Goal: Information Seeking & Learning: Learn about a topic

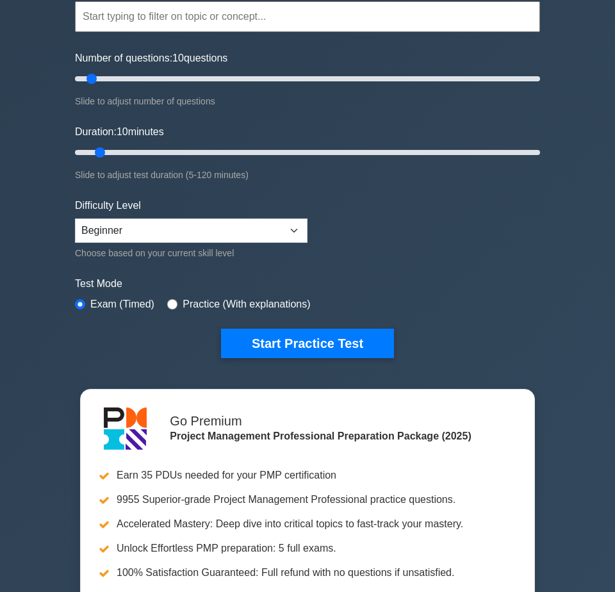
scroll to position [117, 0]
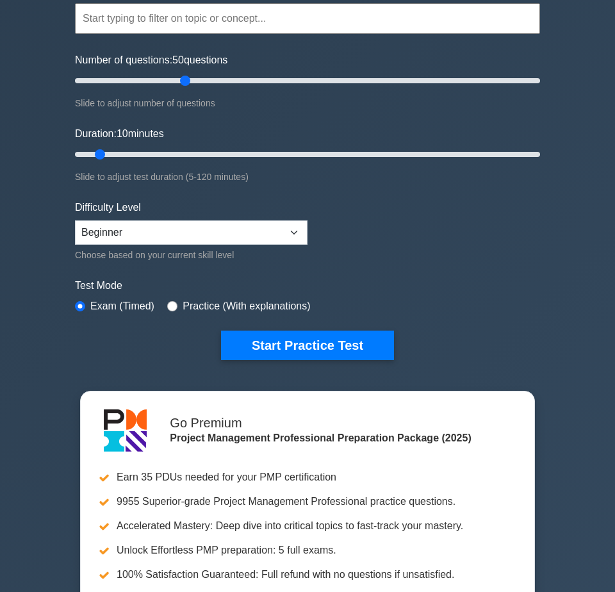
drag, startPoint x: 97, startPoint y: 81, endPoint x: 182, endPoint y: 84, distance: 84.6
type input "50"
click at [182, 84] on input "Number of questions: 50 questions" at bounding box center [307, 80] width 465 height 15
drag, startPoint x: 105, startPoint y: 153, endPoint x: 289, endPoint y: 154, distance: 184.4
type input "60"
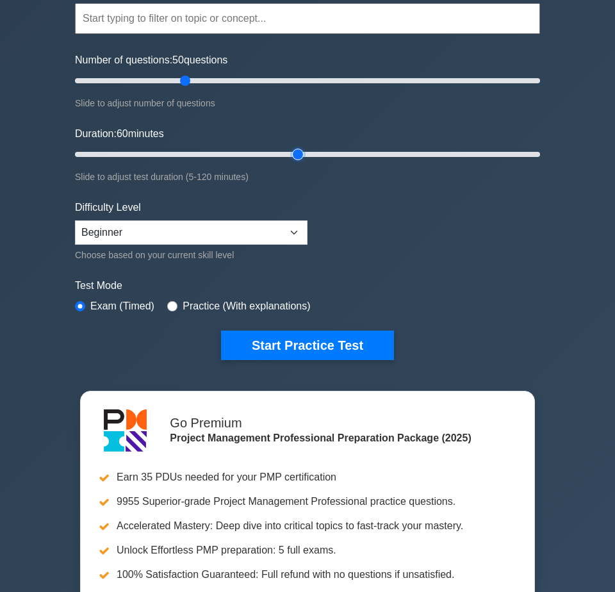
click at [289, 154] on input "Duration: 60 minutes" at bounding box center [307, 154] width 465 height 15
click at [293, 229] on select "Beginner Intermediate Expert" at bounding box center [191, 232] width 232 height 24
select select "expert"
click at [75, 220] on select "Beginner Intermediate Expert" at bounding box center [191, 232] width 232 height 24
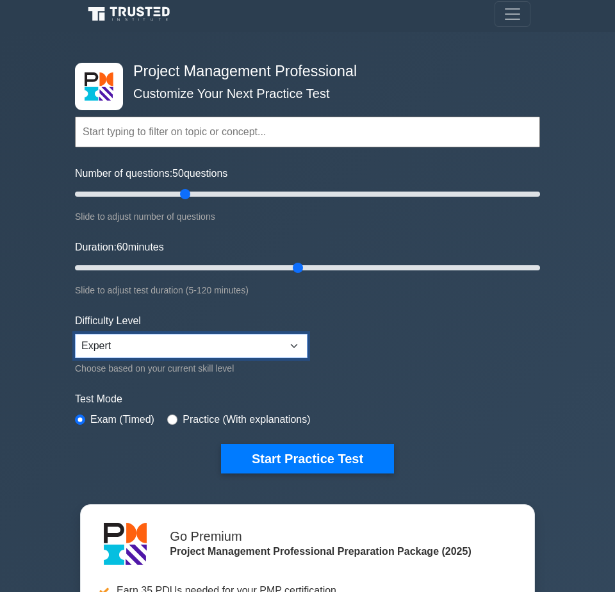
scroll to position [0, 0]
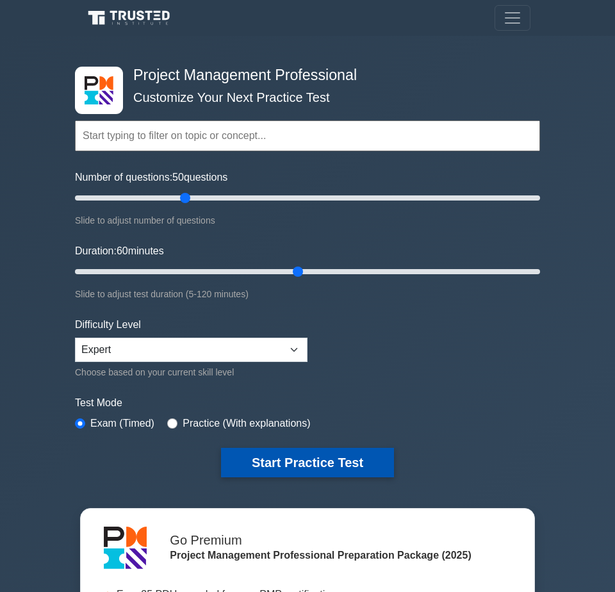
click at [334, 463] on button "Start Practice Test" at bounding box center [307, 462] width 173 height 29
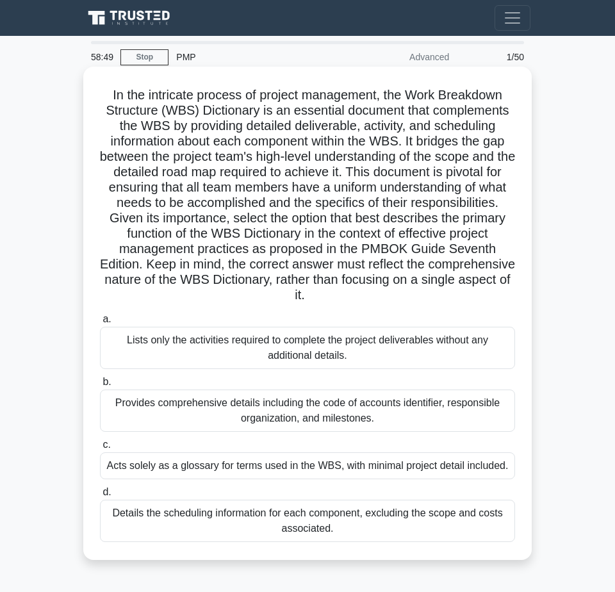
click at [421, 409] on div "Provides comprehensive details including the code of accounts identifier, respo…" at bounding box center [307, 410] width 415 height 42
click at [100, 386] on input "b. Provides comprehensive details including the code of accounts identifier, re…" at bounding box center [100, 382] width 0 height 8
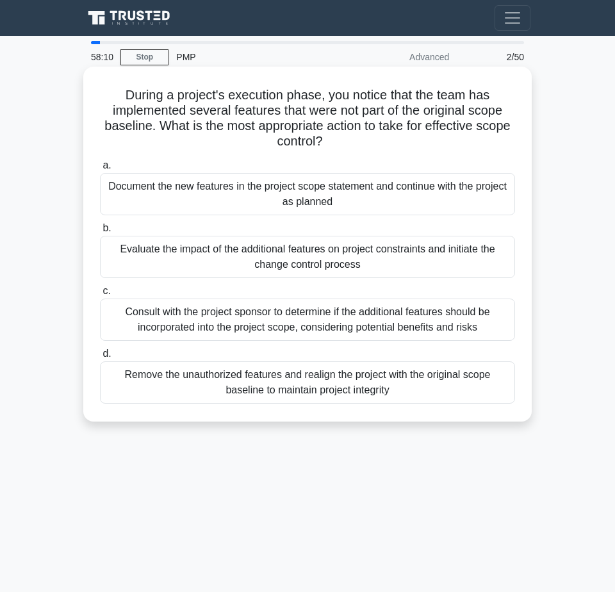
click at [367, 314] on div "Consult with the project sponsor to determine if the additional features should…" at bounding box center [307, 319] width 415 height 42
click at [100, 295] on input "c. Consult with the project sponsor to determine if the additional features sho…" at bounding box center [100, 291] width 0 height 8
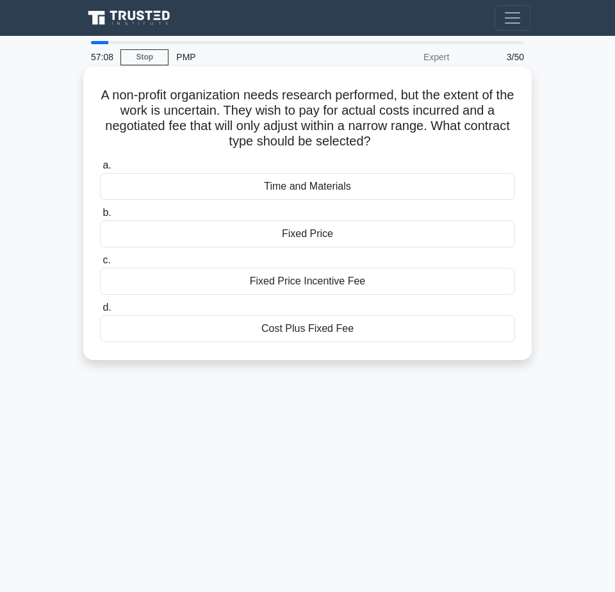
click at [334, 329] on div "Cost Plus Fixed Fee" at bounding box center [307, 328] width 415 height 27
click at [100, 312] on input "d. Cost Plus Fixed Fee" at bounding box center [100, 308] width 0 height 8
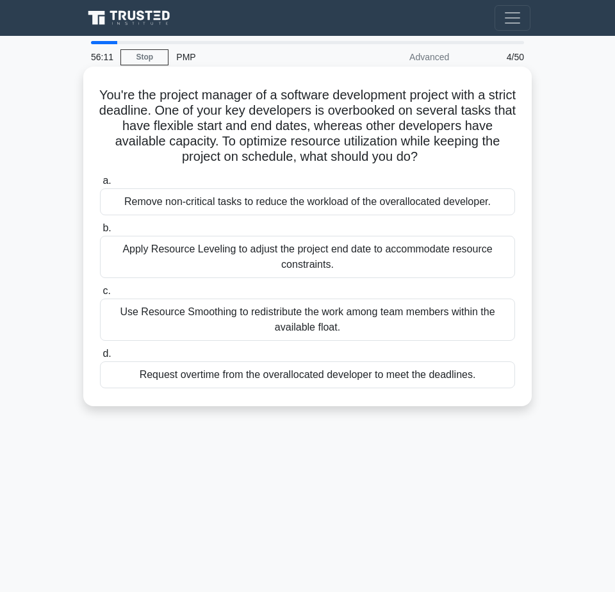
click at [295, 311] on div "Use Resource Smoothing to redistribute the work among team members within the a…" at bounding box center [307, 319] width 415 height 42
click at [100, 295] on input "c. Use Resource Smoothing to redistribute the work among team members within th…" at bounding box center [100, 291] width 0 height 8
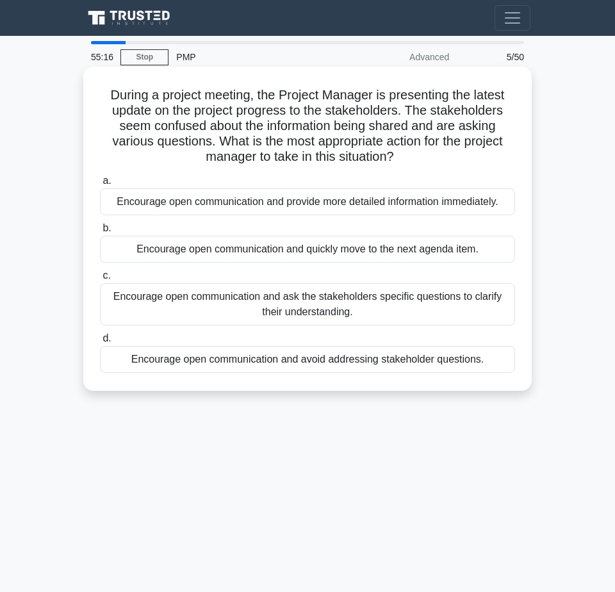
click at [389, 302] on div "Encourage open communication and ask the stakeholders specific questions to cla…" at bounding box center [307, 304] width 415 height 42
click at [100, 280] on input "c. Encourage open communication and ask the stakeholders specific questions to …" at bounding box center [100, 276] width 0 height 8
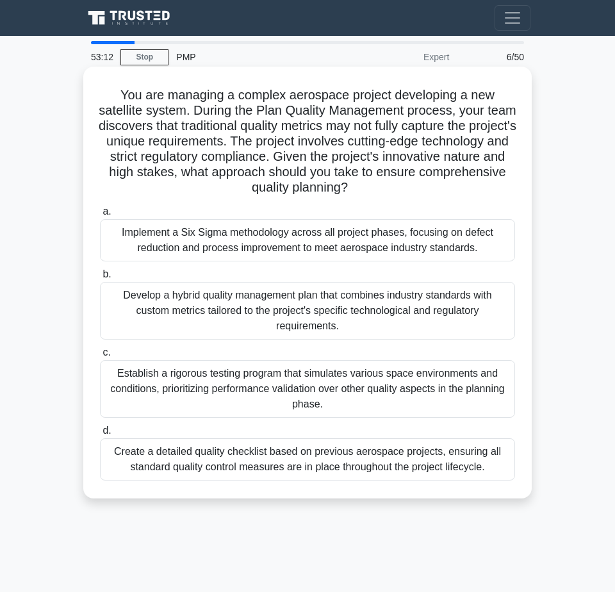
click at [430, 236] on div "Implement a Six Sigma methodology across all project phases, focusing on defect…" at bounding box center [307, 240] width 415 height 42
click at [100, 216] on input "a. Implement a Six Sigma methodology across all project phases, focusing on def…" at bounding box center [100, 211] width 0 height 8
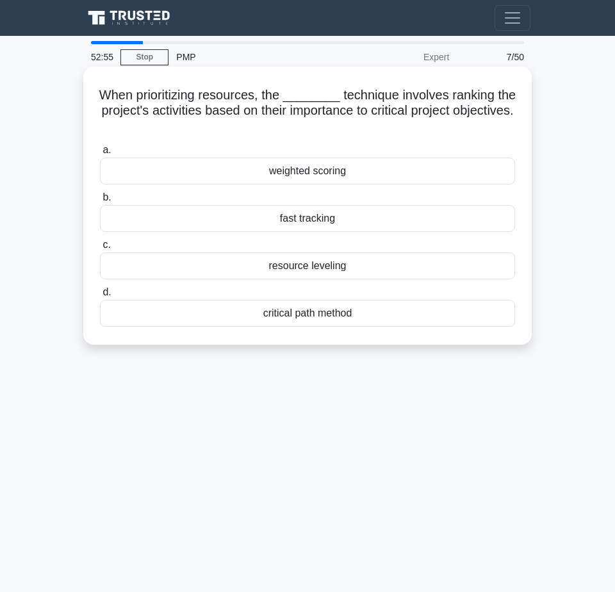
click at [393, 170] on div "weighted scoring" at bounding box center [307, 171] width 415 height 27
click at [100, 154] on input "a. weighted scoring" at bounding box center [100, 150] width 0 height 8
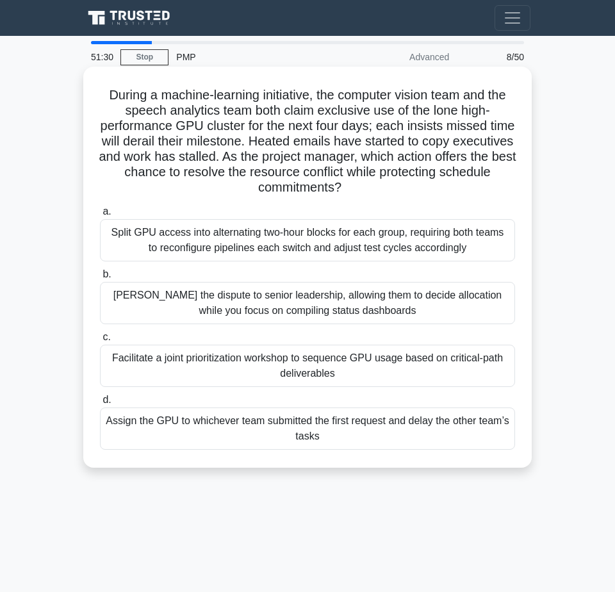
click at [371, 366] on div "Facilitate a joint prioritization workshop to sequence GPU usage based on criti…" at bounding box center [307, 366] width 415 height 42
click at [100, 341] on input "c. Facilitate a joint prioritization workshop to sequence GPU usage based on cr…" at bounding box center [100, 337] width 0 height 8
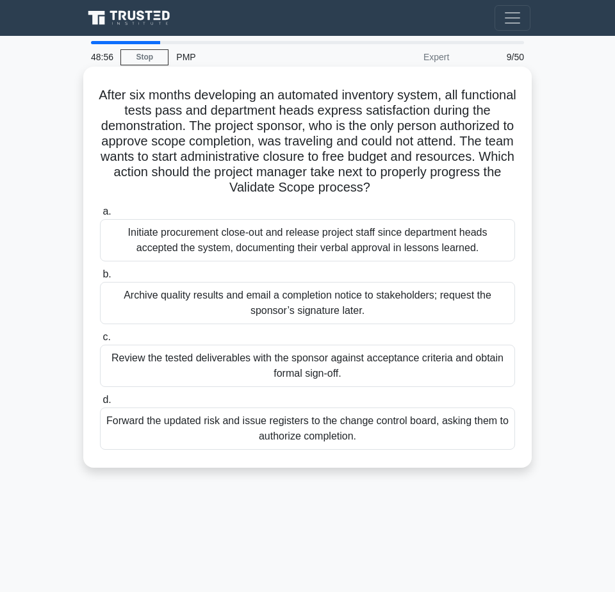
click at [458, 241] on div "Initiate procurement close-out and release project staff since department heads…" at bounding box center [307, 240] width 415 height 42
click at [100, 216] on input "a. Initiate procurement close-out and release project staff since department he…" at bounding box center [100, 211] width 0 height 8
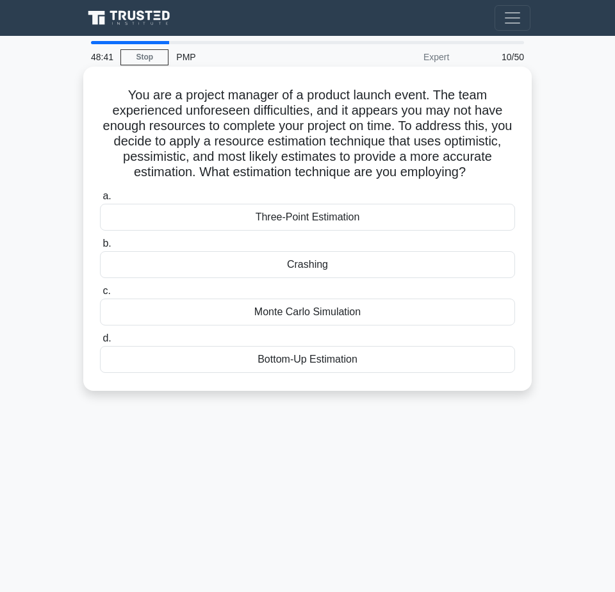
click at [399, 216] on div "Three-Point Estimation" at bounding box center [307, 217] width 415 height 27
click at [100, 200] on input "a. Three-Point Estimation" at bounding box center [100, 196] width 0 height 8
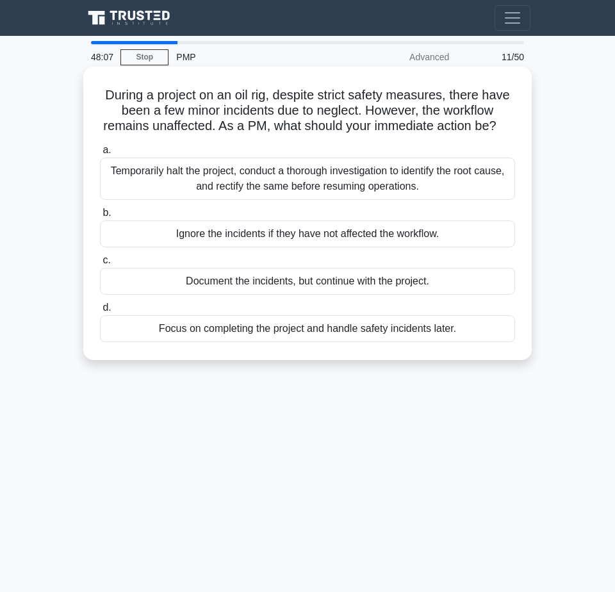
click at [400, 186] on div "Temporarily halt the project, conduct a thorough investigation to identify the …" at bounding box center [307, 179] width 415 height 42
click at [100, 154] on input "a. Temporarily halt the project, conduct a thorough investigation to identify t…" at bounding box center [100, 150] width 0 height 8
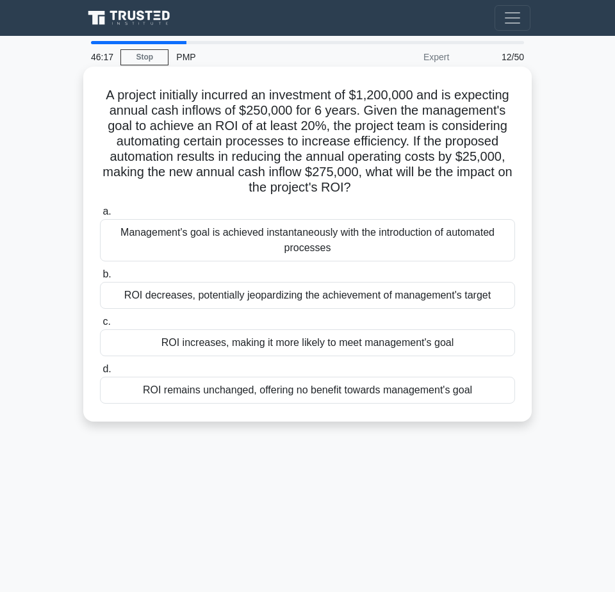
click at [234, 344] on div "ROI increases, making it more likely to meet management's goal" at bounding box center [307, 342] width 415 height 27
click at [100, 326] on input "c. ROI increases, making it more likely to meet management's goal" at bounding box center [100, 322] width 0 height 8
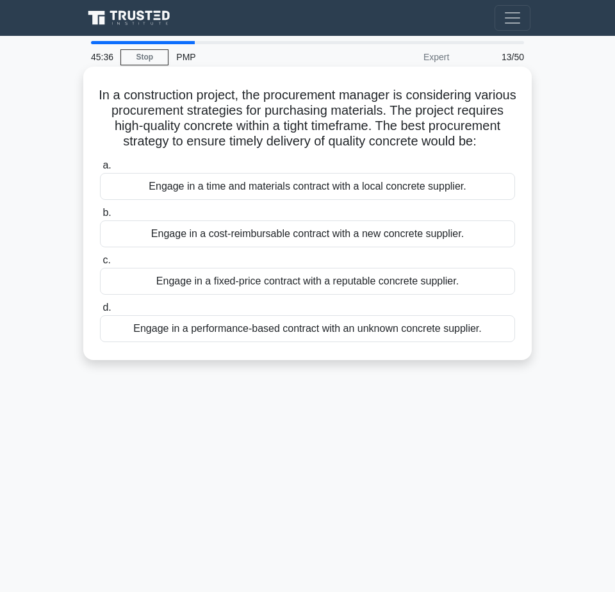
click at [276, 295] on div "Engage in a fixed-price contract with a reputable concrete supplier." at bounding box center [307, 281] width 415 height 27
click at [100, 264] on input "c. Engage in a fixed-price contract with a reputable concrete supplier." at bounding box center [100, 260] width 0 height 8
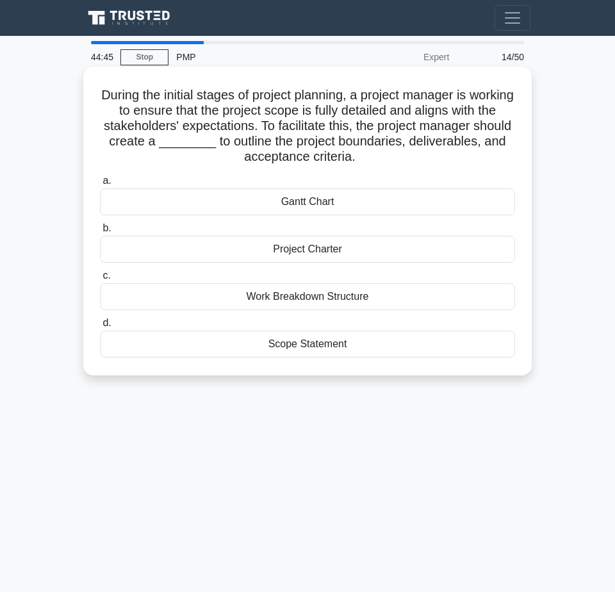
click at [373, 345] on div "Scope Statement" at bounding box center [307, 343] width 415 height 27
click at [100, 327] on input "d. Scope Statement" at bounding box center [100, 323] width 0 height 8
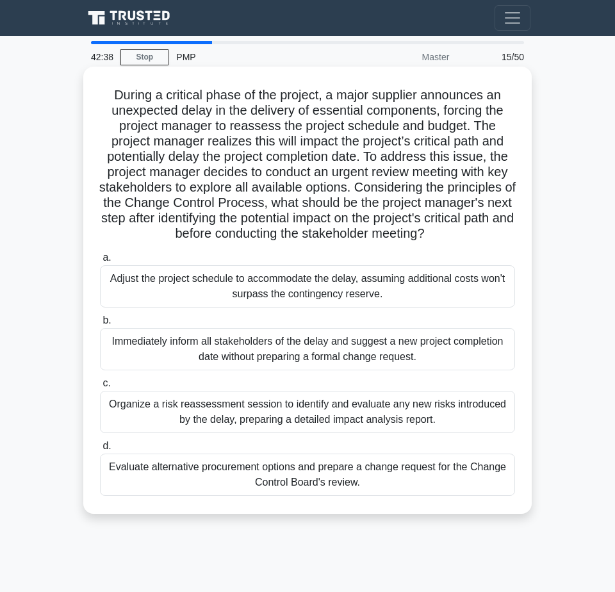
click at [443, 402] on div "Organize a risk reassessment session to identify and evaluate any new risks int…" at bounding box center [307, 412] width 415 height 42
click at [100, 387] on input "c. Organize a risk reassessment session to identify and evaluate any new risks …" at bounding box center [100, 383] width 0 height 8
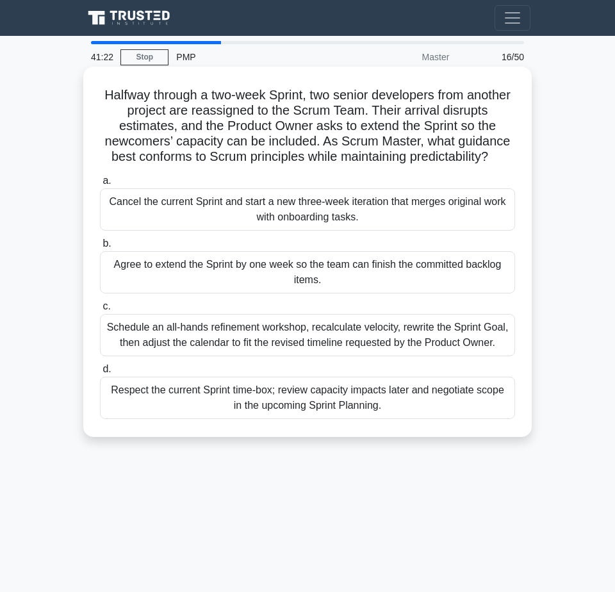
click at [337, 328] on div "Schedule an all-hands refinement workshop, recalculate velocity, rewrite the Sp…" at bounding box center [307, 335] width 415 height 42
click at [100, 311] on input "c. Schedule an all-hands refinement workshop, recalculate velocity, rewrite the…" at bounding box center [100, 306] width 0 height 8
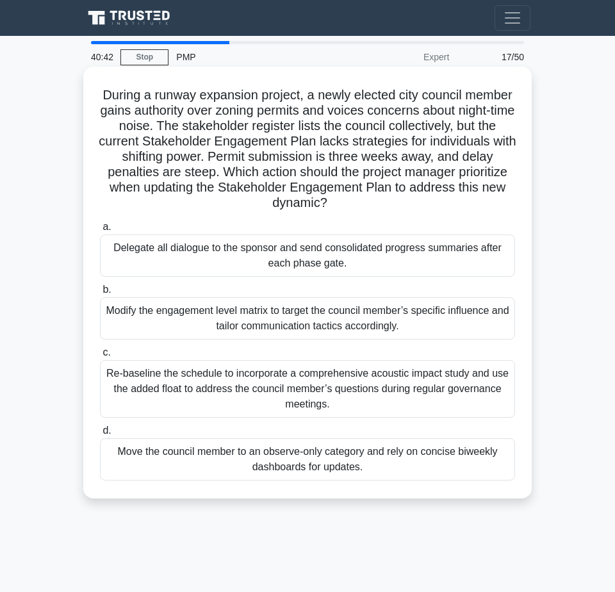
click at [453, 308] on div "Modify the engagement level matrix to target the council member’s specific infl…" at bounding box center [307, 318] width 415 height 42
click at [100, 294] on input "b. Modify the engagement level matrix to target the council member’s specific i…" at bounding box center [100, 290] width 0 height 8
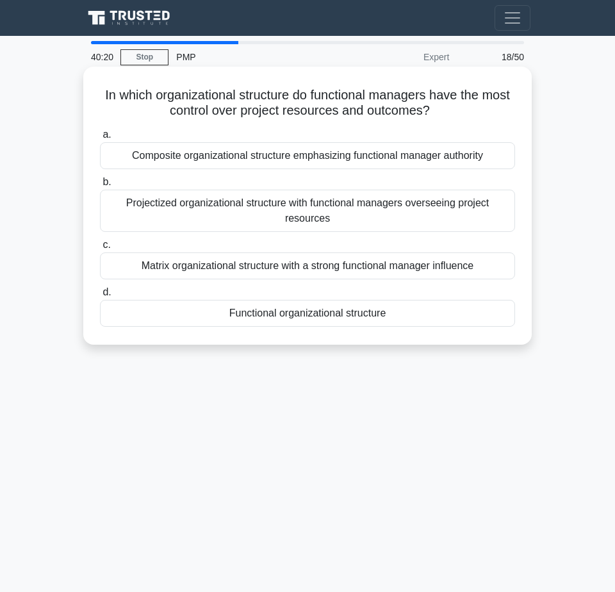
click at [342, 311] on div "Functional organizational structure" at bounding box center [307, 313] width 415 height 27
click at [100, 297] on input "d. Functional organizational structure" at bounding box center [100, 292] width 0 height 8
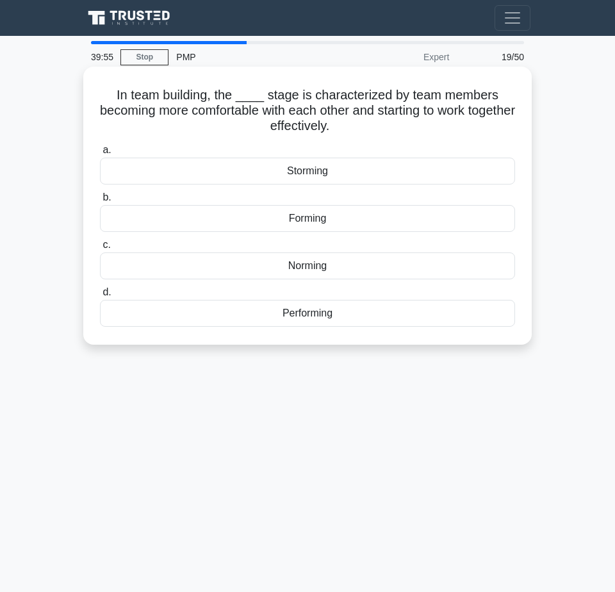
click at [315, 265] on div "Norming" at bounding box center [307, 265] width 415 height 27
click at [100, 249] on input "c. Norming" at bounding box center [100, 245] width 0 height 8
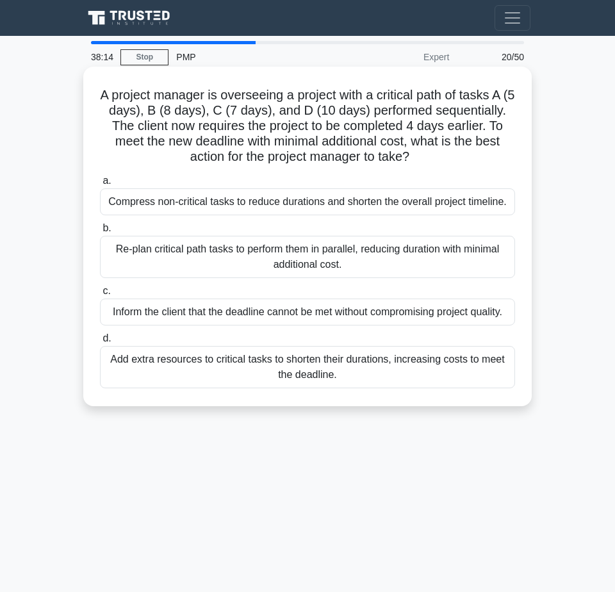
click at [414, 259] on div "Re-plan critical path tasks to perform them in parallel, reducing duration with…" at bounding box center [307, 257] width 415 height 42
click at [100, 232] on input "b. Re-plan critical path tasks to perform them in parallel, reducing duration w…" at bounding box center [100, 228] width 0 height 8
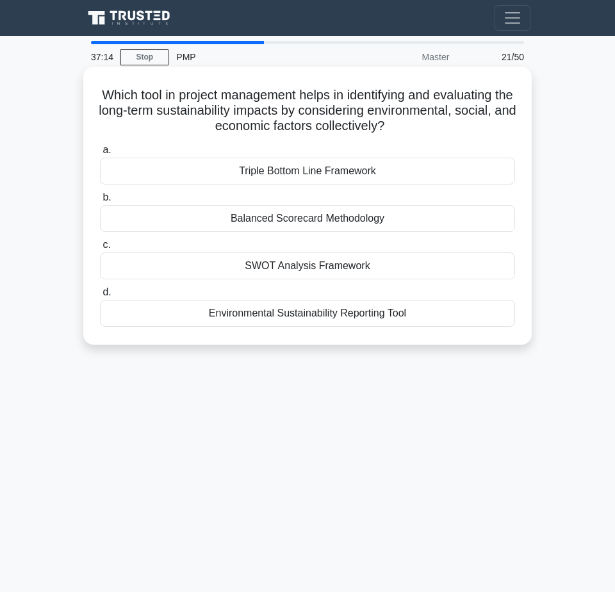
click at [323, 316] on div "Environmental Sustainability Reporting Tool" at bounding box center [307, 313] width 415 height 27
click at [100, 297] on input "d. Environmental Sustainability Reporting Tool" at bounding box center [100, 292] width 0 height 8
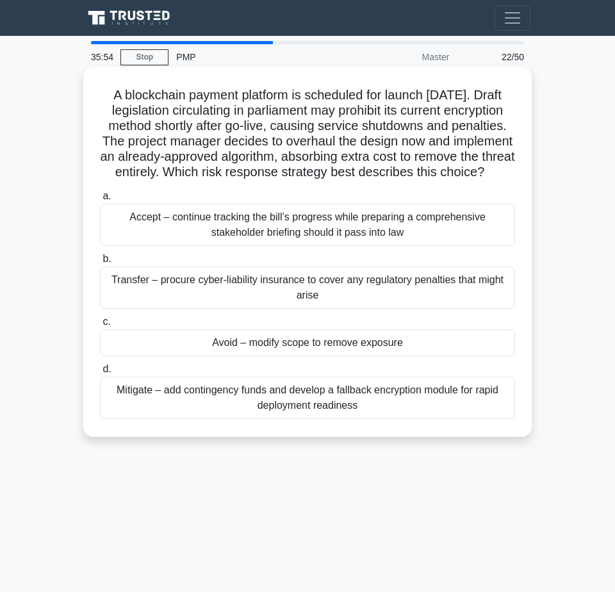
click at [319, 356] on div "Avoid – modify scope to remove exposure" at bounding box center [307, 342] width 415 height 27
click at [100, 326] on input "c. Avoid – modify scope to remove exposure" at bounding box center [100, 322] width 0 height 8
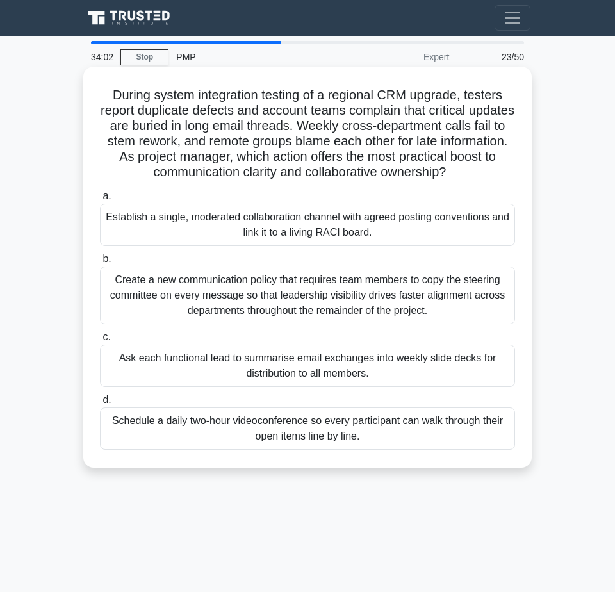
click at [386, 217] on div "Establish a single, moderated collaboration channel with agreed posting convent…" at bounding box center [307, 225] width 415 height 42
click at [100, 200] on input "a. Establish a single, moderated collaboration channel with agreed posting conv…" at bounding box center [100, 196] width 0 height 8
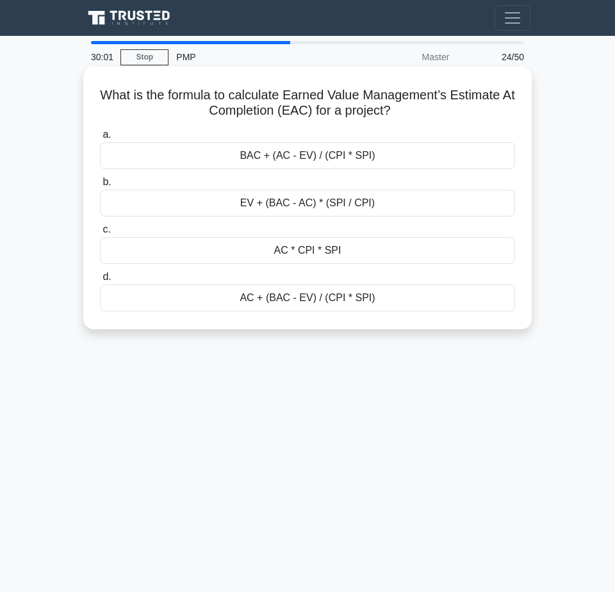
click at [297, 157] on div "BAC + (AC - EV) / (CPI * SPI)" at bounding box center [307, 155] width 415 height 27
click at [100, 139] on input "a. BAC + (AC - EV) / (CPI * SPI)" at bounding box center [100, 135] width 0 height 8
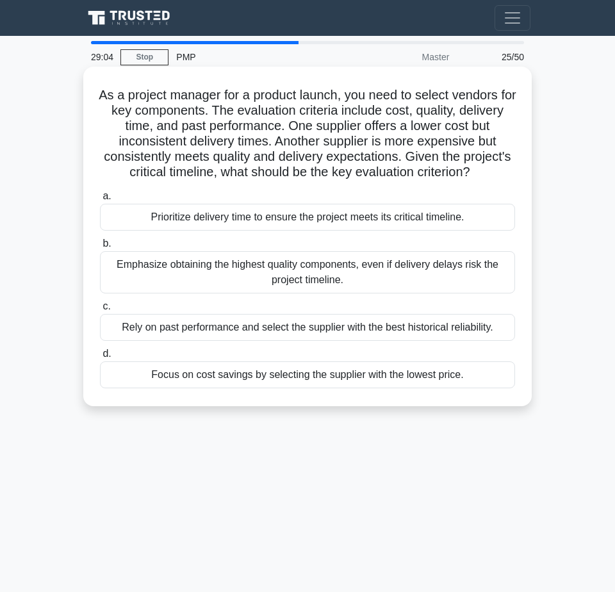
click at [454, 230] on div "Prioritize delivery time to ensure the project meets its critical timeline." at bounding box center [307, 217] width 415 height 27
click at [100, 200] on input "a. Prioritize delivery time to ensure the project meets its critical timeline." at bounding box center [100, 196] width 0 height 8
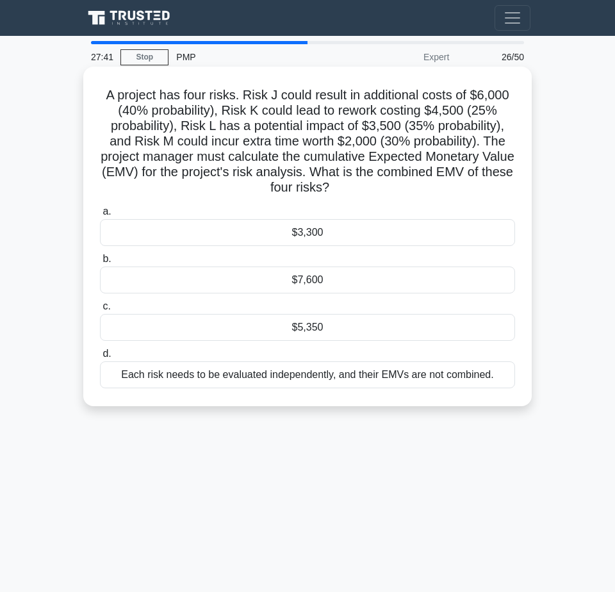
click at [307, 325] on div "$5,350" at bounding box center [307, 327] width 415 height 27
click at [100, 311] on input "c. $5,350" at bounding box center [100, 306] width 0 height 8
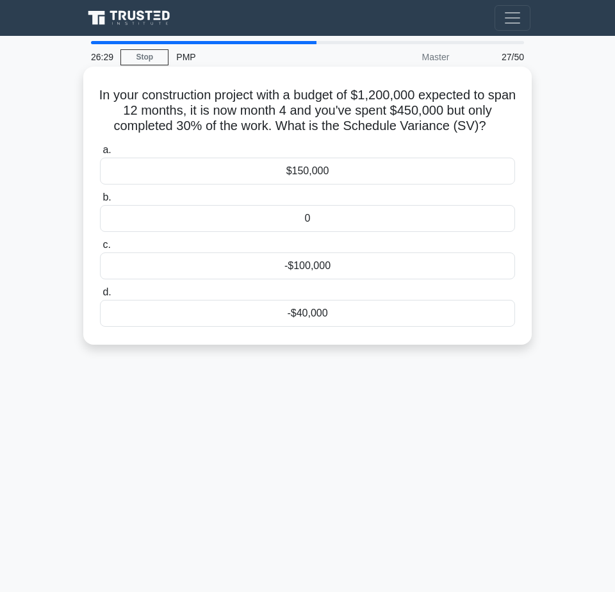
click at [341, 309] on div "-$40,000" at bounding box center [307, 313] width 415 height 27
click at [100, 297] on input "d. -$40,000" at bounding box center [100, 292] width 0 height 8
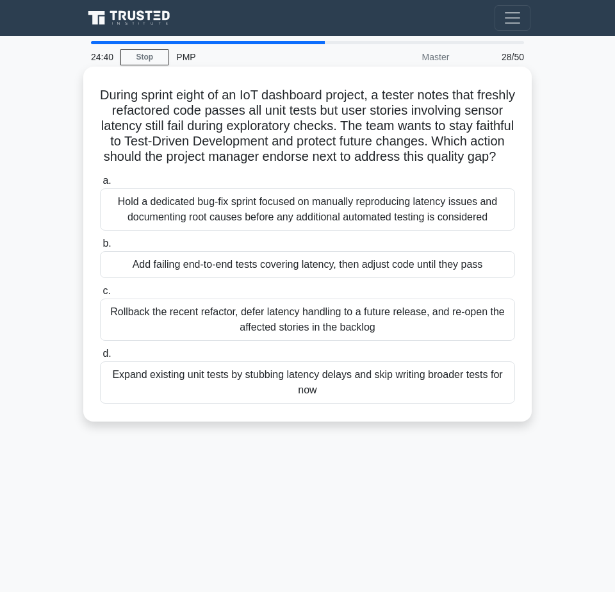
click at [456, 223] on div "Hold a dedicated bug-fix sprint focused on manually reproducing latency issues …" at bounding box center [307, 209] width 415 height 42
click at [100, 185] on input "a. Hold a dedicated bug-fix sprint focused on manually reproducing latency issu…" at bounding box center [100, 181] width 0 height 8
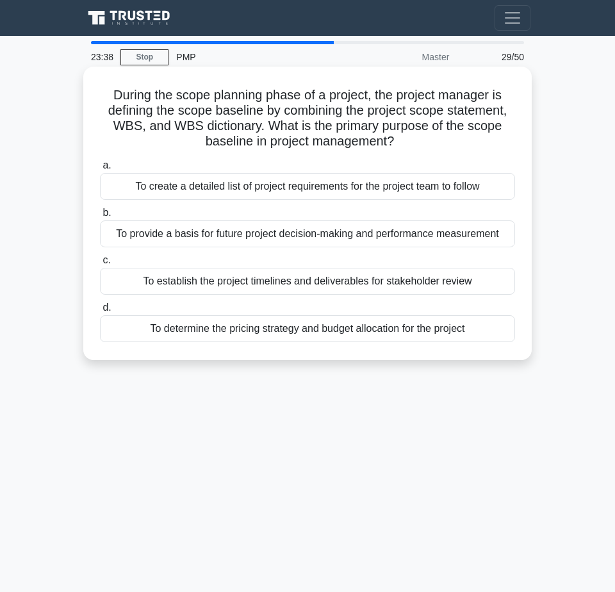
click at [452, 236] on div "To provide a basis for future project decision-making and performance measureme…" at bounding box center [307, 233] width 415 height 27
click at [100, 217] on input "b. To provide a basis for future project decision-making and performance measur…" at bounding box center [100, 213] width 0 height 8
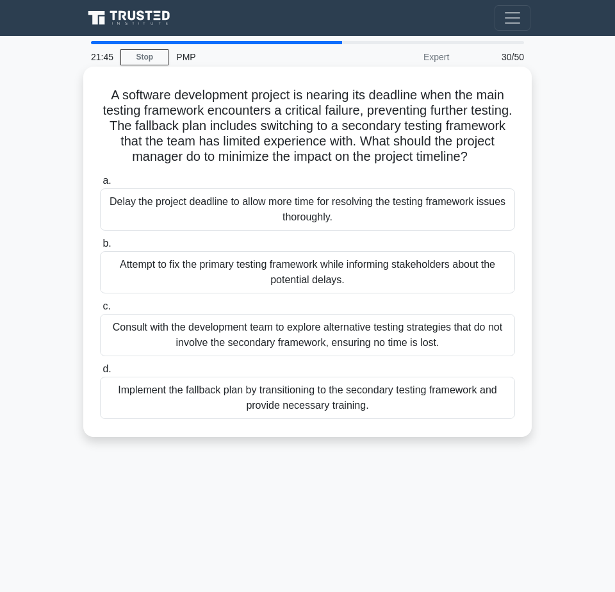
click at [423, 401] on div "Implement the fallback plan by transitioning to the secondary testing framework…" at bounding box center [307, 398] width 415 height 42
click at [100, 373] on input "d. Implement the fallback plan by transitioning to the secondary testing framew…" at bounding box center [100, 369] width 0 height 8
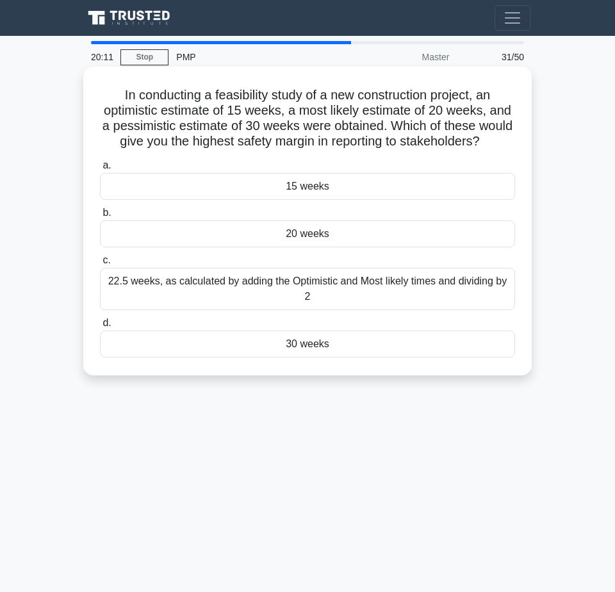
click at [334, 247] on div "20 weeks" at bounding box center [307, 233] width 415 height 27
click at [100, 217] on input "b. 20 weeks" at bounding box center [100, 213] width 0 height 8
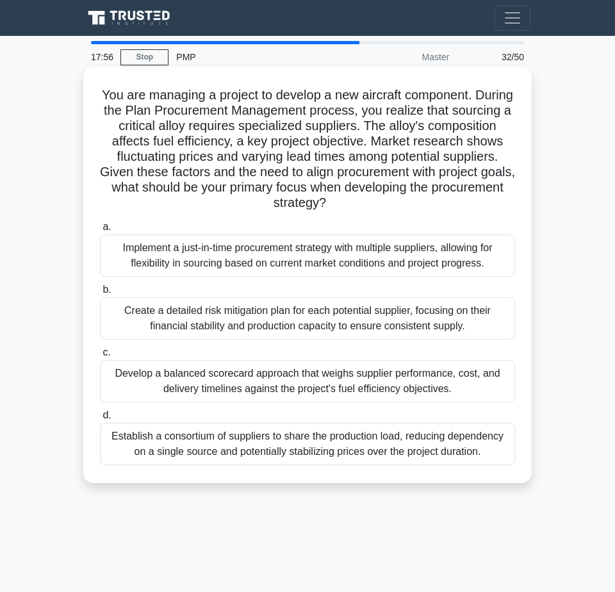
click at [425, 250] on div "Implement a just-in-time procurement strategy with multiple suppliers, allowing…" at bounding box center [307, 255] width 415 height 42
click at [100, 231] on input "a. Implement a just-in-time procurement strategy with multiple suppliers, allow…" at bounding box center [100, 227] width 0 height 8
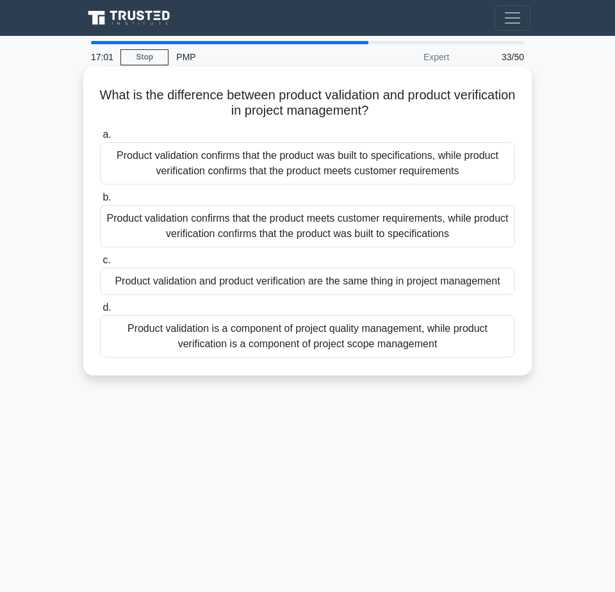
click at [394, 223] on div "Product validation confirms that the product meets customer requirements, while…" at bounding box center [307, 226] width 415 height 42
click at [100, 202] on input "b. Product validation confirms that the product meets customer requirements, wh…" at bounding box center [100, 197] width 0 height 8
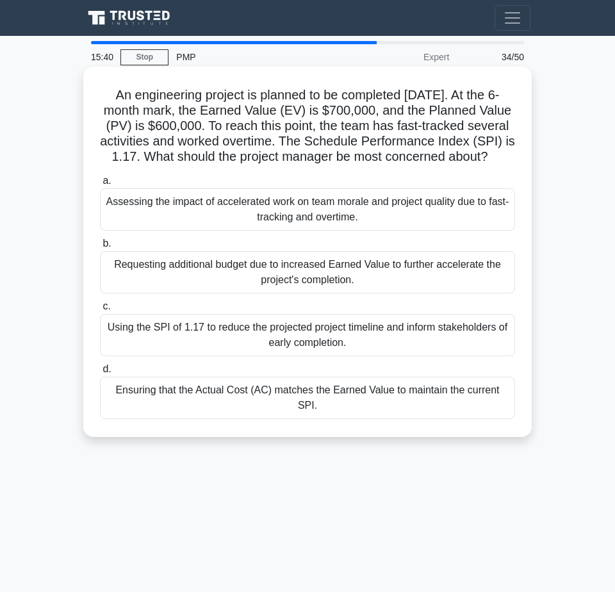
click at [459, 223] on div "Assessing the impact of accelerated work on team morale and project quality due…" at bounding box center [307, 209] width 415 height 42
click at [100, 185] on input "a. Assessing the impact of accelerated work on team morale and project quality …" at bounding box center [100, 181] width 0 height 8
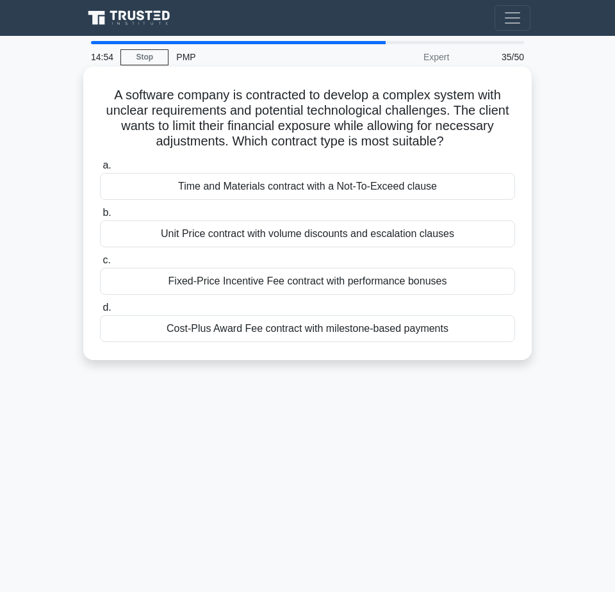
click at [370, 181] on div "Time and Materials contract with a Not-To-Exceed clause" at bounding box center [307, 186] width 415 height 27
click at [100, 170] on input "a. Time and Materials contract with a Not-To-Exceed clause" at bounding box center [100, 165] width 0 height 8
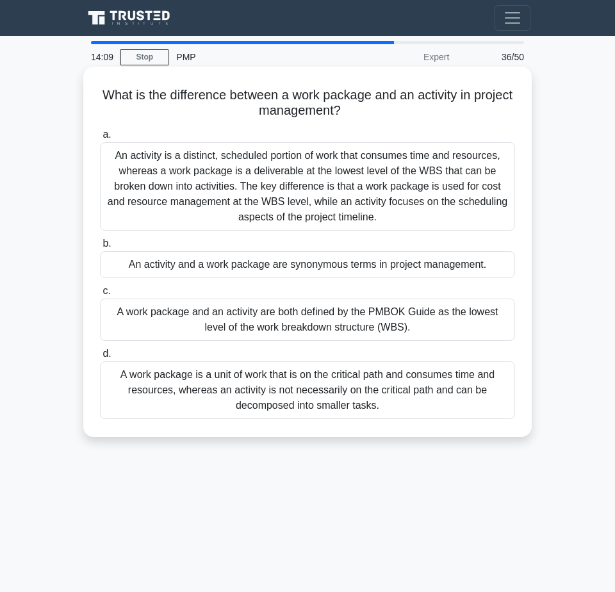
click at [363, 176] on div "An activity is a distinct, scheduled portion of work that consumes time and res…" at bounding box center [307, 186] width 415 height 88
click at [100, 139] on input "a. An activity is a distinct, scheduled portion of work that consumes time and …" at bounding box center [100, 135] width 0 height 8
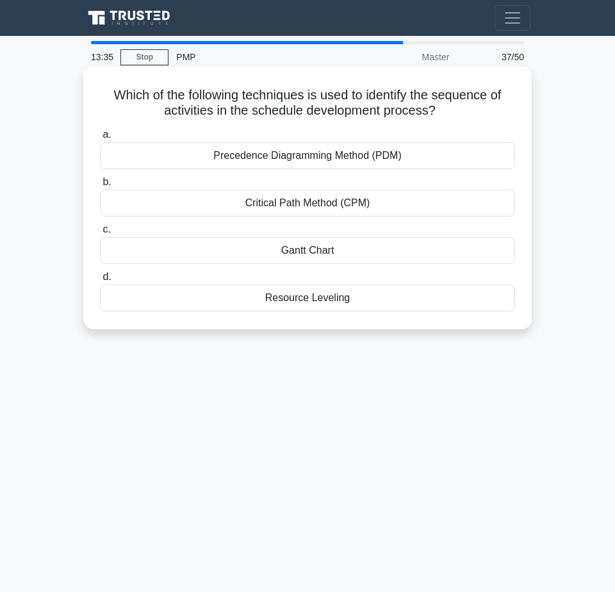
click at [409, 202] on div "Critical Path Method (CPM)" at bounding box center [307, 203] width 415 height 27
click at [100, 186] on input "b. Critical Path Method (CPM)" at bounding box center [100, 182] width 0 height 8
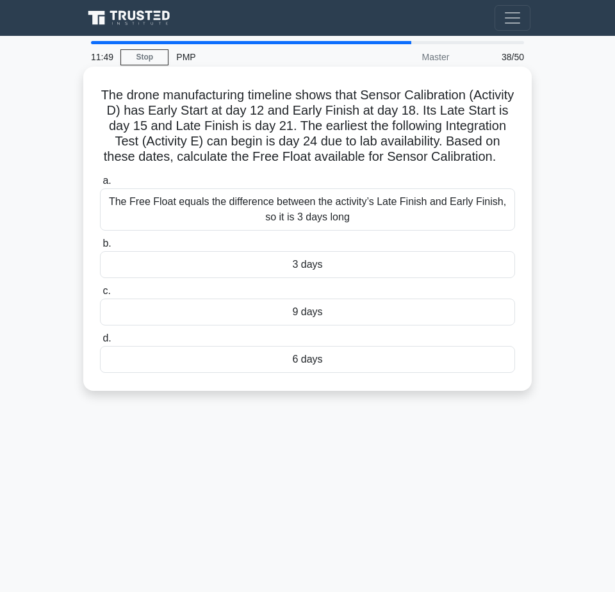
click at [462, 222] on div "The Free Float equals the difference between the activity’s Late Finish and Ear…" at bounding box center [307, 209] width 415 height 42
click at [100, 185] on input "a. The Free Float equals the difference between the activity’s Late Finish and …" at bounding box center [100, 181] width 0 height 8
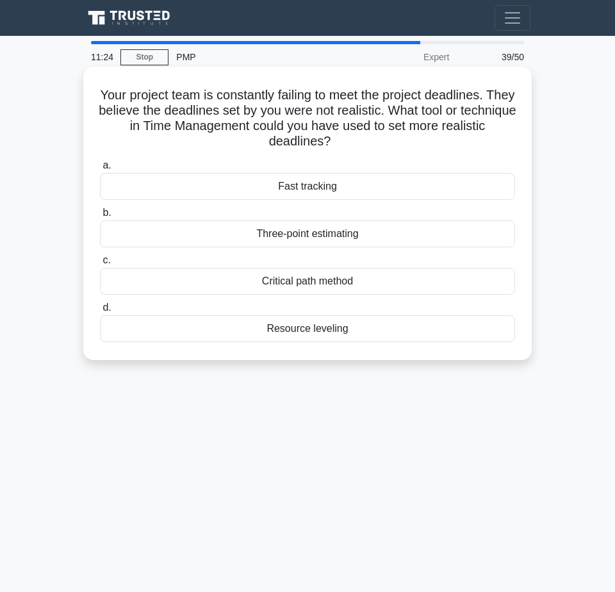
click at [360, 233] on div "Three-point estimating" at bounding box center [307, 233] width 415 height 27
click at [100, 217] on input "b. Three-point estimating" at bounding box center [100, 213] width 0 height 8
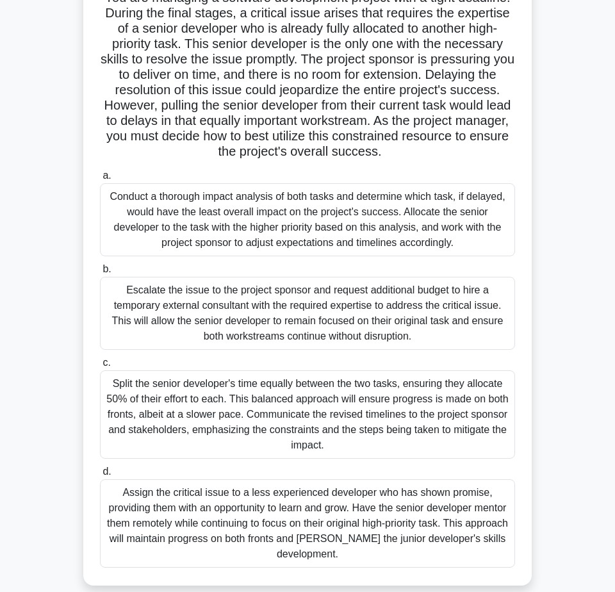
scroll to position [115, 0]
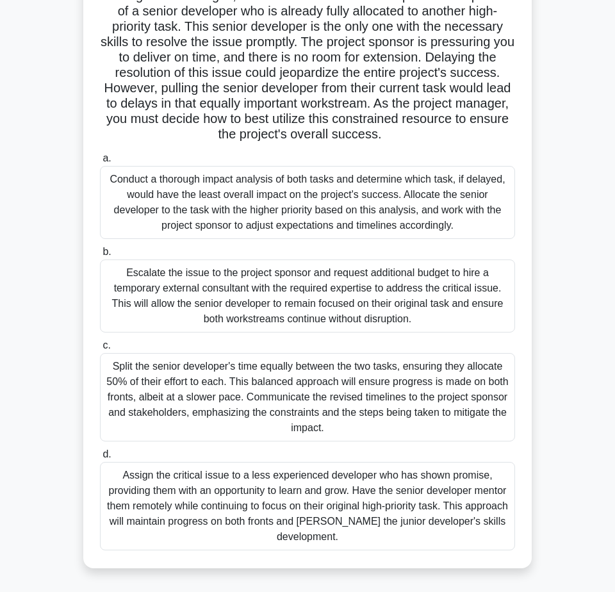
click at [492, 186] on div "Conduct a thorough impact analysis of both tasks and determine which task, if d…" at bounding box center [307, 202] width 415 height 73
click at [100, 163] on input "a. Conduct a thorough impact analysis of both tasks and determine which task, i…" at bounding box center [100, 158] width 0 height 8
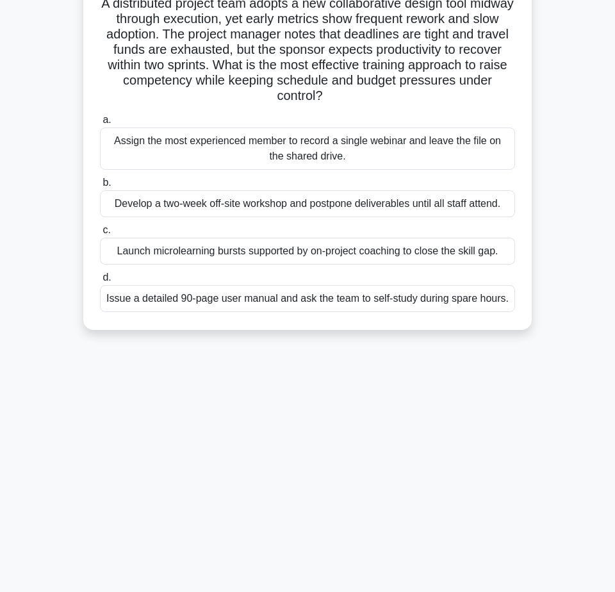
scroll to position [0, 0]
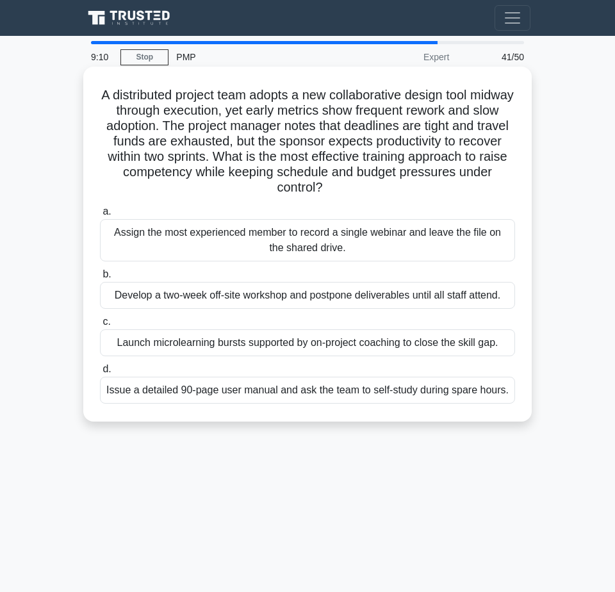
click at [439, 350] on div "Launch microlearning bursts supported by on-project coaching to close the skill…" at bounding box center [307, 342] width 415 height 27
click at [100, 326] on input "c. Launch microlearning bursts supported by on-project coaching to close the sk…" at bounding box center [100, 322] width 0 height 8
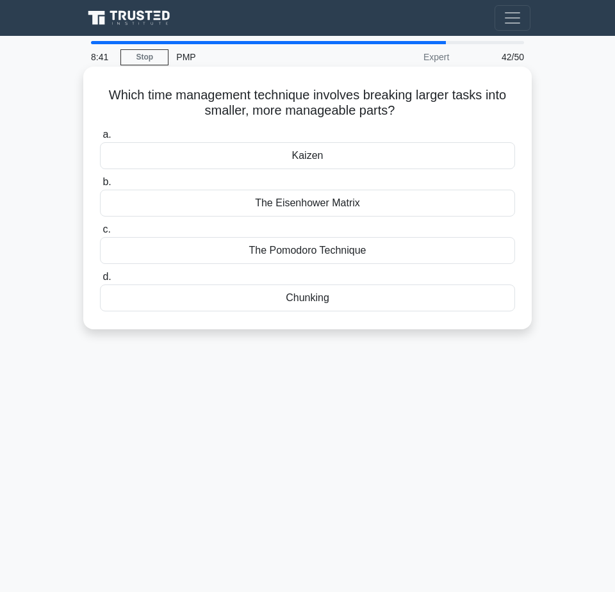
click at [336, 300] on div "Chunking" at bounding box center [307, 297] width 415 height 27
click at [100, 281] on input "d. Chunking" at bounding box center [100, 277] width 0 height 8
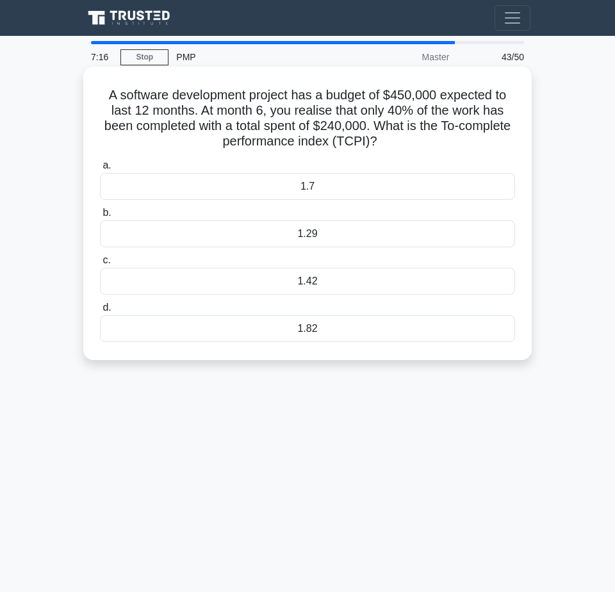
click at [300, 231] on div "1.29" at bounding box center [307, 233] width 415 height 27
click at [100, 217] on input "b. 1.29" at bounding box center [100, 213] width 0 height 8
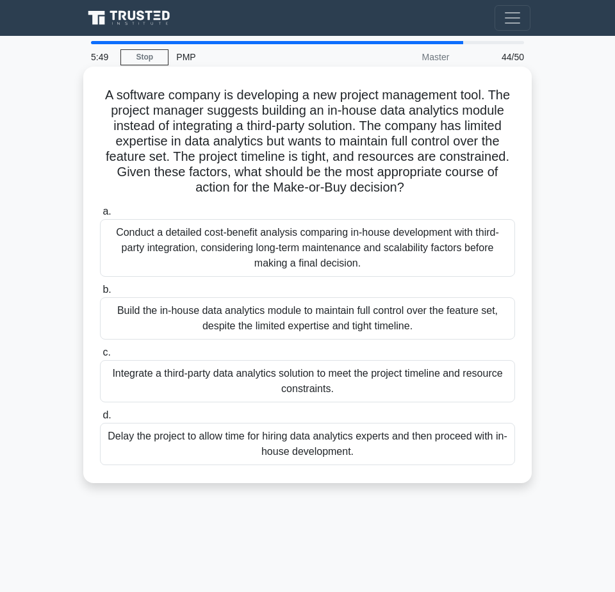
click at [377, 248] on div "Conduct a detailed cost-benefit analysis comparing in-house development with th…" at bounding box center [307, 248] width 415 height 58
click at [100, 216] on input "a. Conduct a detailed cost-benefit analysis comparing in-house development with…" at bounding box center [100, 211] width 0 height 8
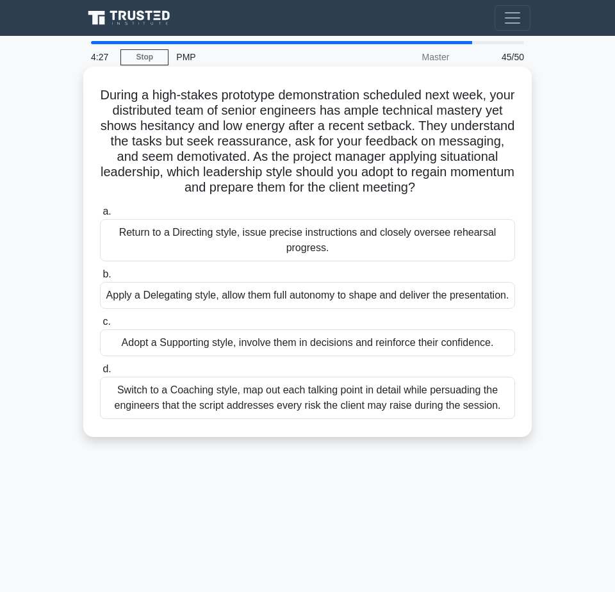
click at [346, 407] on div "Switch to a Coaching style, map out each talking point in detail while persuadi…" at bounding box center [307, 398] width 415 height 42
click at [100, 373] on input "d. Switch to a Coaching style, map out each talking point in detail while persu…" at bounding box center [100, 369] width 0 height 8
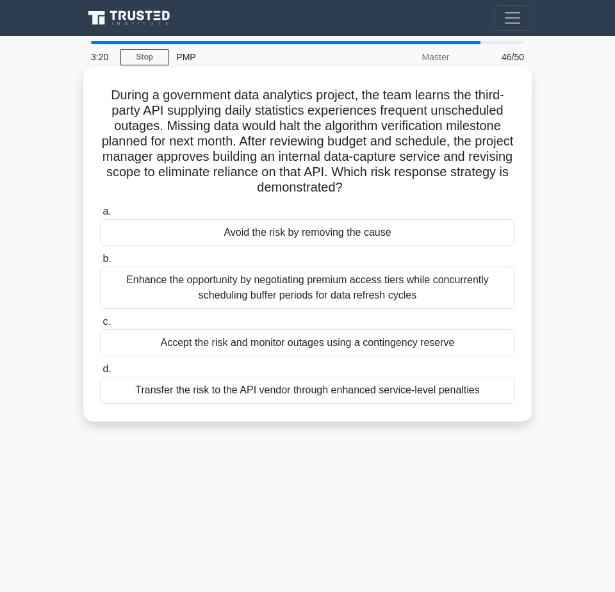
click at [421, 234] on div "Avoid the risk by removing the cause" at bounding box center [307, 232] width 415 height 27
click at [100, 216] on input "a. Avoid the risk by removing the cause" at bounding box center [100, 211] width 0 height 8
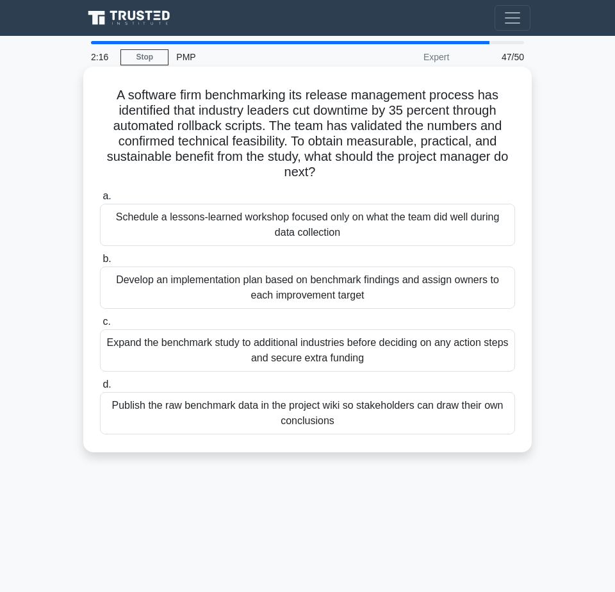
click at [417, 278] on div "Develop an implementation plan based on benchmark findings and assign owners to…" at bounding box center [307, 287] width 415 height 42
click at [100, 263] on input "b. Develop an implementation plan based on benchmark findings and assign owners…" at bounding box center [100, 259] width 0 height 8
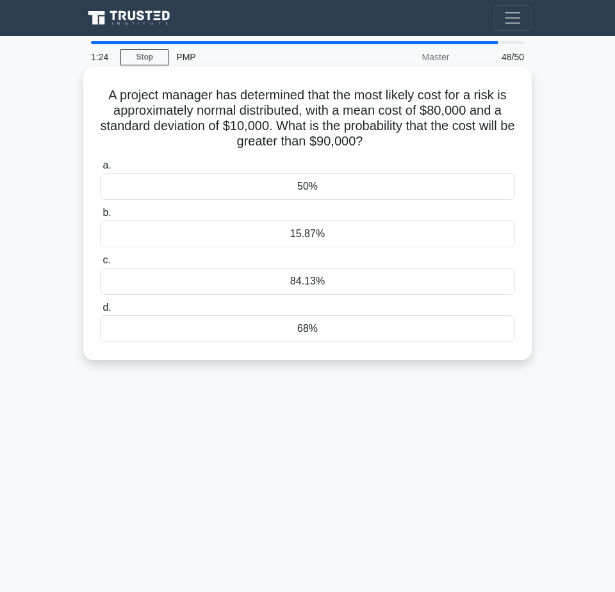
click at [395, 237] on div "15.87%" at bounding box center [307, 233] width 415 height 27
click at [100, 217] on input "b. 15.87%" at bounding box center [100, 213] width 0 height 8
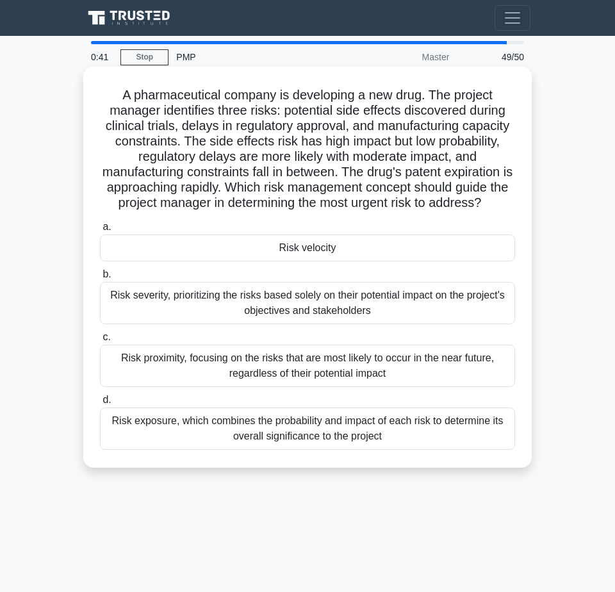
click at [382, 427] on div "Risk exposure, which combines the probability and impact of each risk to determ…" at bounding box center [307, 428] width 415 height 42
click at [100, 404] on input "d. Risk exposure, which combines the probability and impact of each risk to det…" at bounding box center [100, 400] width 0 height 8
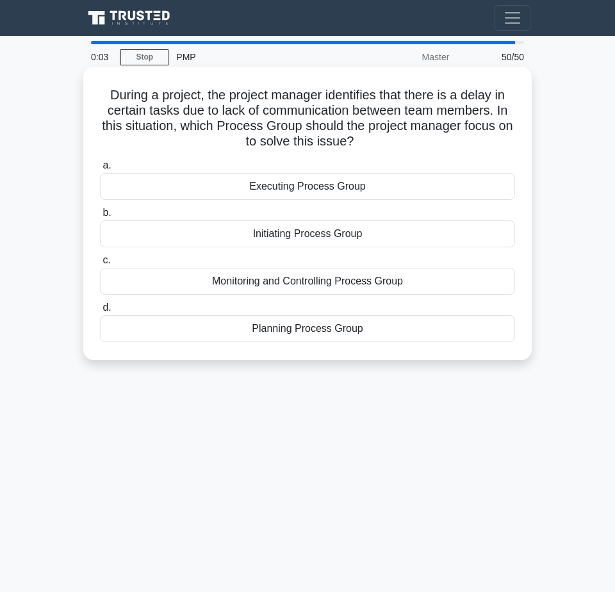
click at [377, 280] on div "Monitoring and Controlling Process Group" at bounding box center [307, 281] width 415 height 27
click at [100, 264] on input "c. Monitoring and Controlling Process Group" at bounding box center [100, 260] width 0 height 8
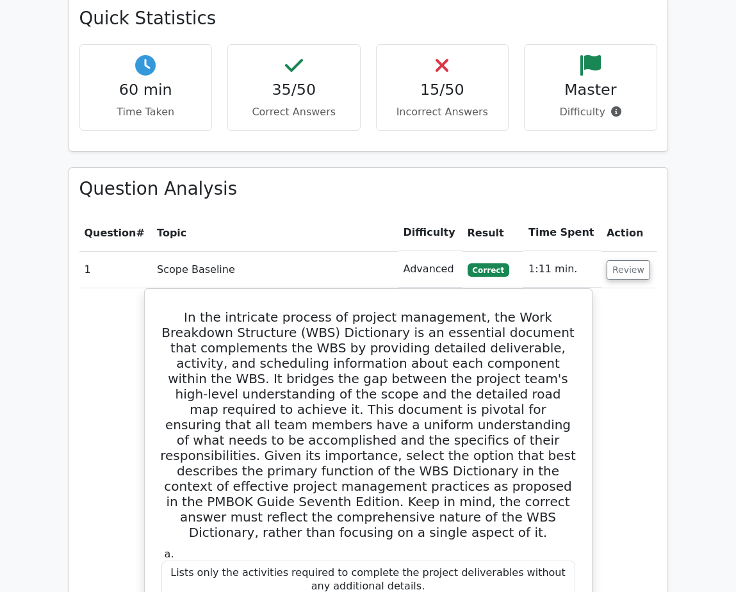
scroll to position [1669, 0]
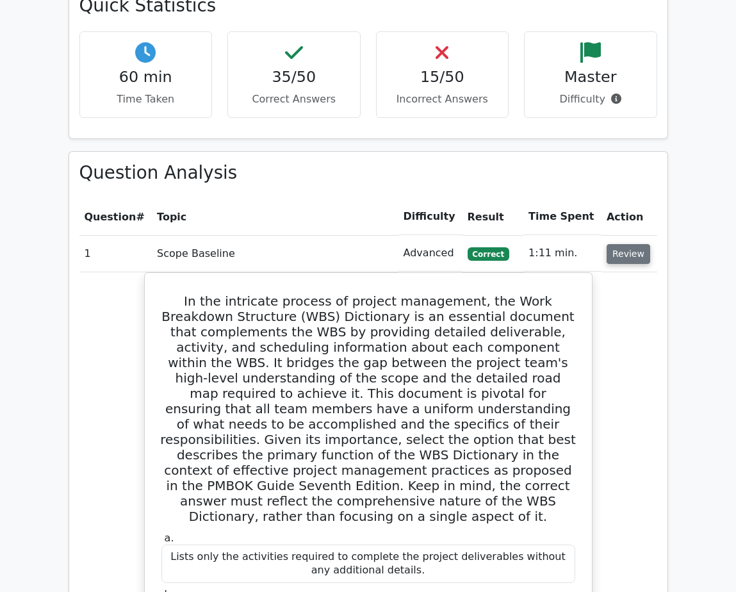
click at [614, 244] on button "Review" at bounding box center [628, 254] width 44 height 20
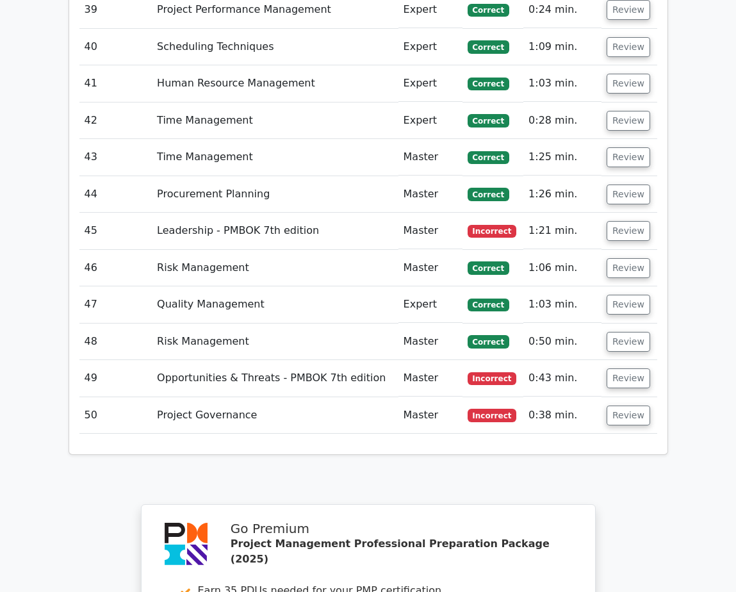
scroll to position [3334, 0]
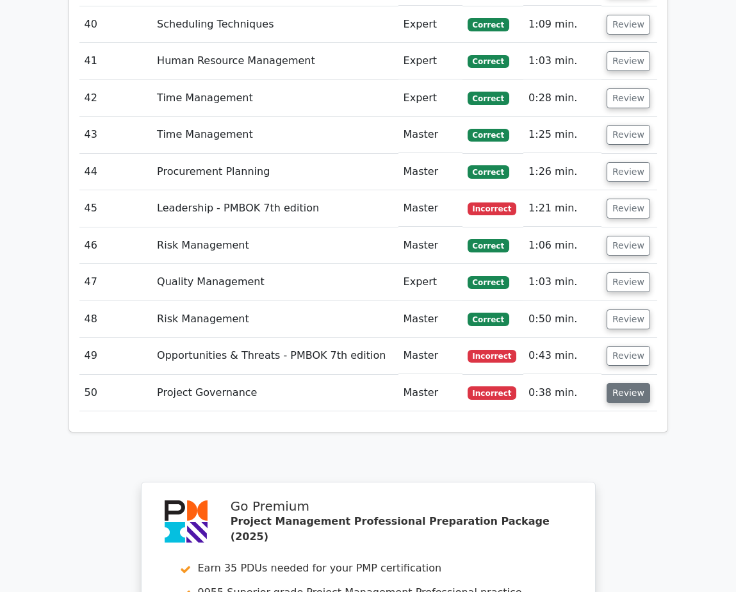
click at [614, 383] on button "Review" at bounding box center [628, 393] width 44 height 20
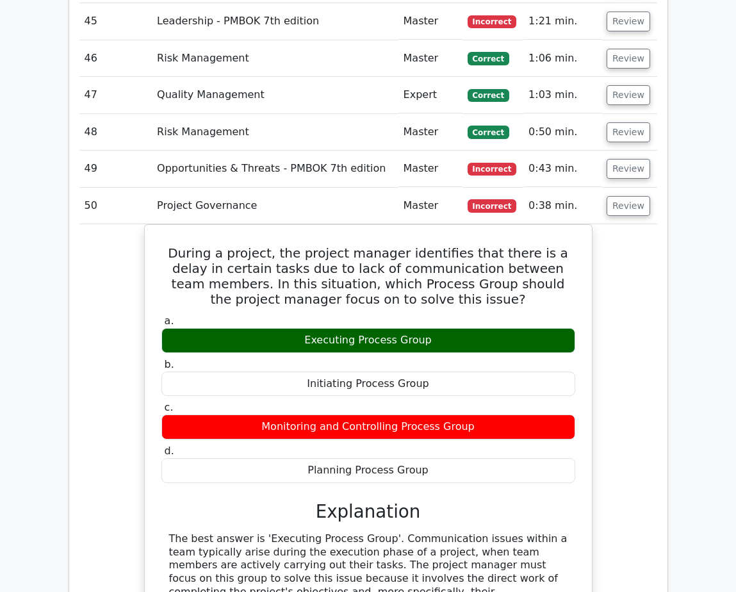
scroll to position [3526, 0]
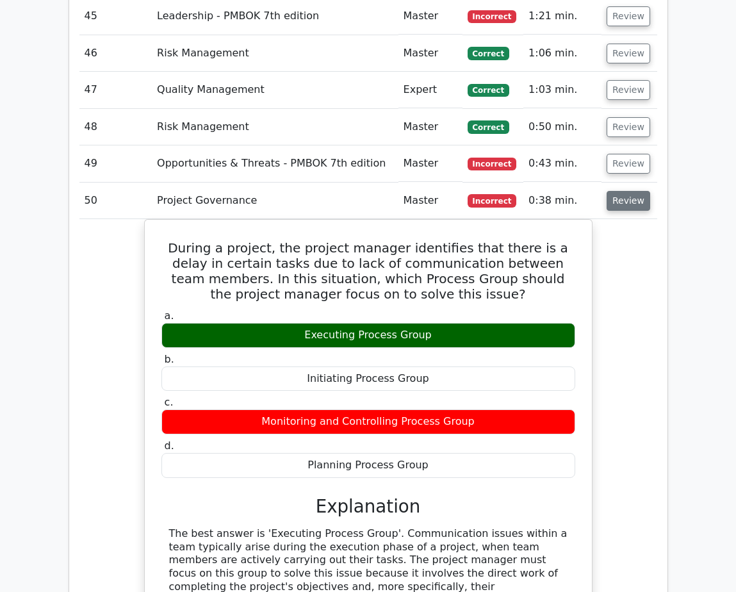
click at [614, 191] on button "Review" at bounding box center [628, 201] width 44 height 20
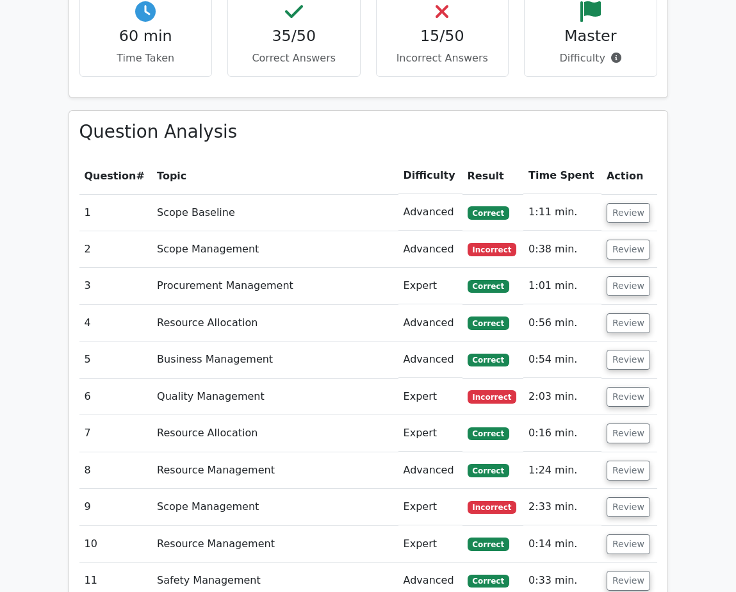
scroll to position [1733, 0]
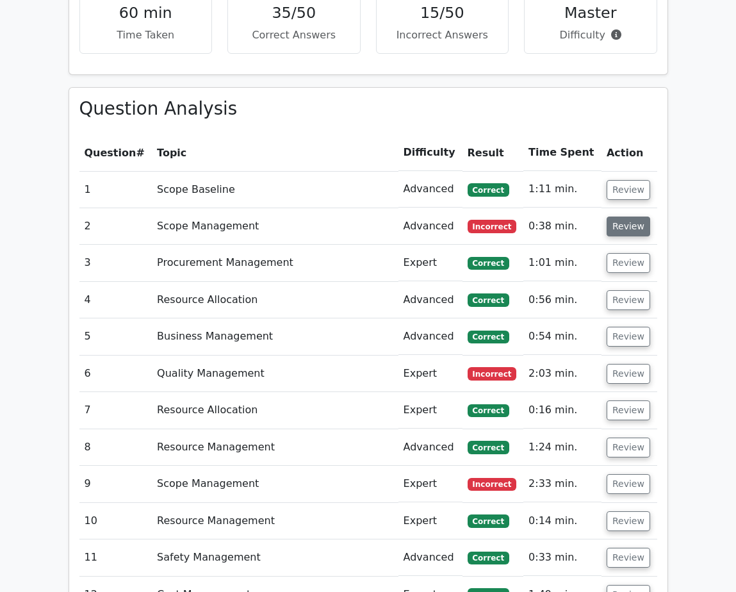
click at [614, 216] on button "Review" at bounding box center [628, 226] width 44 height 20
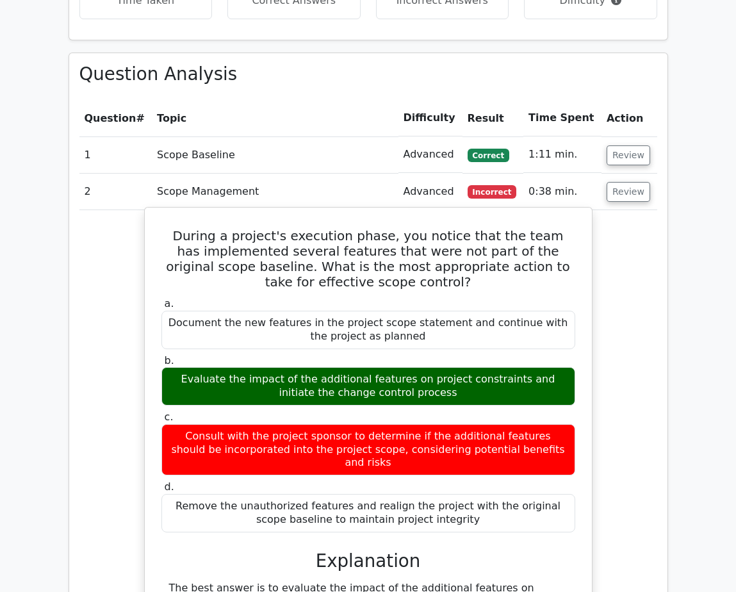
scroll to position [1669, 0]
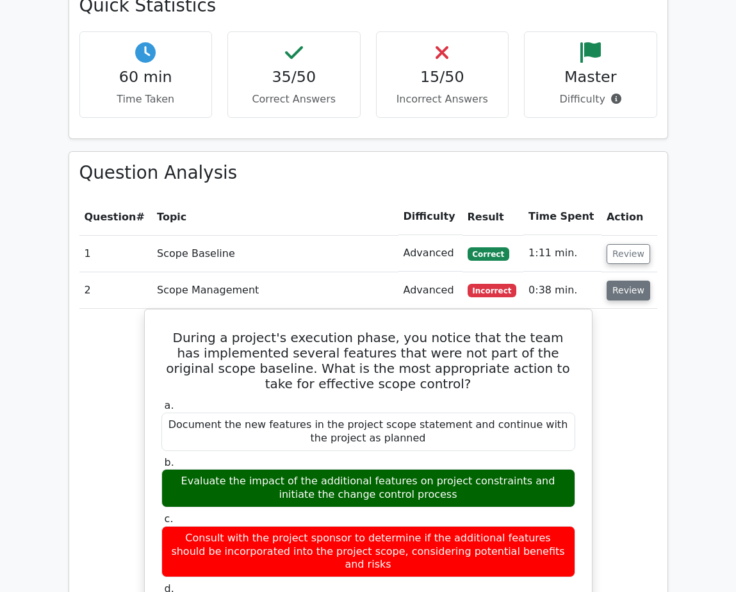
click at [614, 280] on button "Review" at bounding box center [628, 290] width 44 height 20
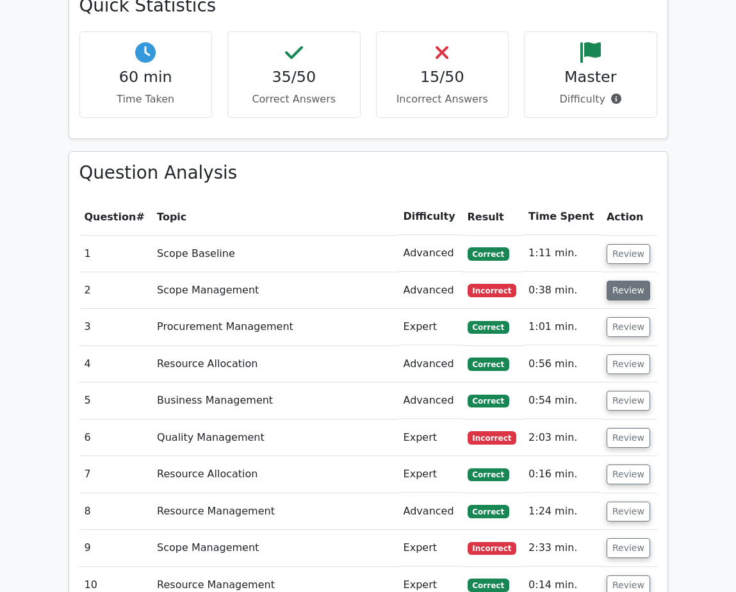
scroll to position [1733, 0]
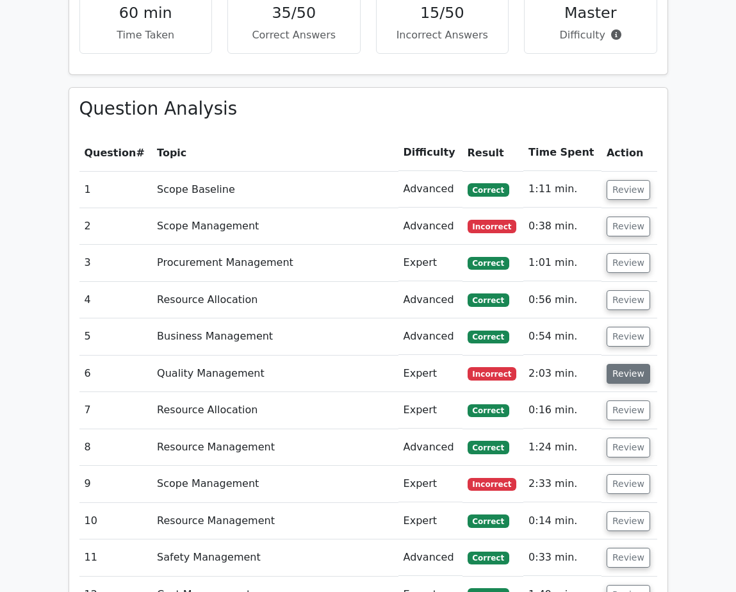
click at [614, 364] on button "Review" at bounding box center [628, 374] width 44 height 20
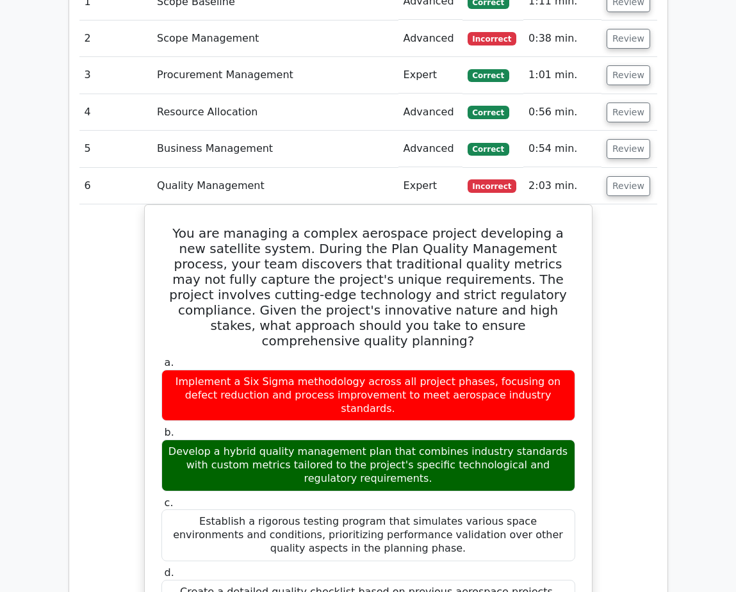
scroll to position [1925, 0]
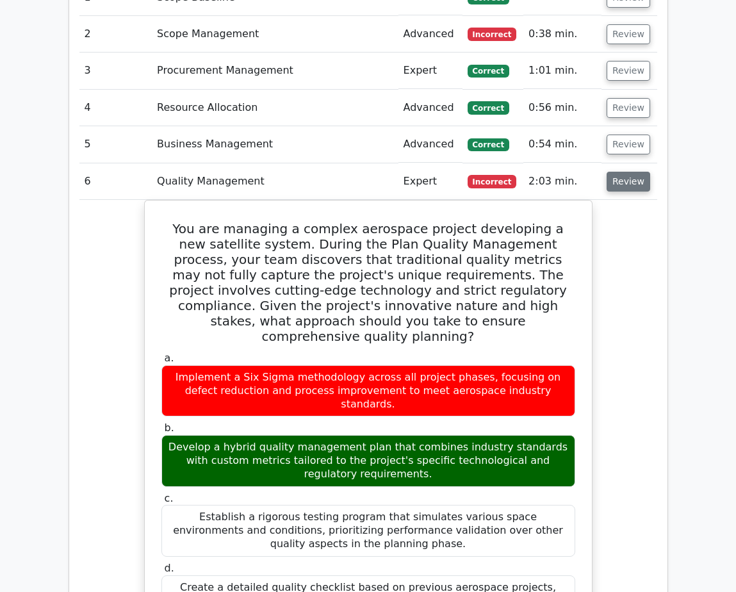
click at [614, 172] on button "Review" at bounding box center [628, 182] width 44 height 20
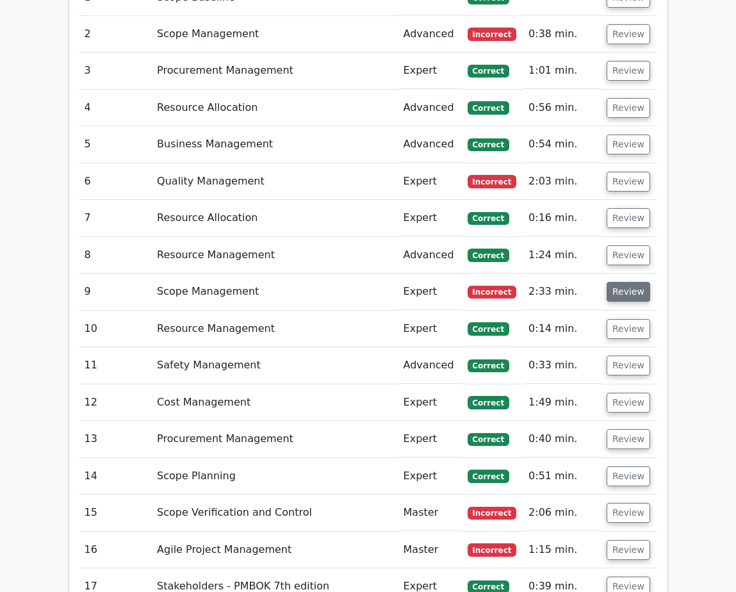
click at [614, 282] on button "Review" at bounding box center [628, 292] width 44 height 20
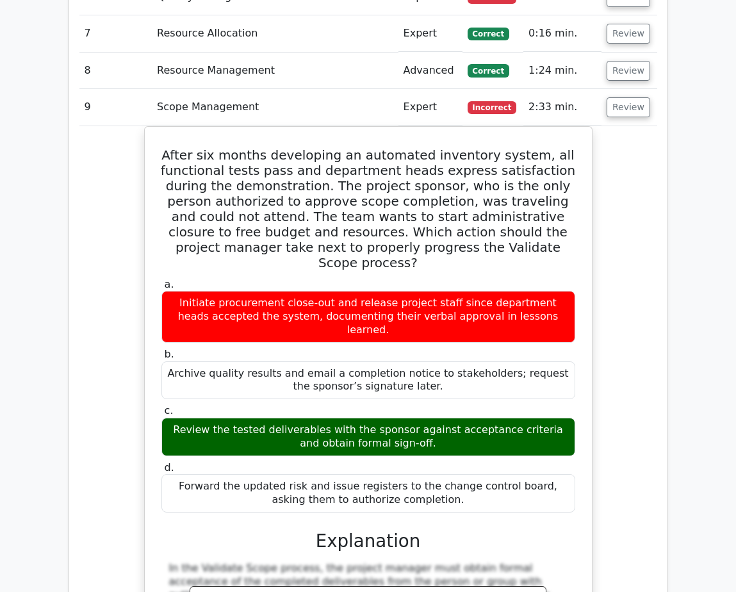
scroll to position [2117, 0]
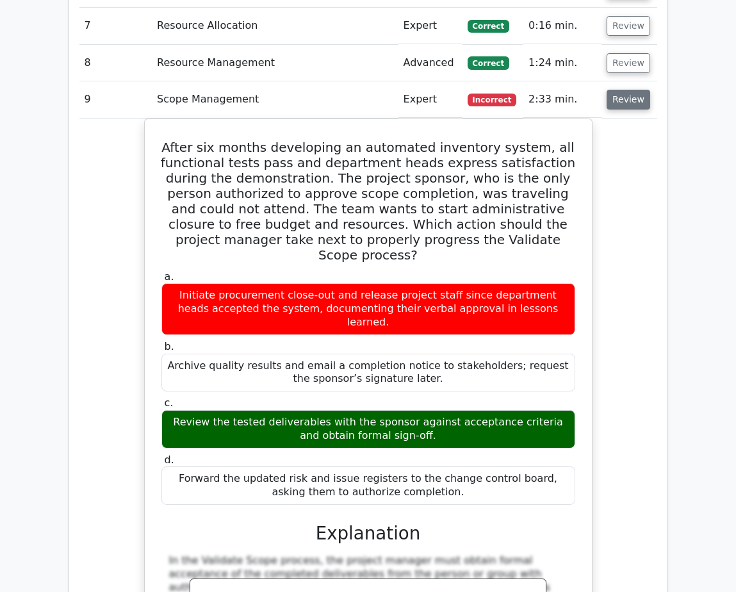
click at [614, 90] on button "Review" at bounding box center [628, 100] width 44 height 20
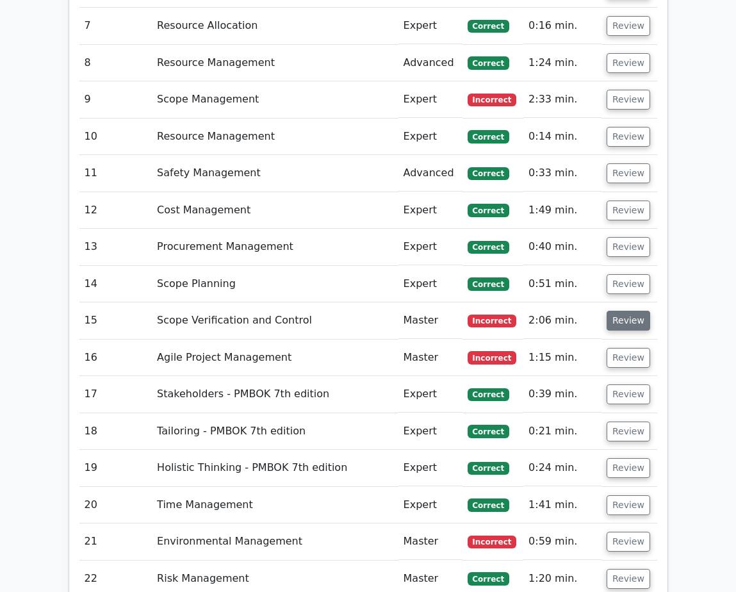
click at [614, 311] on button "Review" at bounding box center [628, 321] width 44 height 20
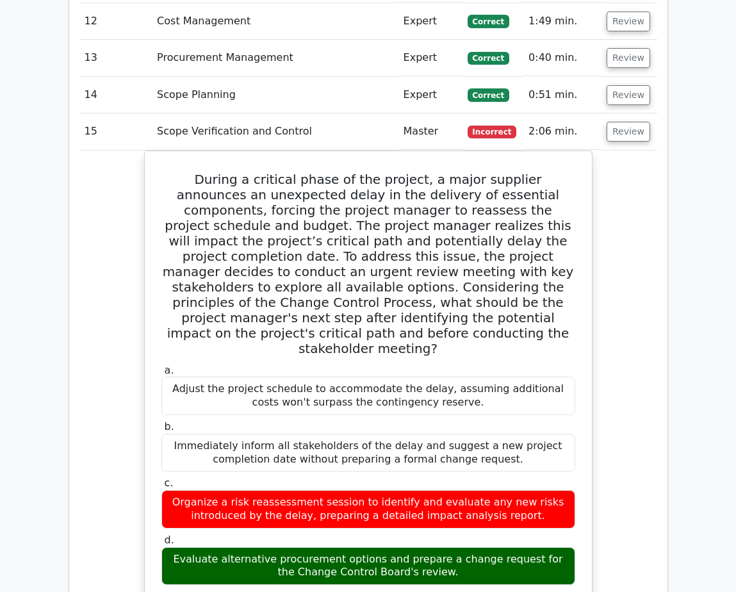
scroll to position [2309, 0]
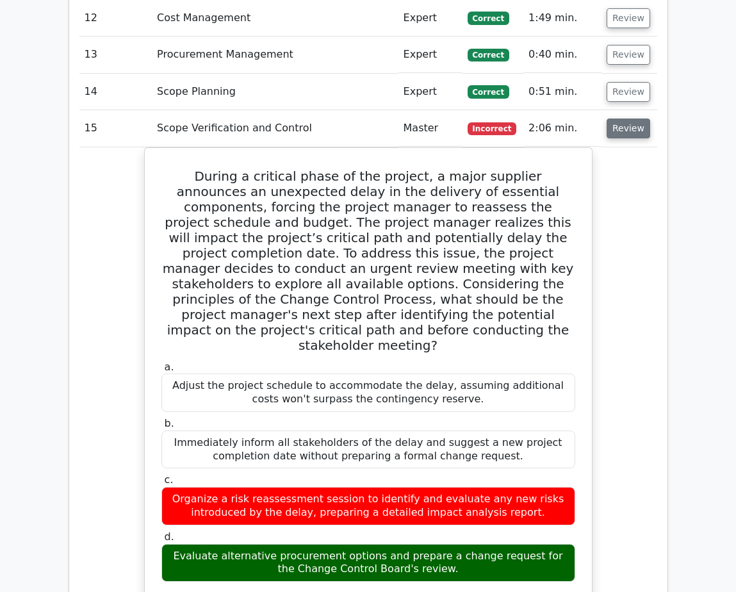
click at [614, 118] on button "Review" at bounding box center [628, 128] width 44 height 20
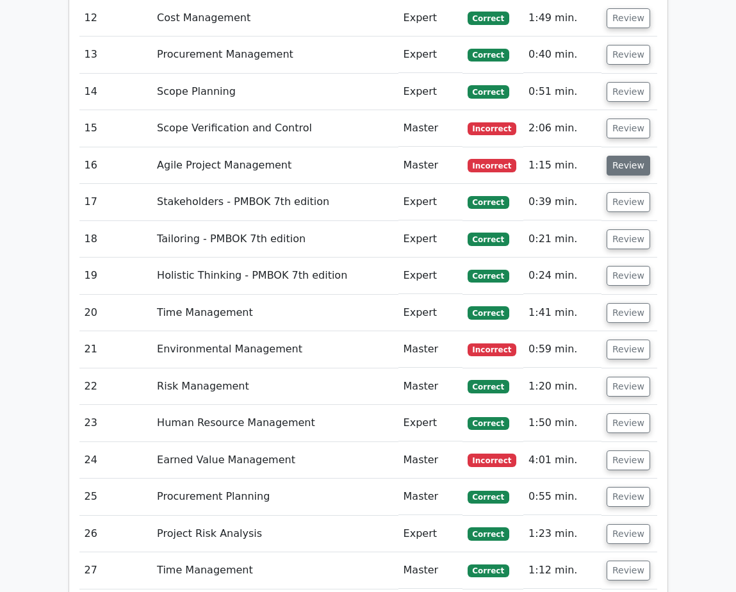
click at [614, 156] on button "Review" at bounding box center [628, 166] width 44 height 20
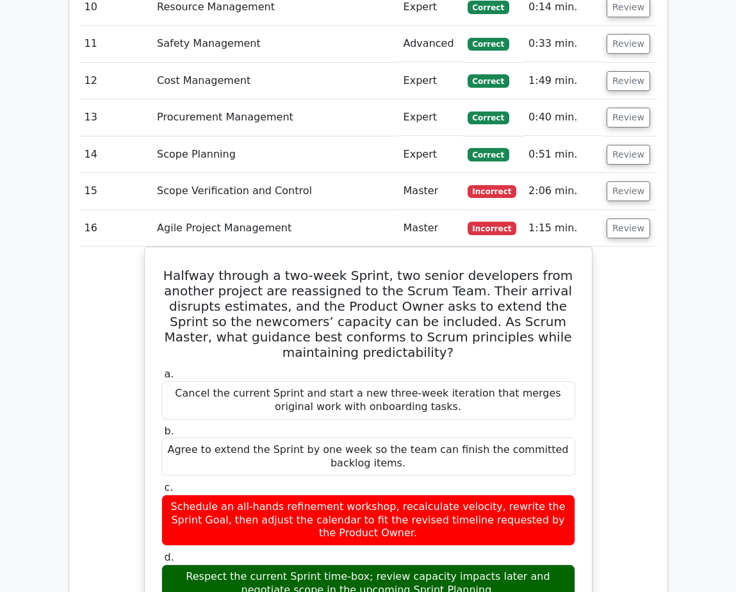
scroll to position [2245, 0]
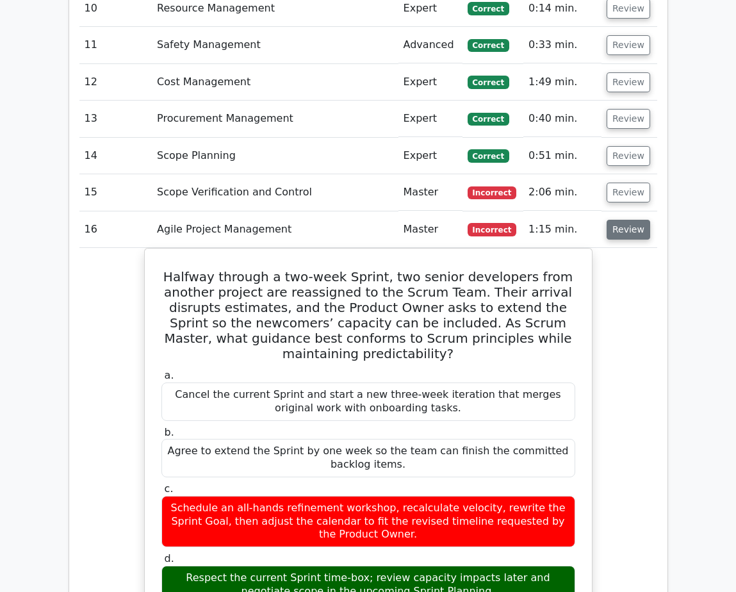
click at [614, 220] on button "Review" at bounding box center [628, 230] width 44 height 20
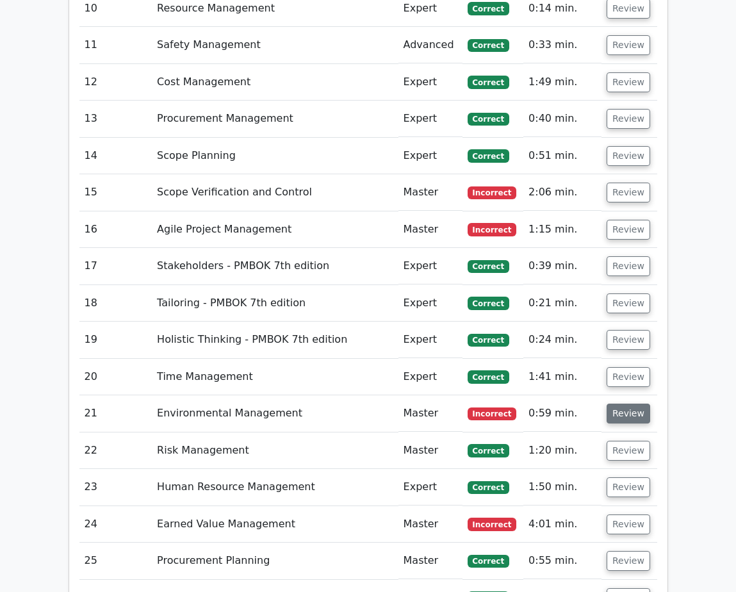
click at [614, 403] on button "Review" at bounding box center [628, 413] width 44 height 20
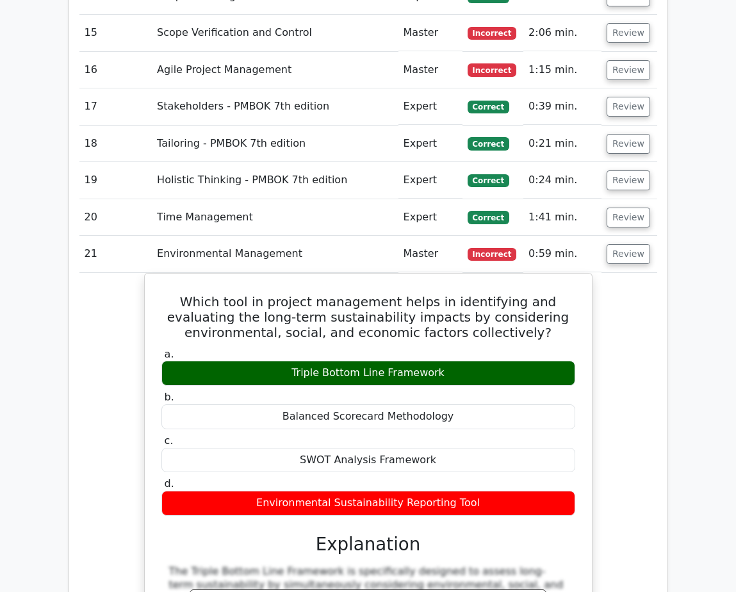
scroll to position [2437, 0]
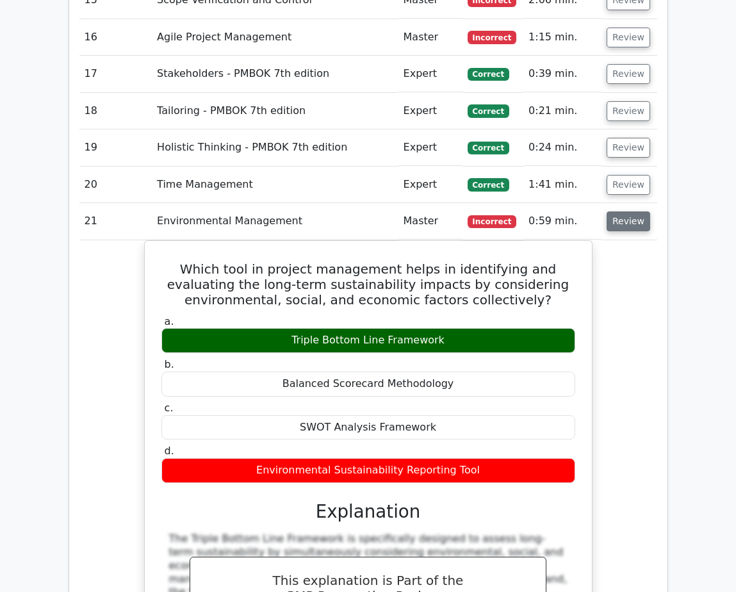
click at [614, 211] on button "Review" at bounding box center [628, 221] width 44 height 20
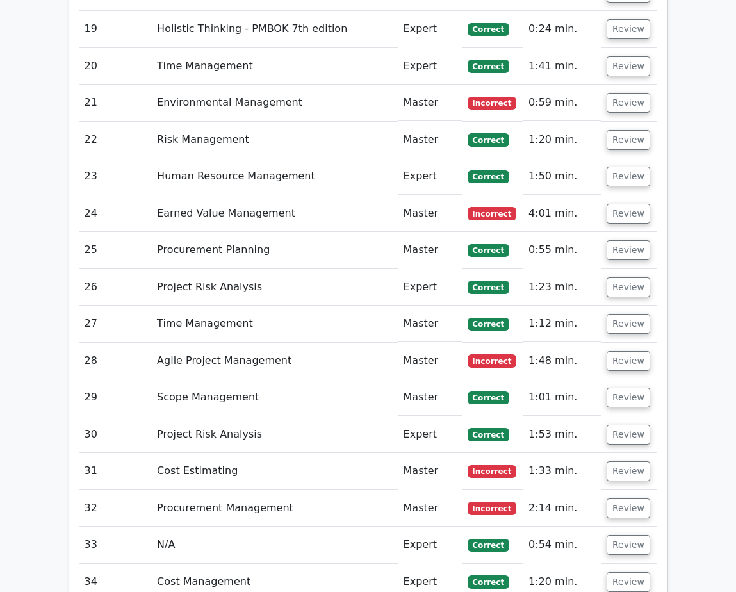
scroll to position [2565, 0]
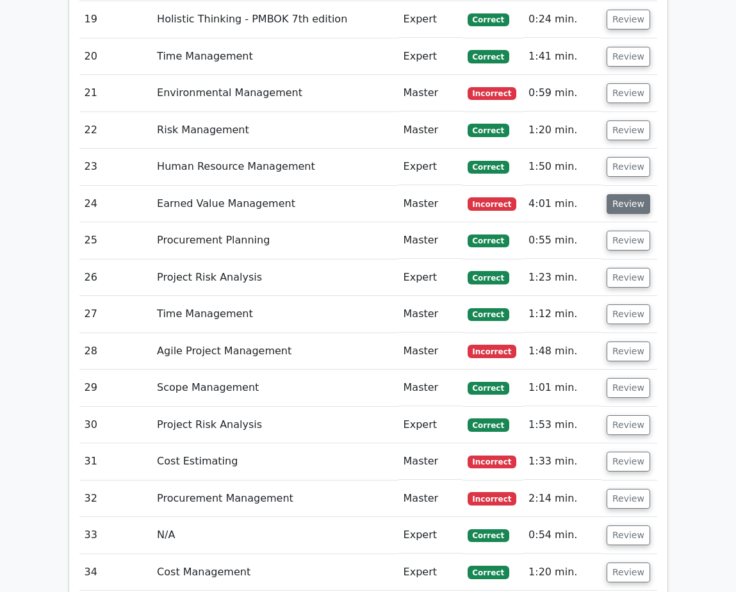
click at [614, 194] on button "Review" at bounding box center [628, 204] width 44 height 20
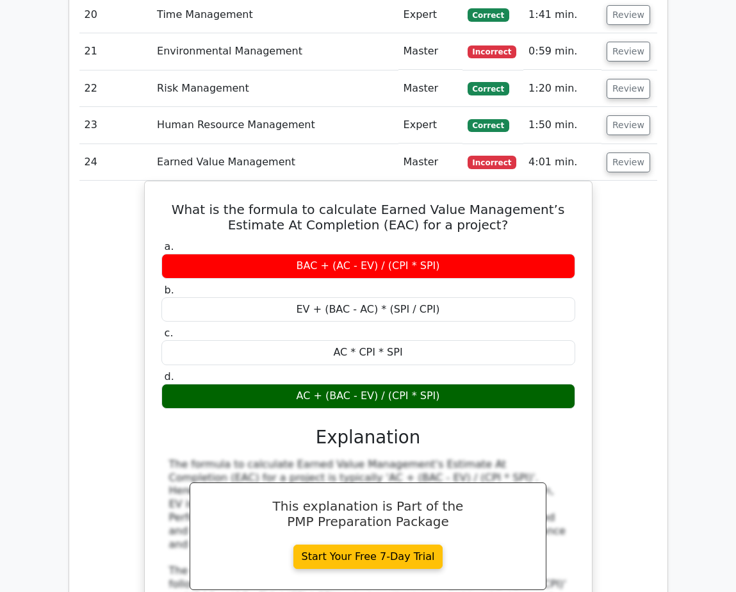
scroll to position [2629, 0]
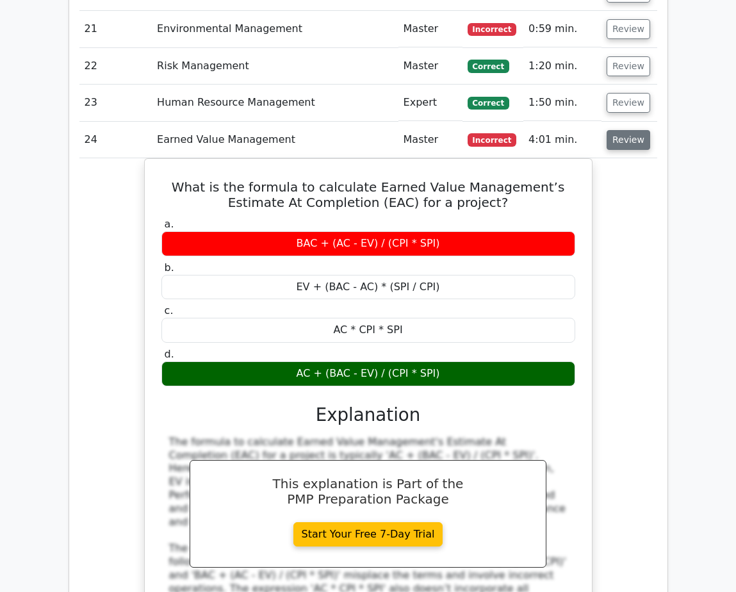
click at [614, 130] on button "Review" at bounding box center [628, 140] width 44 height 20
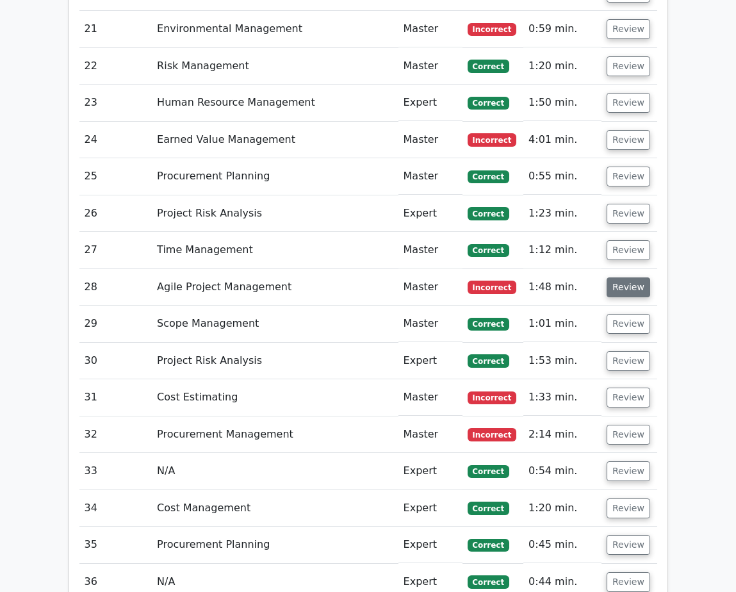
click at [614, 277] on button "Review" at bounding box center [628, 287] width 44 height 20
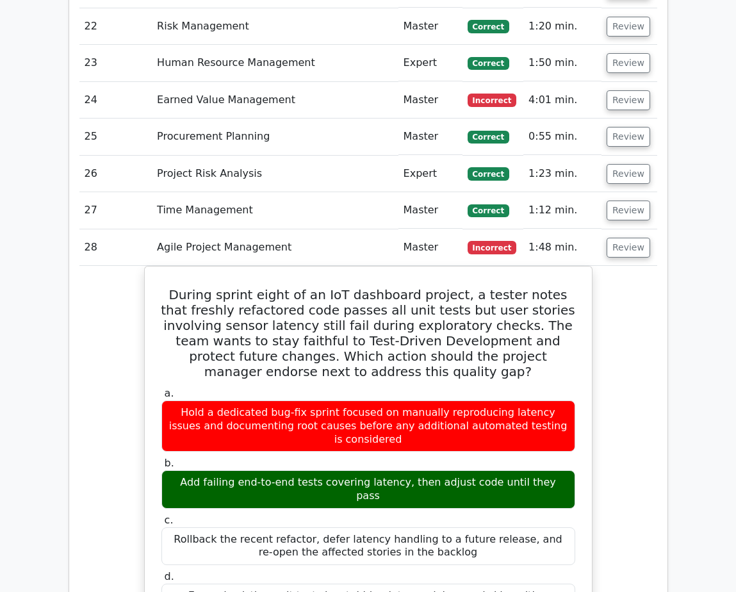
scroll to position [2758, 0]
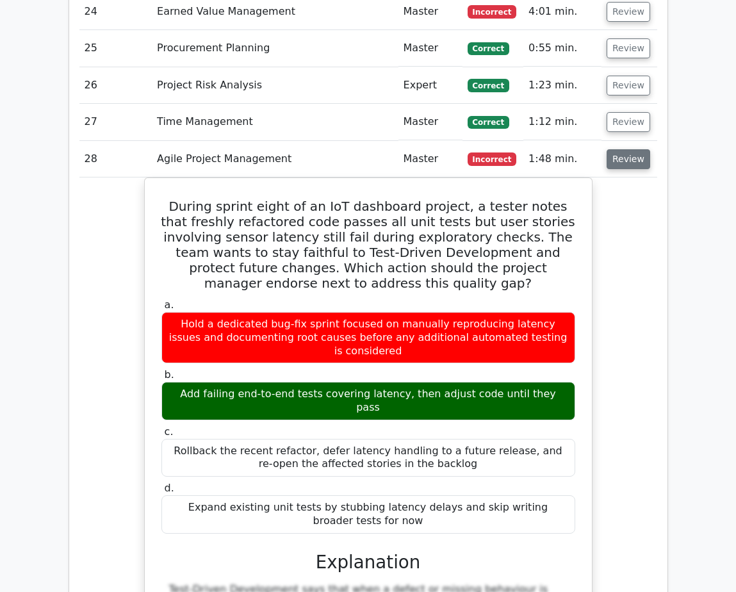
click at [614, 149] on button "Review" at bounding box center [628, 159] width 44 height 20
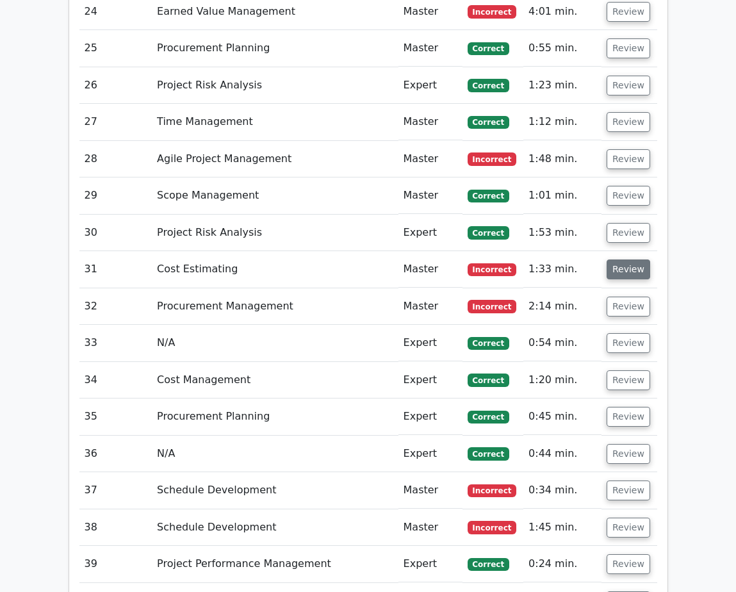
click at [614, 259] on button "Review" at bounding box center [628, 269] width 44 height 20
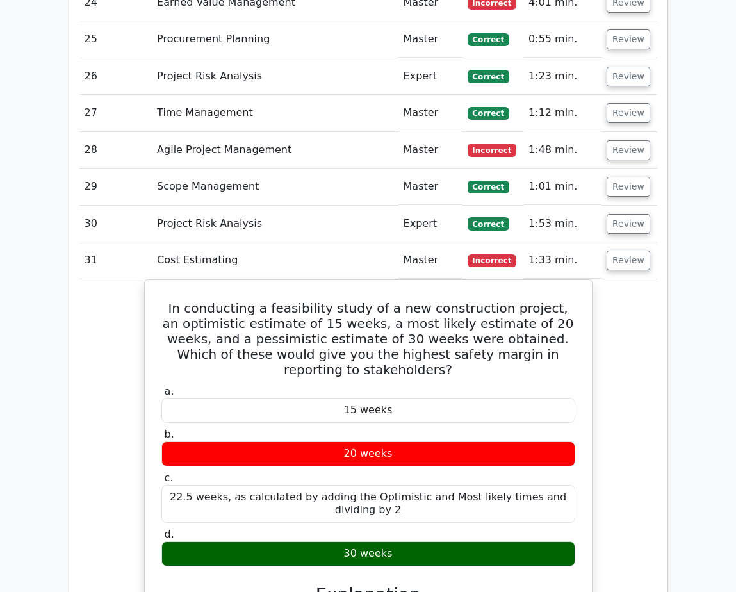
scroll to position [2822, 0]
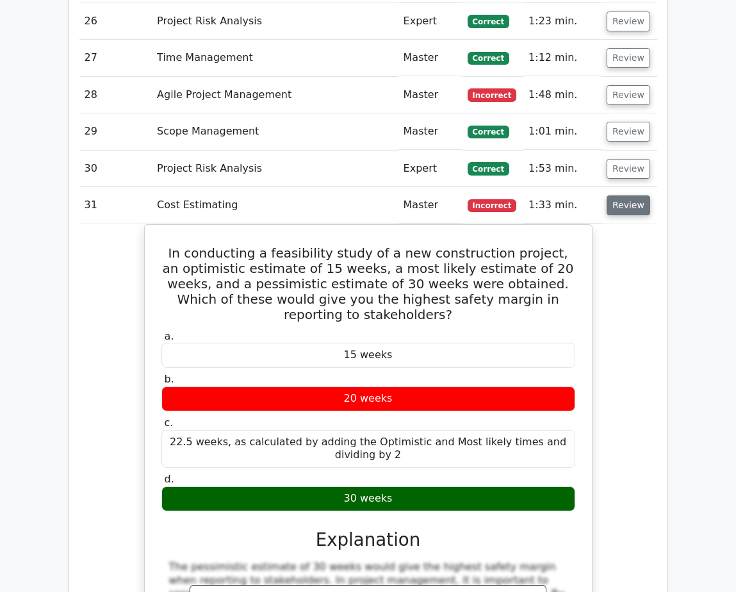
click at [614, 195] on button "Review" at bounding box center [628, 205] width 44 height 20
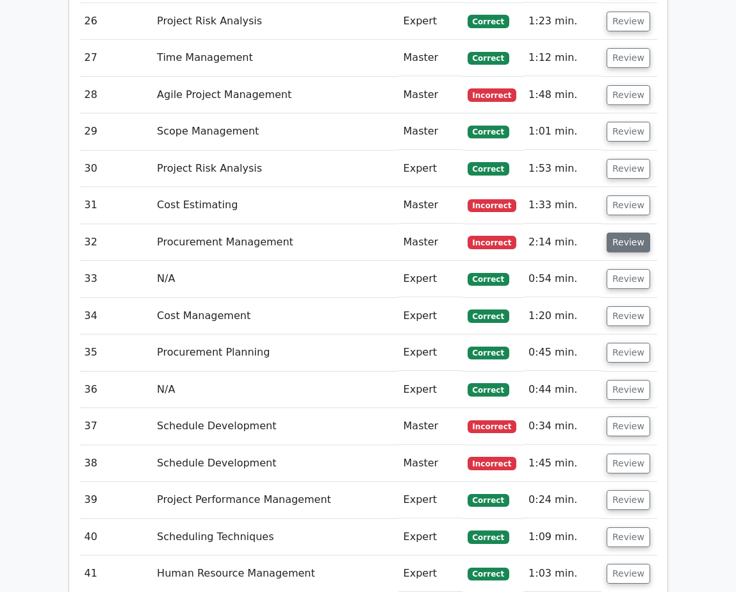
click at [614, 232] on button "Review" at bounding box center [628, 242] width 44 height 20
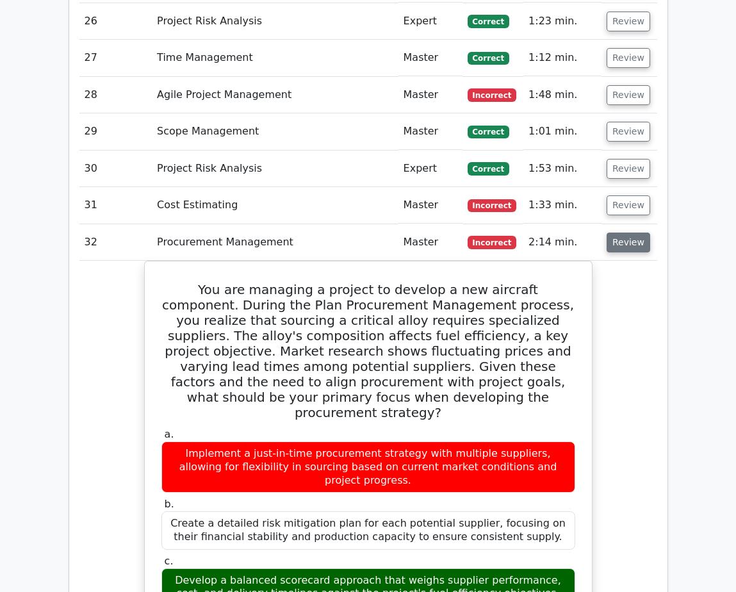
click at [614, 232] on button "Review" at bounding box center [628, 242] width 44 height 20
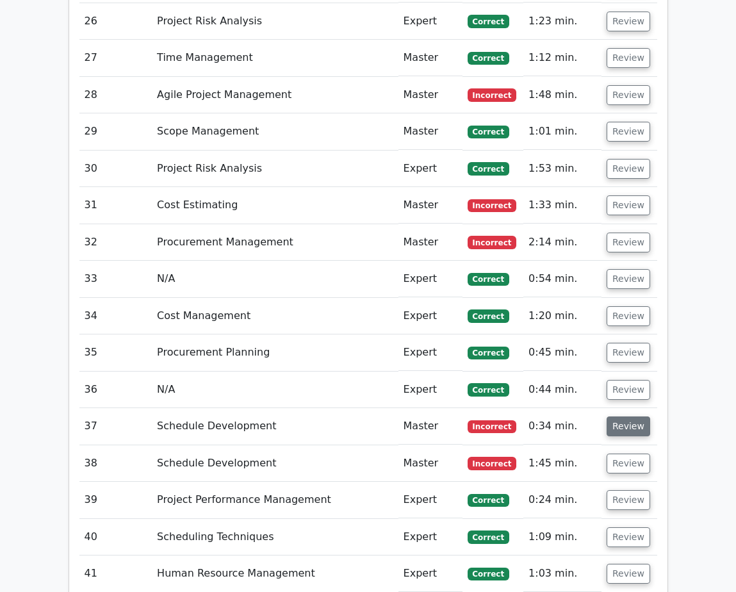
click at [614, 416] on button "Review" at bounding box center [628, 426] width 44 height 20
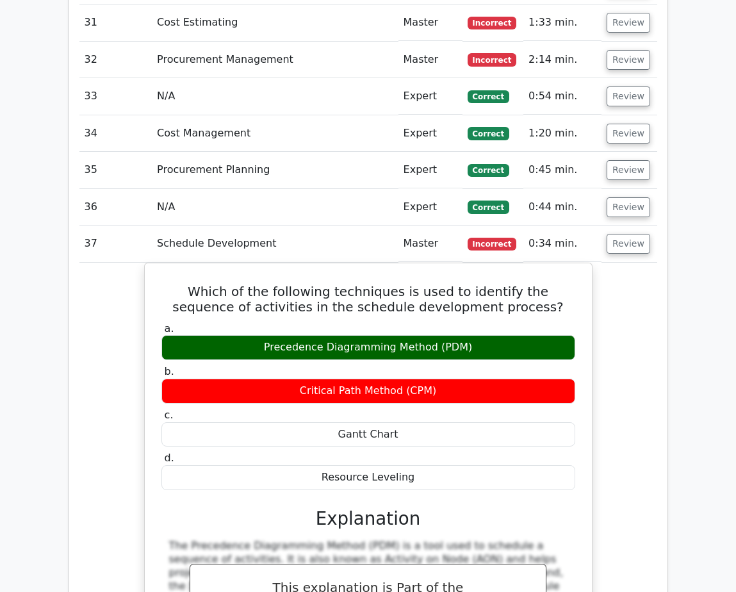
scroll to position [3014, 0]
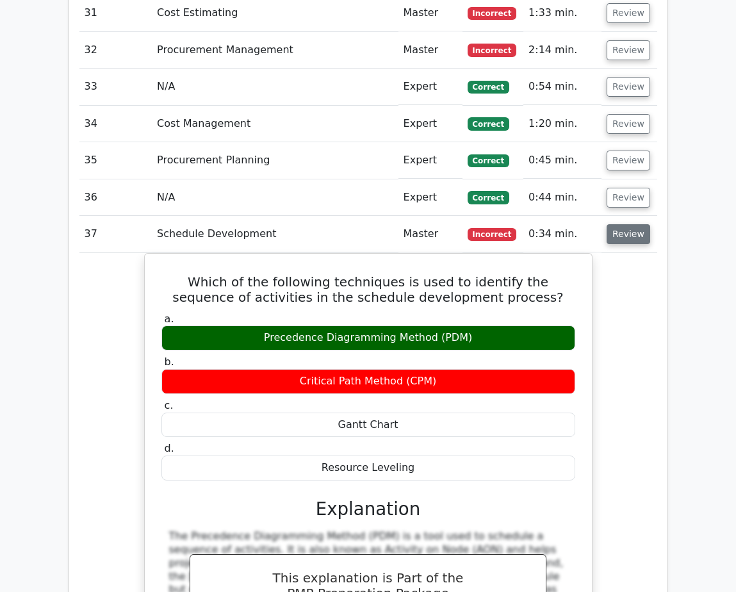
click at [614, 224] on button "Review" at bounding box center [628, 234] width 44 height 20
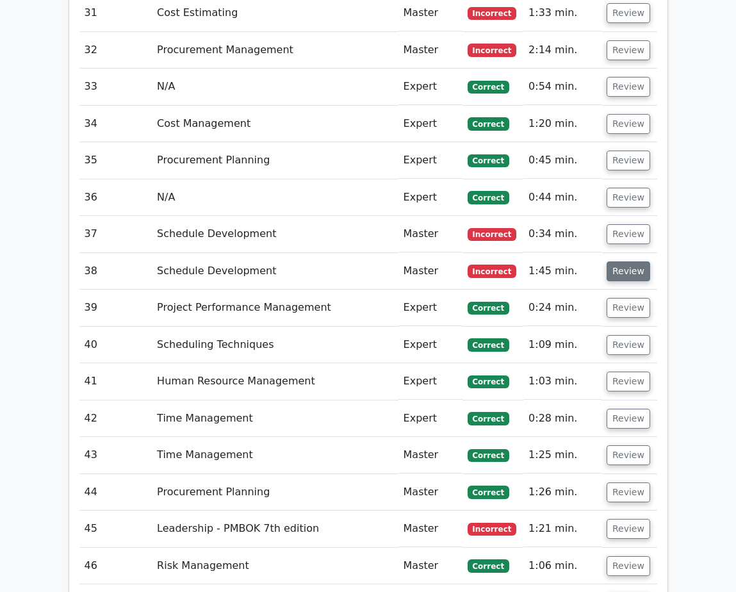
click at [614, 261] on button "Review" at bounding box center [628, 271] width 44 height 20
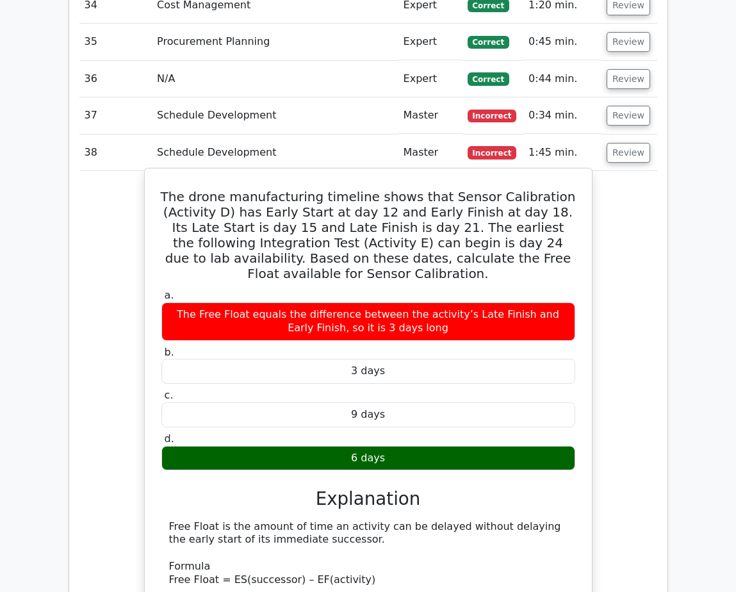
scroll to position [3078, 0]
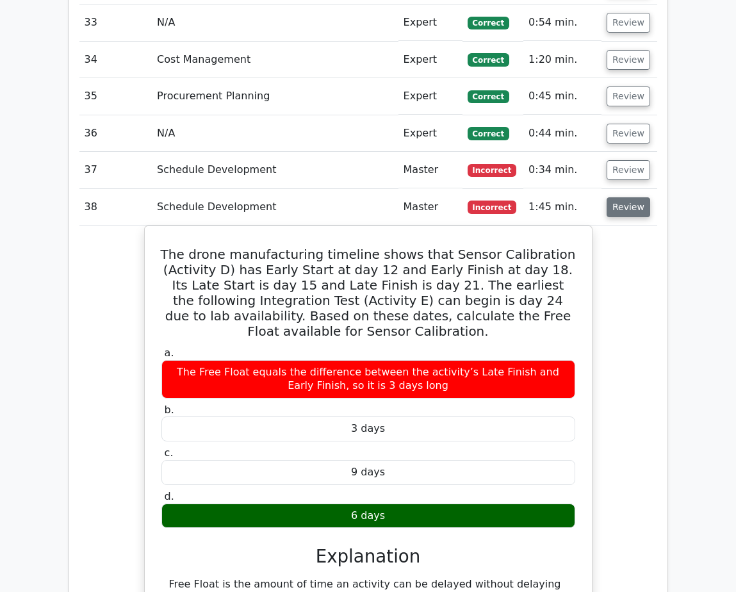
click at [614, 197] on button "Review" at bounding box center [628, 207] width 44 height 20
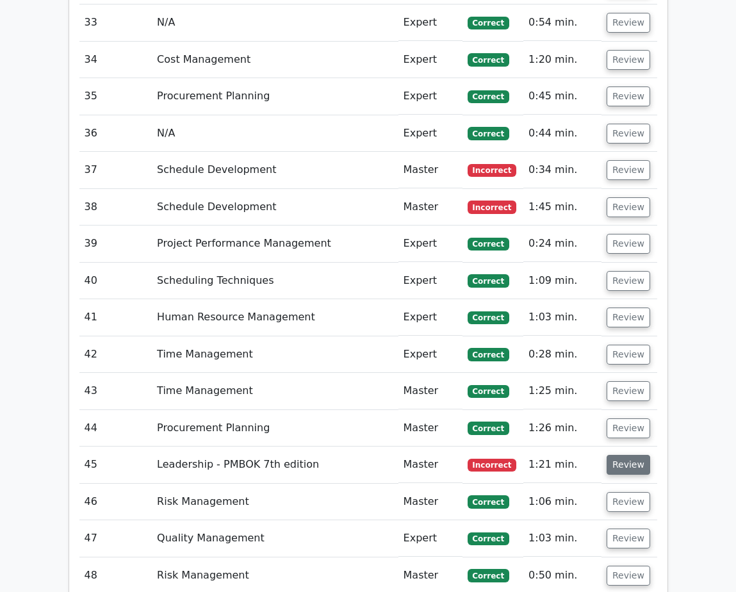
click at [614, 455] on button "Review" at bounding box center [628, 465] width 44 height 20
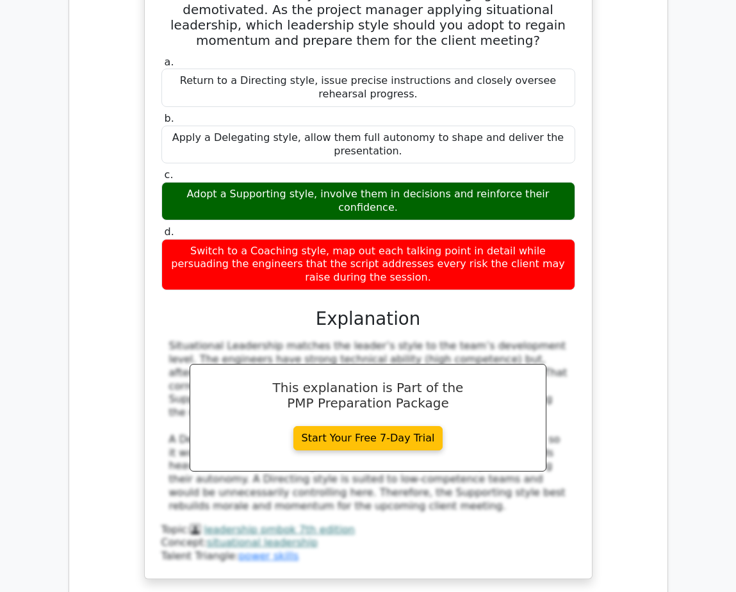
scroll to position [3398, 0]
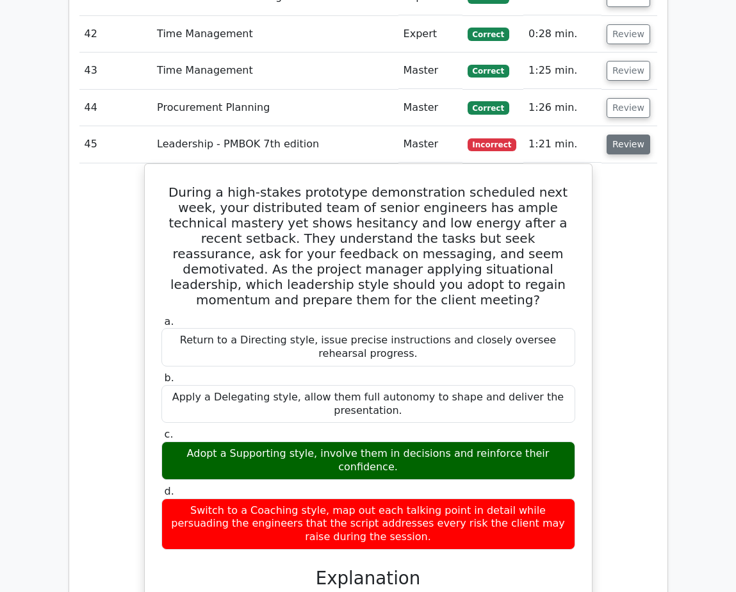
click at [614, 134] on button "Review" at bounding box center [628, 144] width 44 height 20
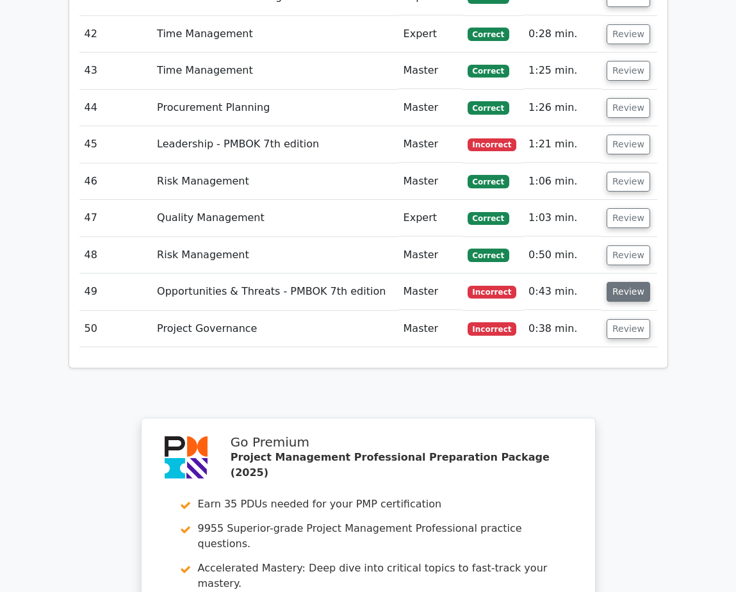
click at [614, 282] on button "Review" at bounding box center [628, 292] width 44 height 20
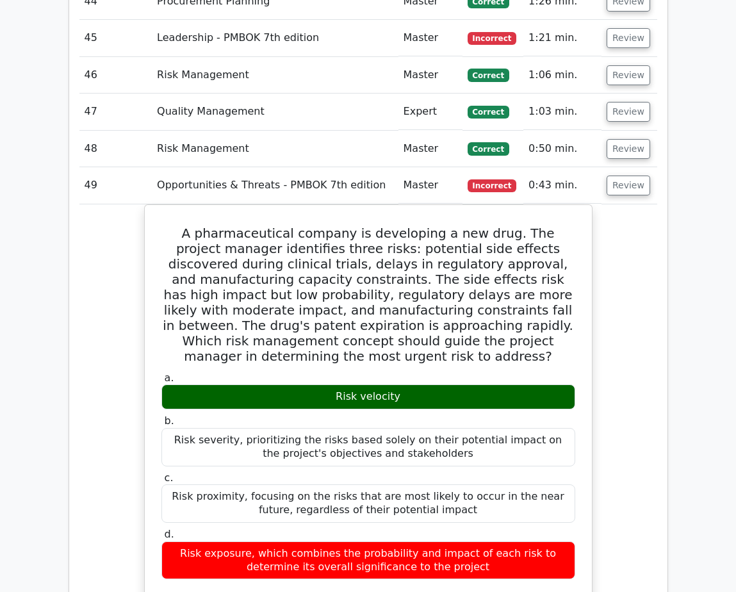
scroll to position [3526, 0]
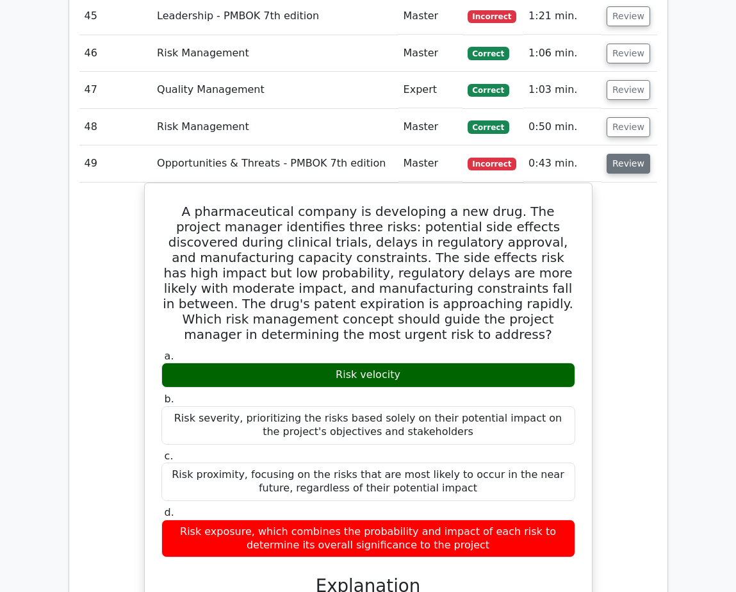
click at [614, 154] on button "Review" at bounding box center [628, 164] width 44 height 20
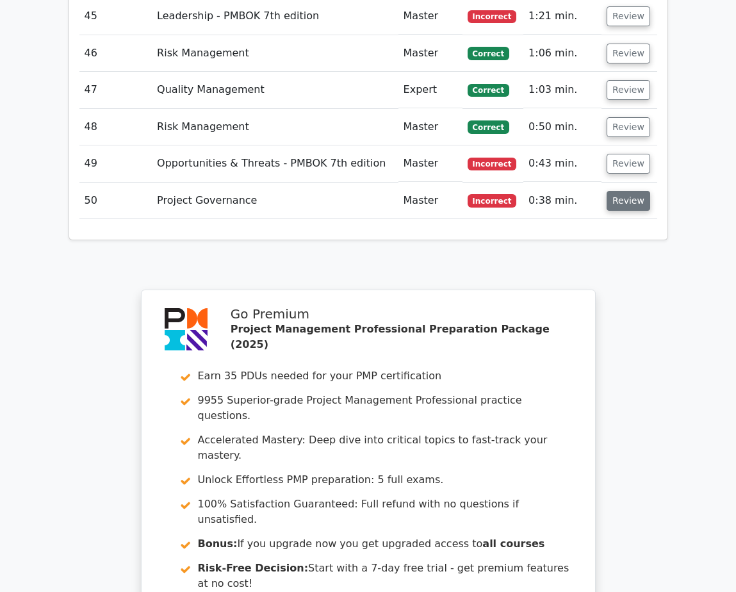
click at [614, 191] on button "Review" at bounding box center [628, 201] width 44 height 20
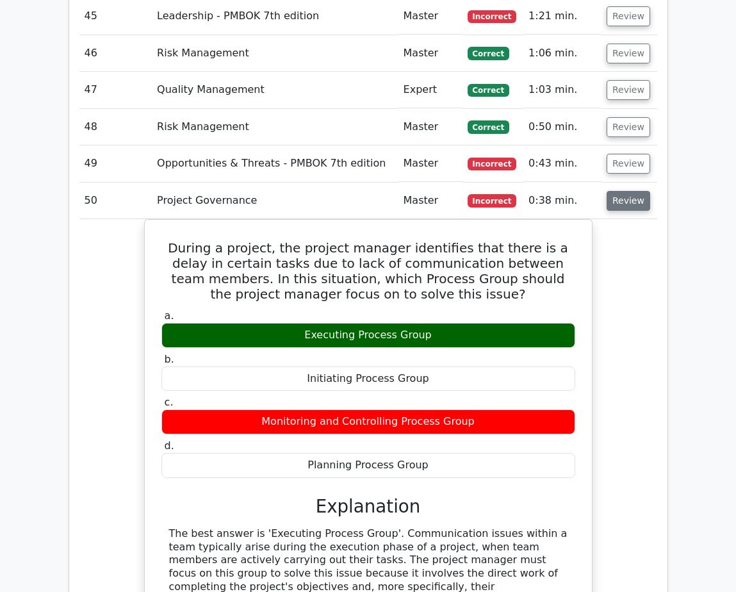
click at [614, 191] on button "Review" at bounding box center [628, 201] width 44 height 20
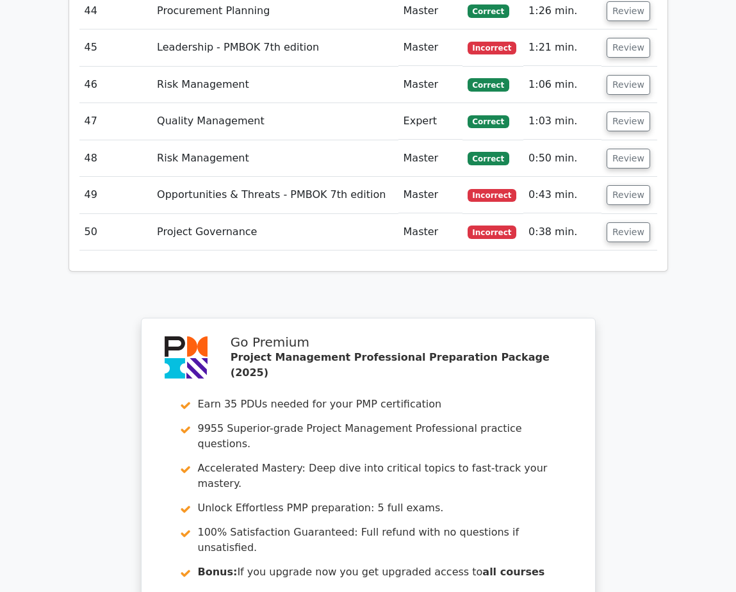
scroll to position [3650, 0]
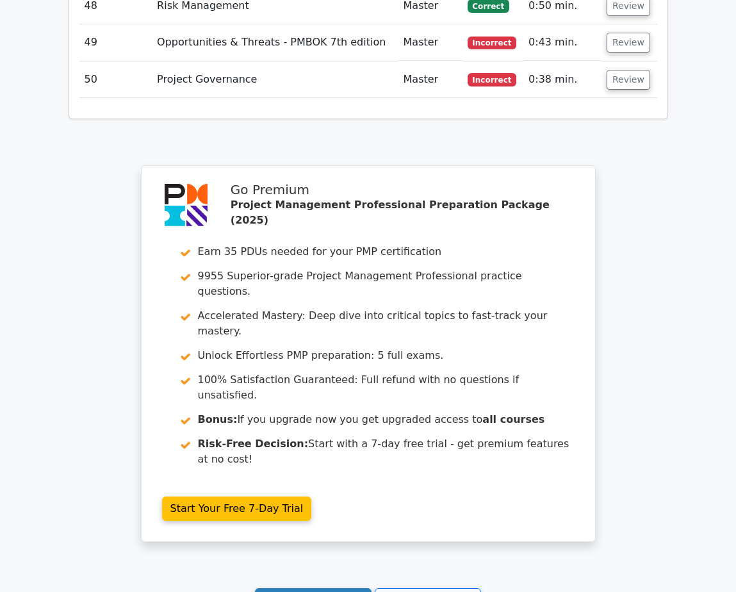
click at [334, 588] on link "Continue practicing" at bounding box center [313, 600] width 117 height 24
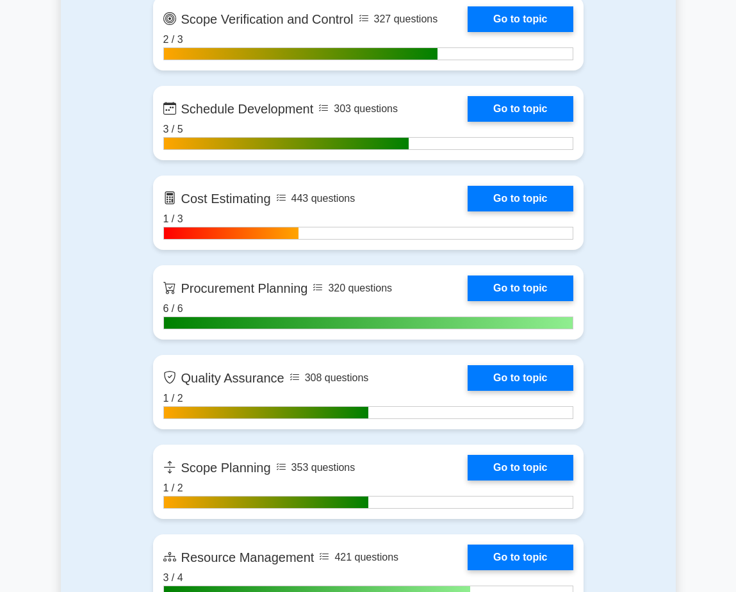
scroll to position [1857, 0]
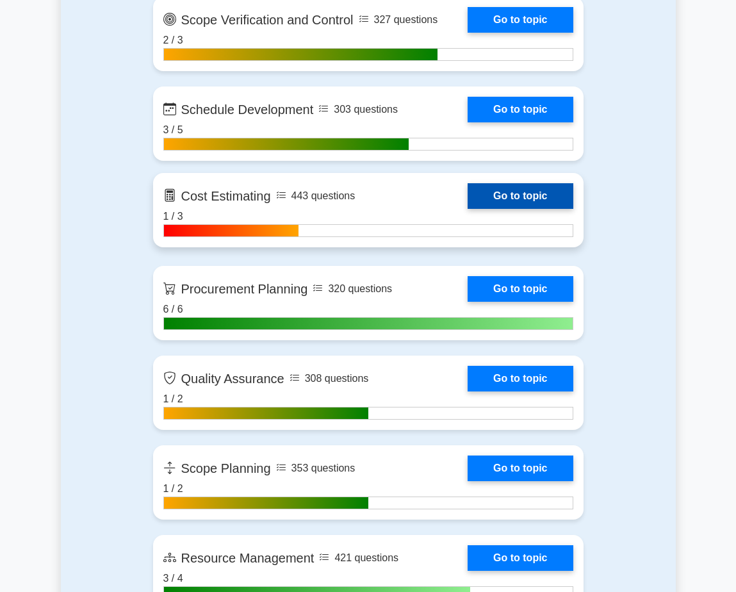
click at [540, 198] on link "Go to topic" at bounding box center [519, 196] width 105 height 26
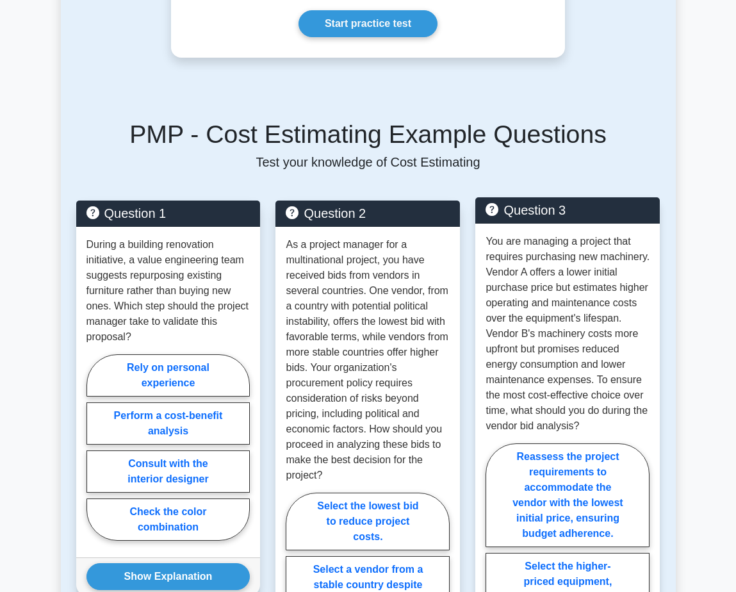
scroll to position [897, 0]
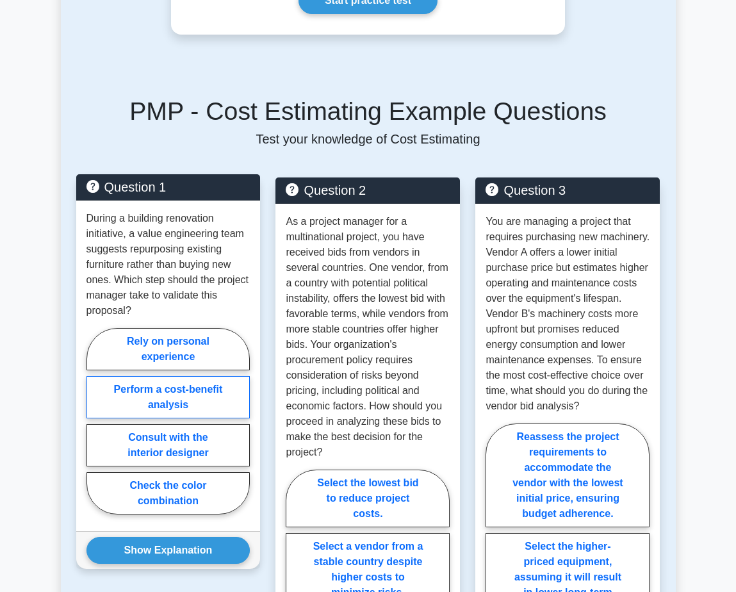
click at [211, 379] on label "Perform a cost-benefit analysis" at bounding box center [168, 397] width 164 height 42
click at [95, 420] on input "Perform a cost-benefit analysis" at bounding box center [90, 424] width 8 height 8
radio input "true"
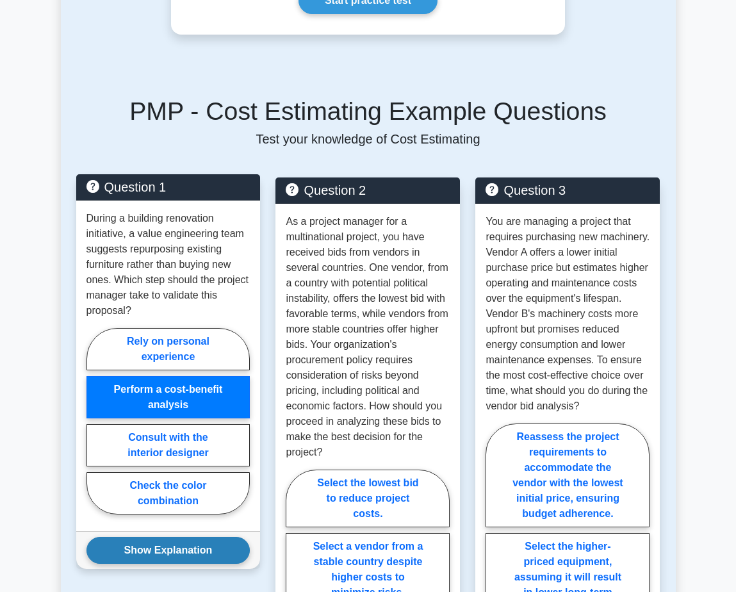
click at [188, 537] on button "Show Explanation" at bounding box center [168, 550] width 164 height 27
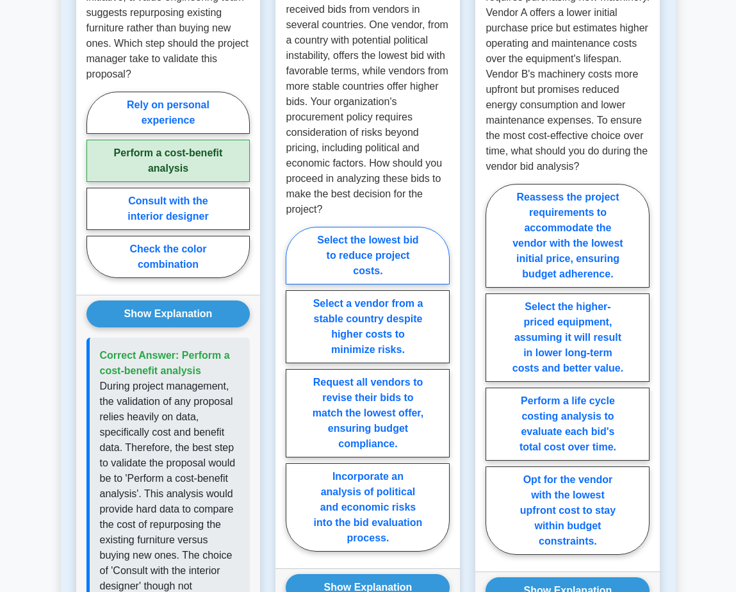
scroll to position [1153, 0]
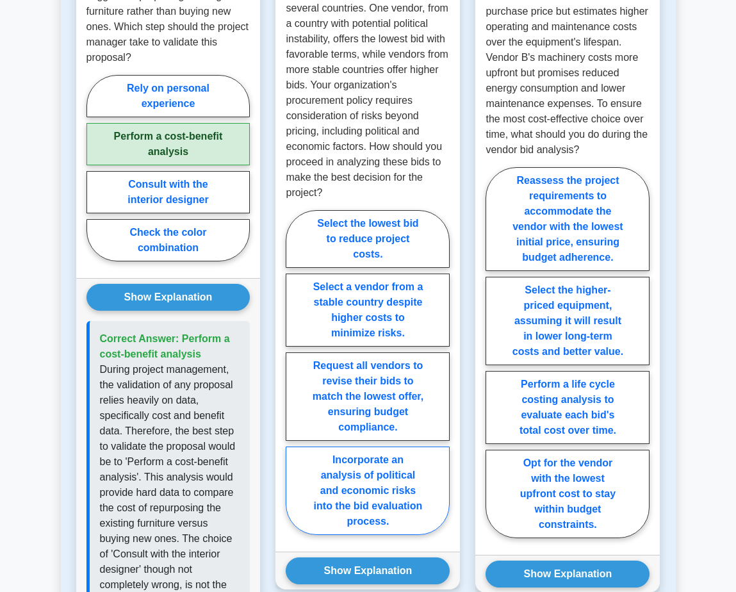
click at [405, 462] on label "Incorporate an analysis of political and economic risks into the bid evaluation…" at bounding box center [368, 490] width 164 height 88
click at [294, 380] on input "Incorporate an analysis of political and economic risks into the bid evaluation…" at bounding box center [290, 375] width 8 height 8
radio input "true"
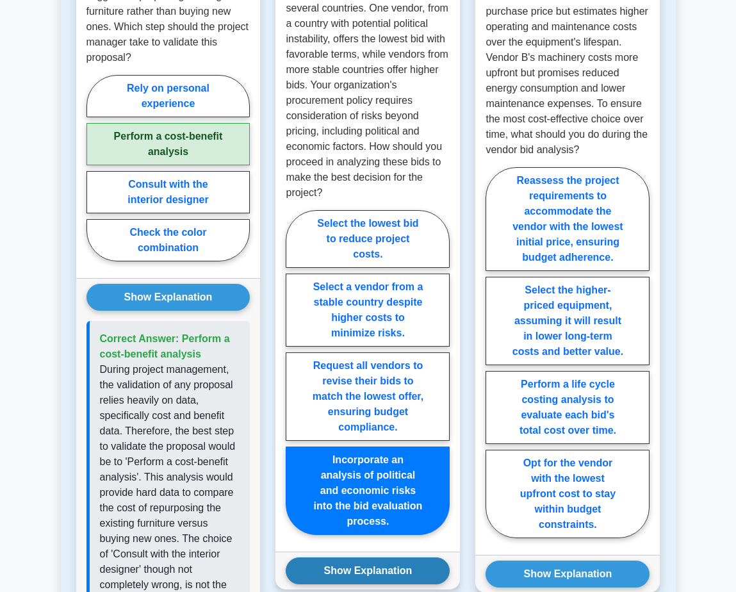
click at [385, 557] on button "Show Explanation" at bounding box center [368, 570] width 164 height 27
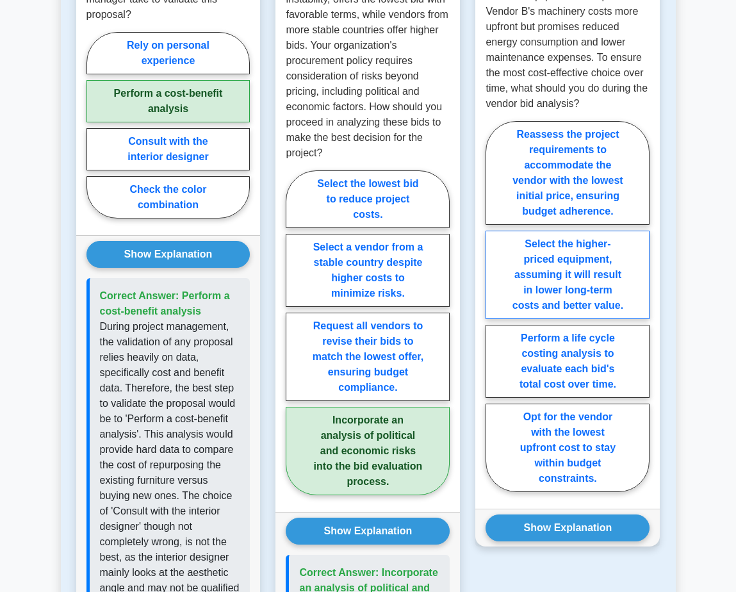
scroll to position [1217, 0]
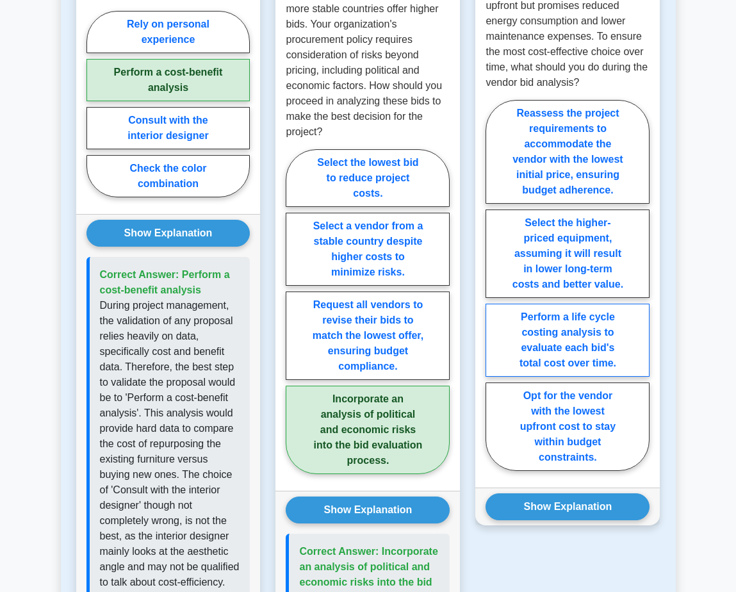
click at [610, 309] on label "Perform a life cycle costing analysis to evaluate each bid's total cost over ti…" at bounding box center [567, 340] width 164 height 73
click at [494, 293] on input "Perform a life cycle costing analysis to evaluate each bid's total cost over ti…" at bounding box center [489, 288] width 8 height 8
radio input "true"
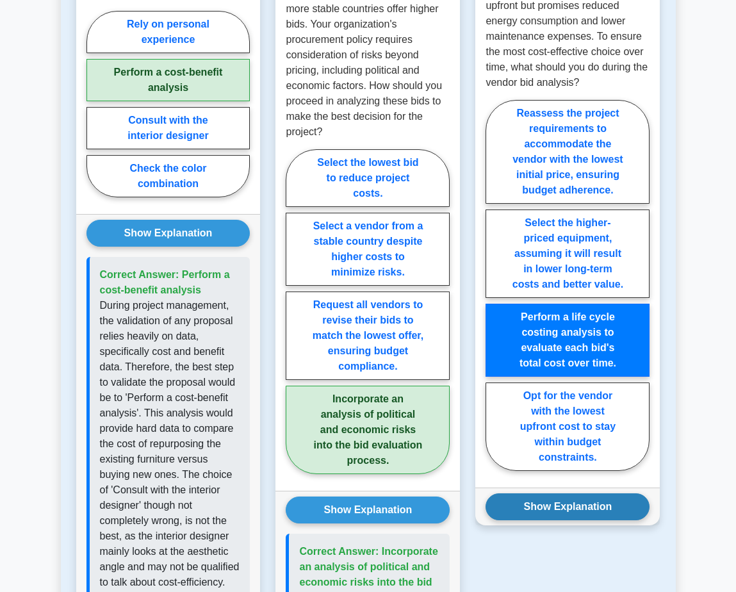
click at [586, 493] on button "Show Explanation" at bounding box center [567, 506] width 164 height 27
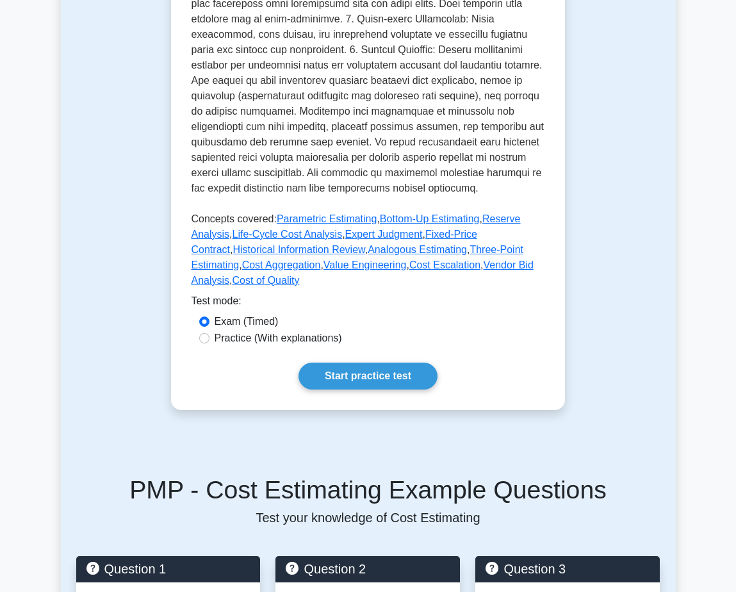
scroll to position [512, 0]
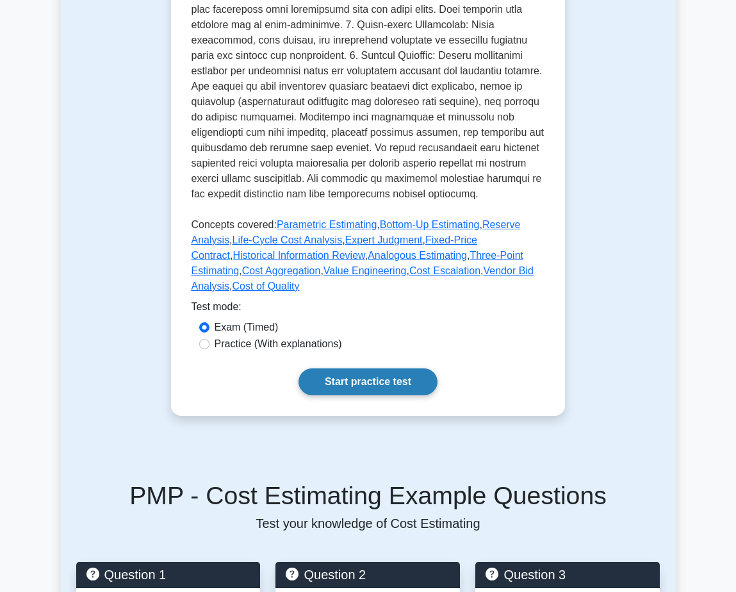
click at [386, 369] on link "Start practice test" at bounding box center [367, 381] width 139 height 27
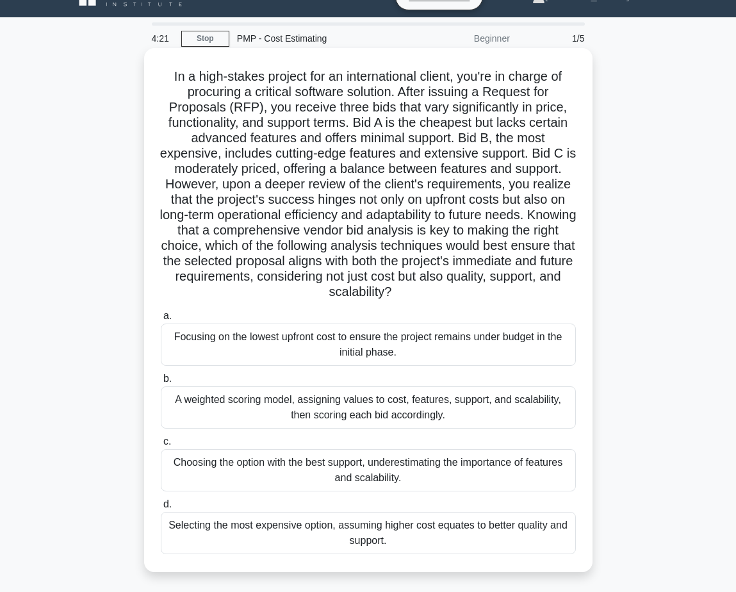
scroll to position [64, 0]
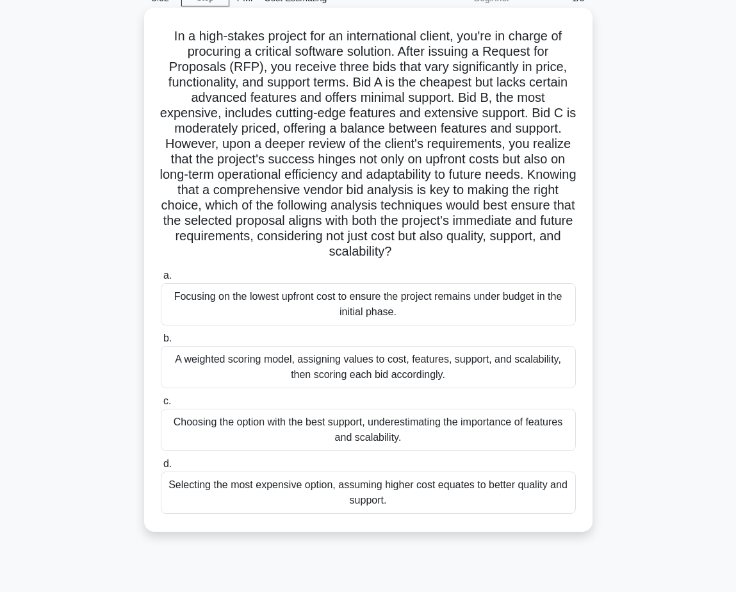
click at [467, 362] on div "A weighted scoring model, assigning values to cost, features, support, and scal…" at bounding box center [368, 367] width 415 height 42
click at [161, 343] on input "b. A weighted scoring model, assigning values to cost, features, support, and s…" at bounding box center [161, 338] width 0 height 8
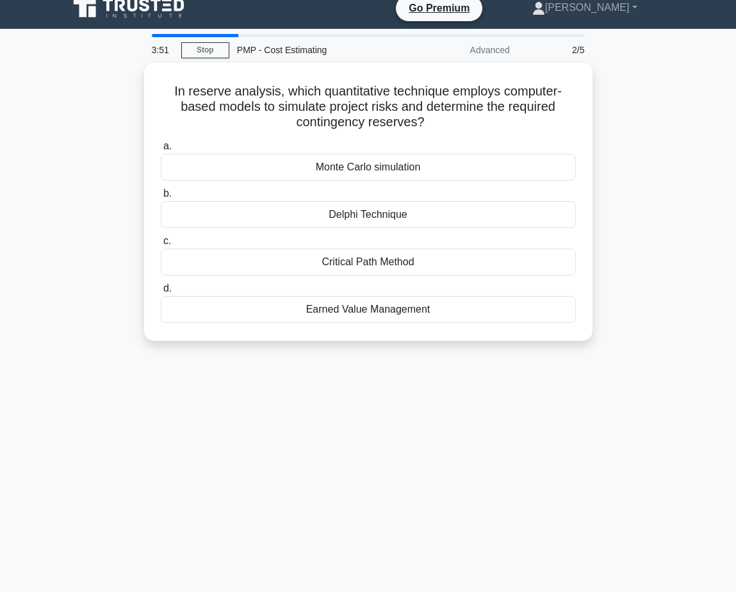
scroll to position [0, 0]
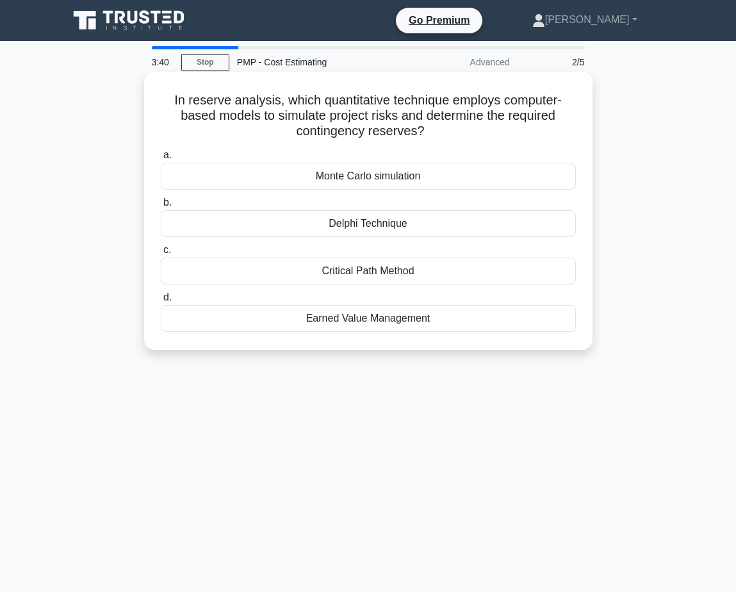
click at [413, 177] on div "Monte Carlo simulation" at bounding box center [368, 176] width 415 height 27
click at [161, 159] on input "a. Monte Carlo simulation" at bounding box center [161, 155] width 0 height 8
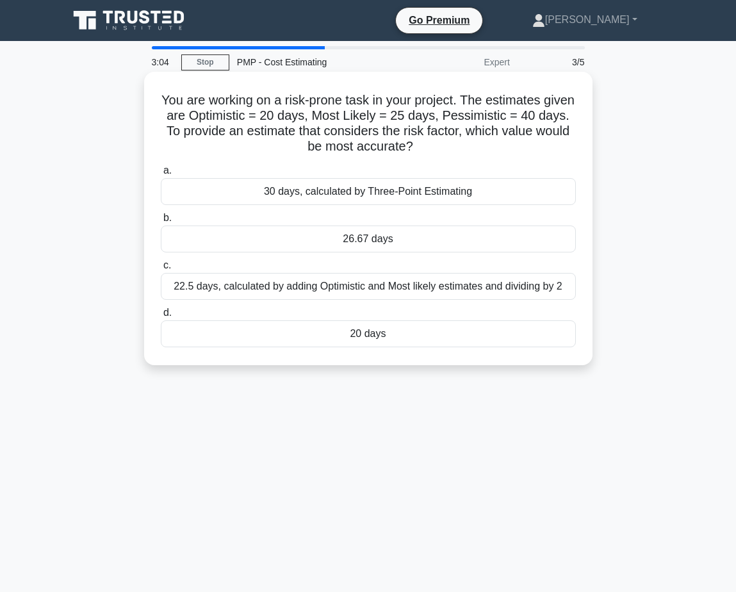
click at [378, 240] on div "26.67 days" at bounding box center [368, 238] width 415 height 27
click at [161, 222] on input "b. 26.67 days" at bounding box center [161, 218] width 0 height 8
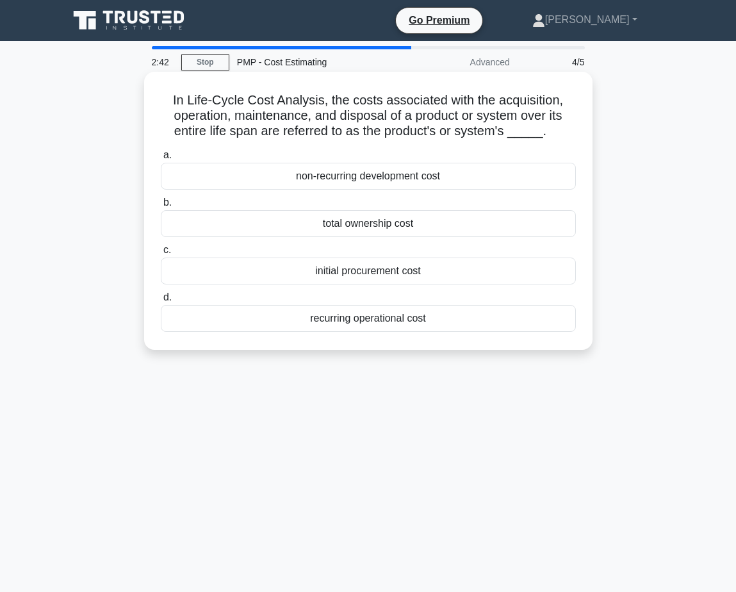
click at [399, 225] on div "total ownership cost" at bounding box center [368, 223] width 415 height 27
click at [161, 207] on input "b. total ownership cost" at bounding box center [161, 203] width 0 height 8
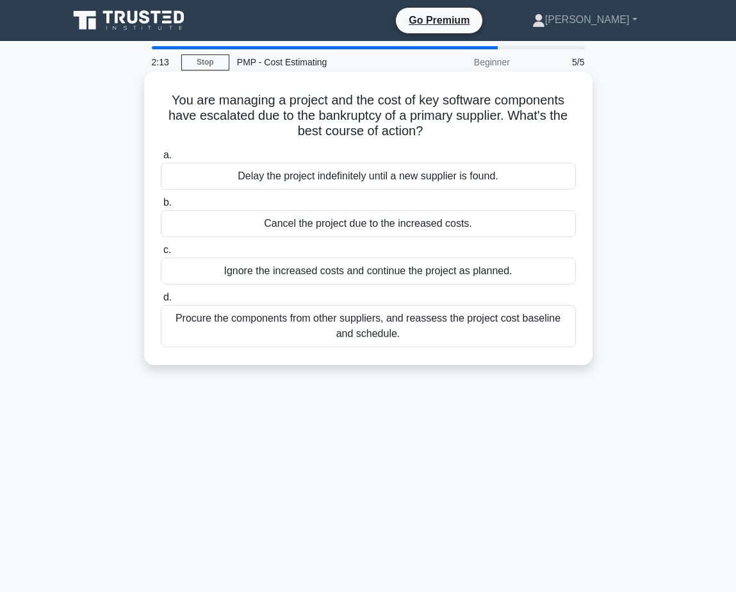
click at [402, 328] on div "Procure the components from other suppliers, and reassess the project cost base…" at bounding box center [368, 326] width 415 height 42
click at [161, 302] on input "d. Procure the components from other suppliers, and reassess the project cost b…" at bounding box center [161, 297] width 0 height 8
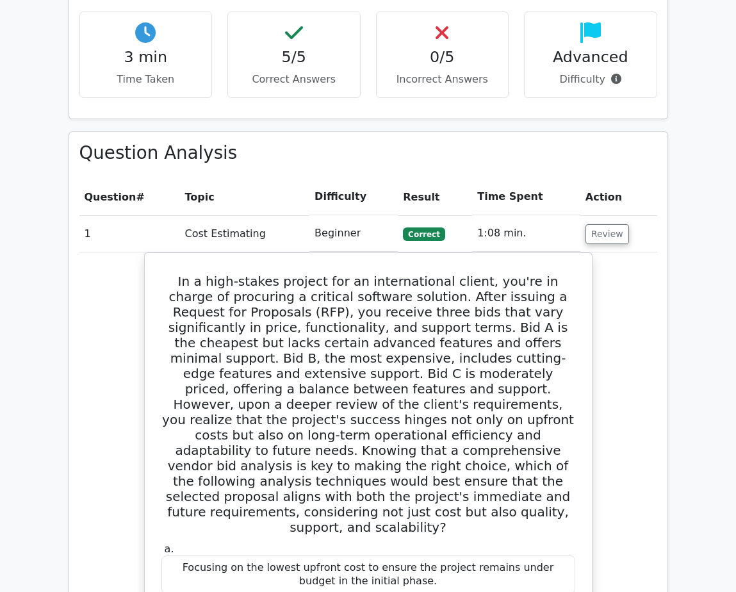
scroll to position [833, 0]
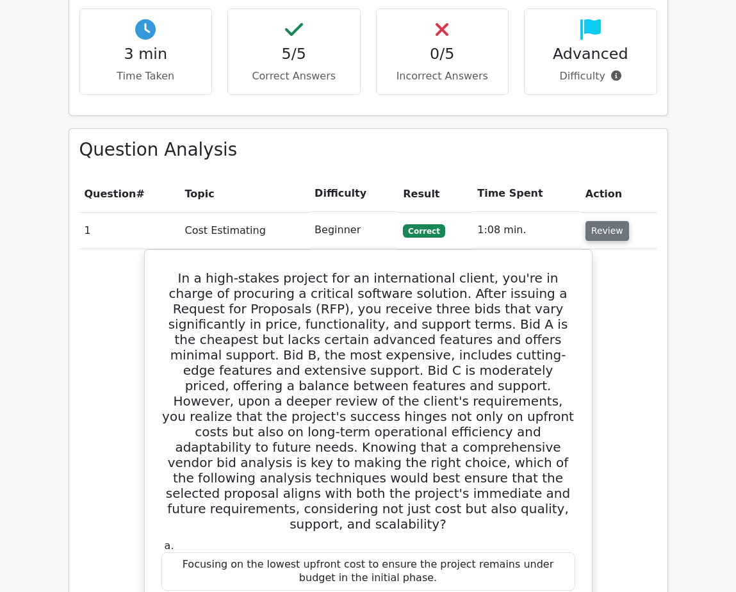
click at [610, 221] on button "Review" at bounding box center [607, 231] width 44 height 20
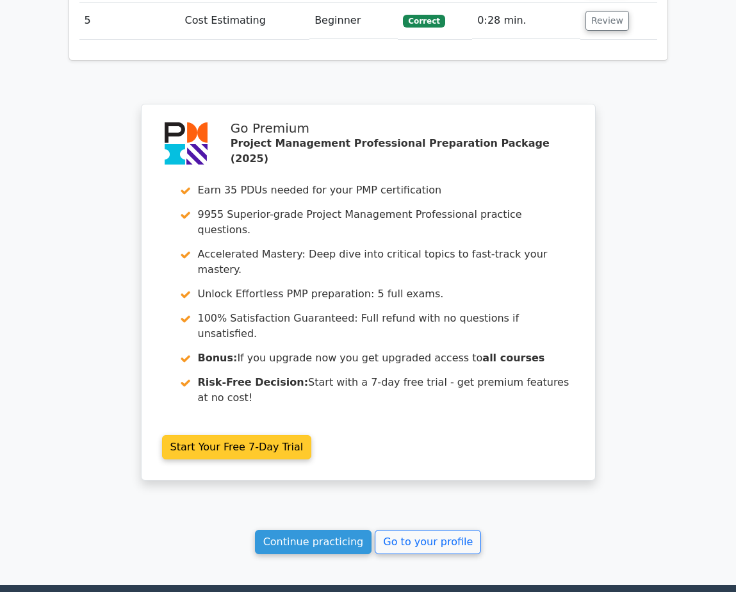
scroll to position [1214, 0]
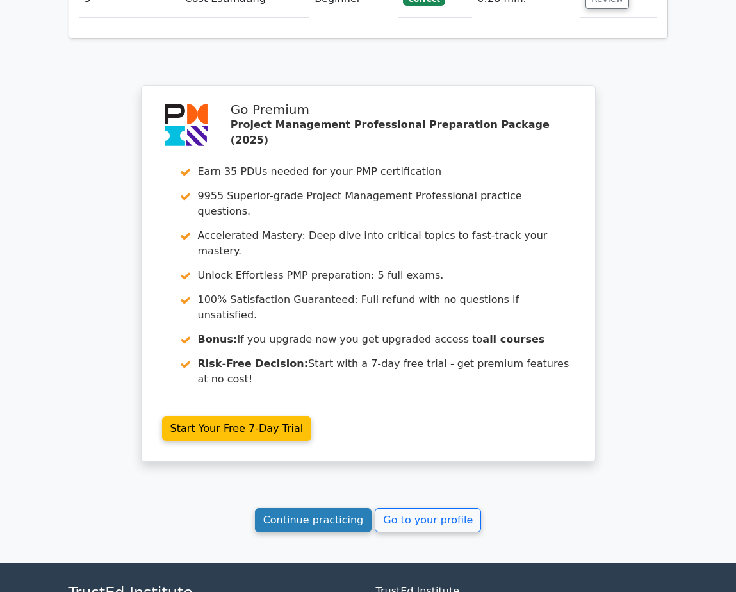
click at [296, 508] on link "Continue practicing" at bounding box center [313, 520] width 117 height 24
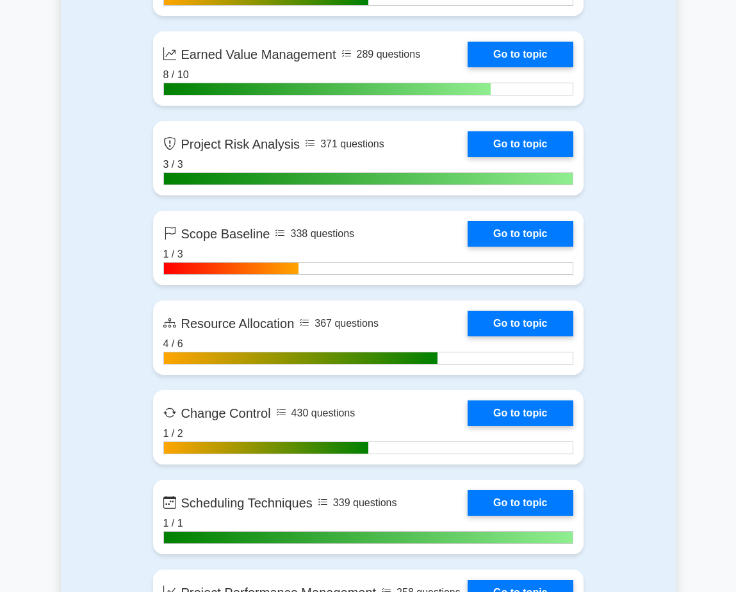
scroll to position [2562, 0]
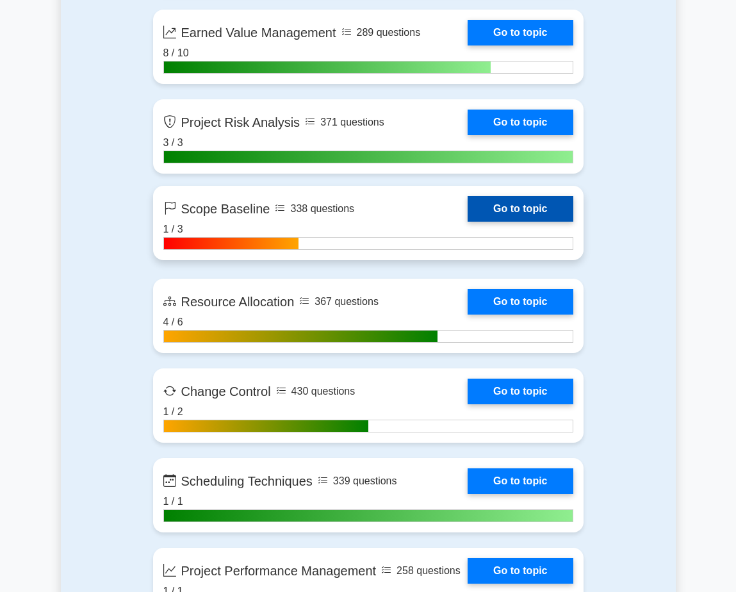
click at [547, 213] on link "Go to topic" at bounding box center [519, 209] width 105 height 26
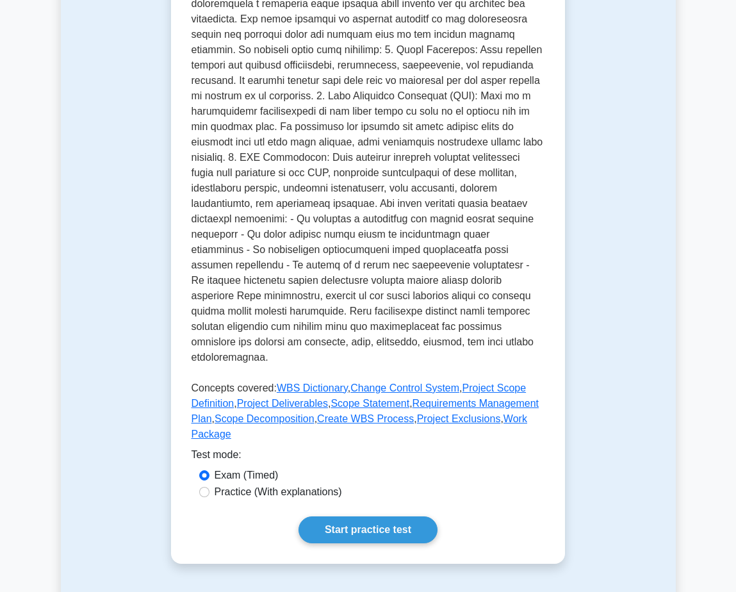
scroll to position [512, 0]
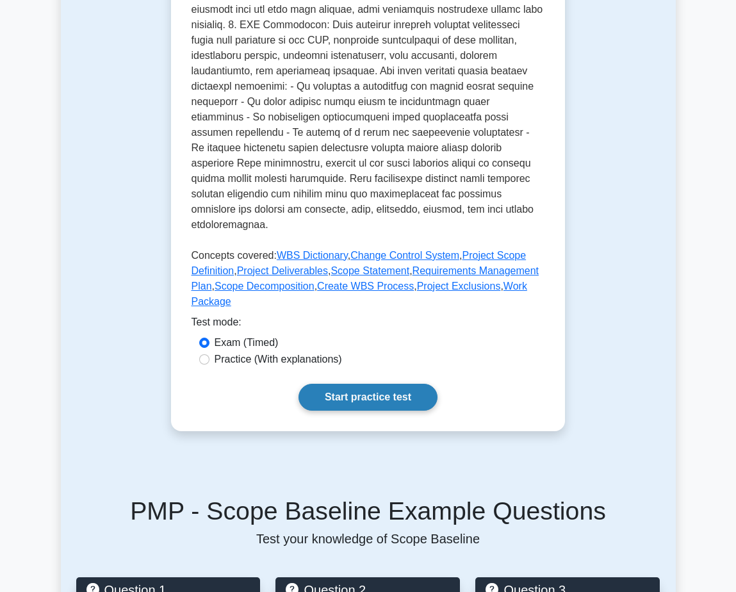
click at [374, 384] on link "Start practice test" at bounding box center [367, 397] width 139 height 27
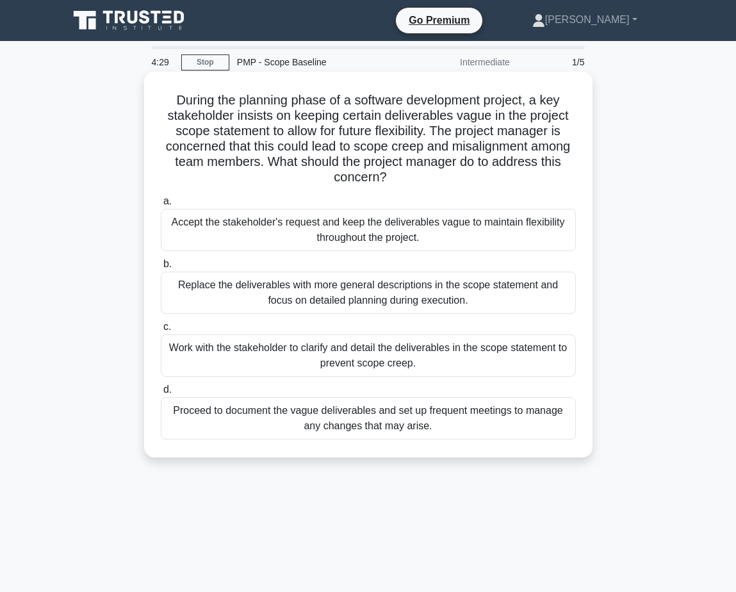
click at [430, 353] on div "Work with the stakeholder to clarify and detail the deliverables in the scope s…" at bounding box center [368, 355] width 415 height 42
click at [161, 331] on input "c. Work with the stakeholder to clarify and detail the deliverables in the scop…" at bounding box center [161, 327] width 0 height 8
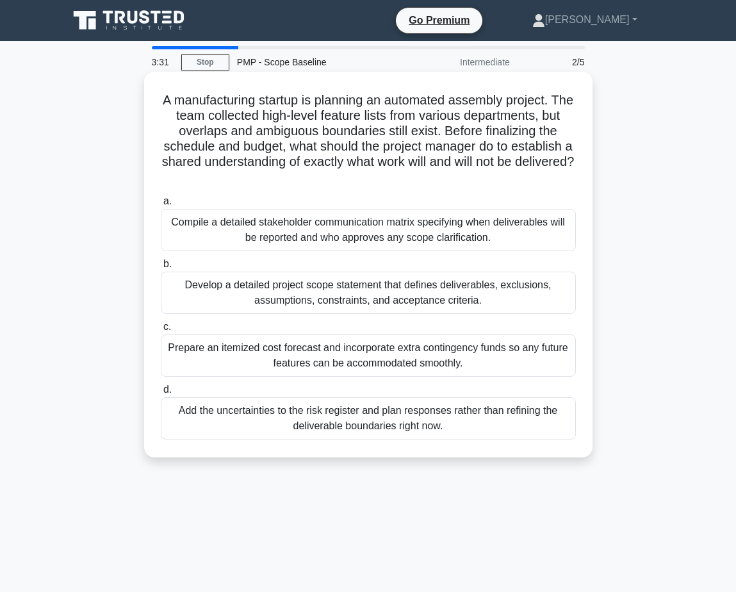
click at [471, 295] on div "Develop a detailed project scope statement that defines deliverables, exclusion…" at bounding box center [368, 293] width 415 height 42
click at [161, 268] on input "b. Develop a detailed project scope statement that defines deliverables, exclus…" at bounding box center [161, 264] width 0 height 8
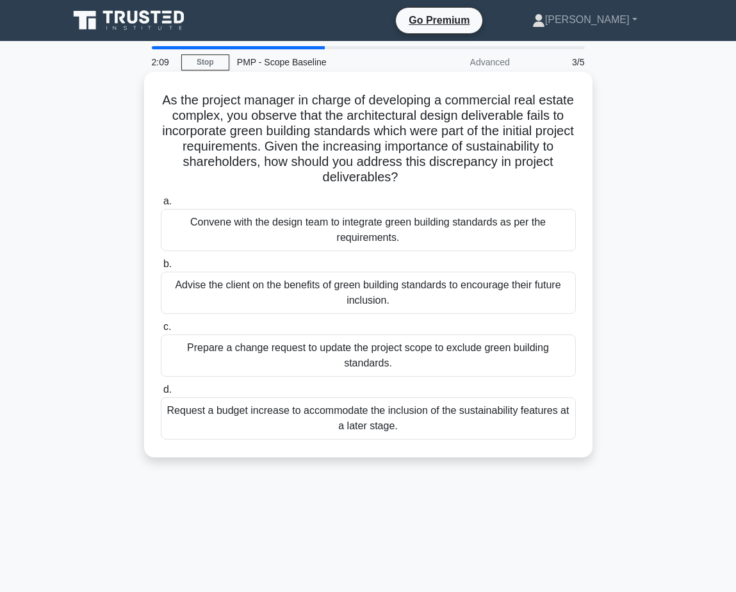
click at [440, 354] on div "Prepare a change request to update the project scope to exclude green building …" at bounding box center [368, 355] width 415 height 42
click at [161, 331] on input "c. Prepare a change request to update the project scope to exclude green buildi…" at bounding box center [161, 327] width 0 height 8
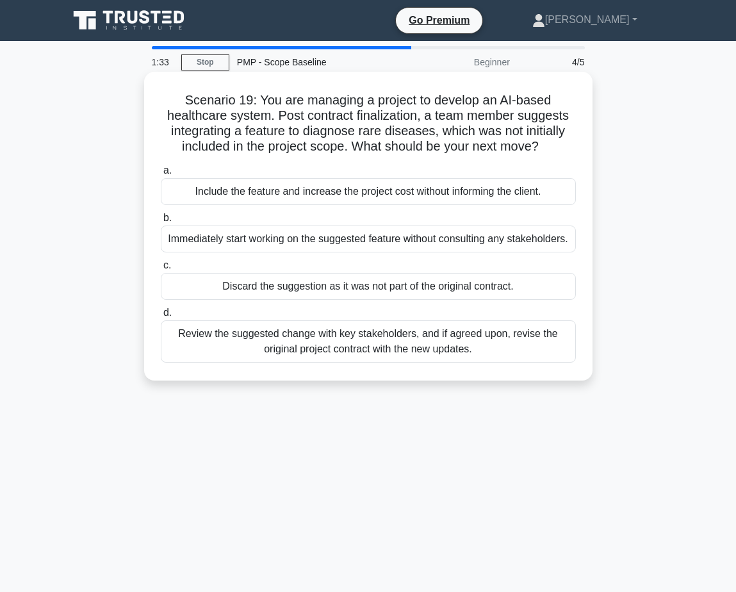
click at [524, 341] on div "Review the suggested change with key stakeholders, and if agreed upon, revise t…" at bounding box center [368, 341] width 415 height 42
click at [161, 317] on input "d. Review the suggested change with key stakeholders, and if agreed upon, revis…" at bounding box center [161, 313] width 0 height 8
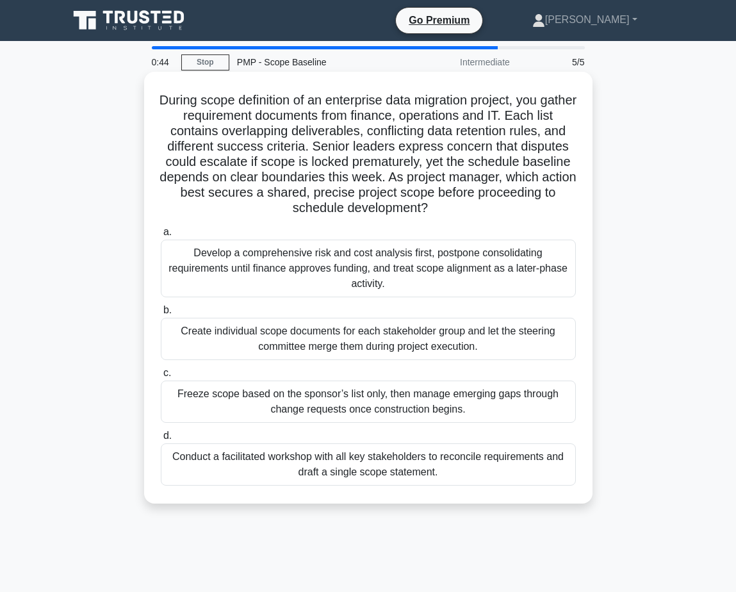
click at [473, 462] on div "Conduct a facilitated workshop with all key stakeholders to reconcile requireme…" at bounding box center [368, 464] width 415 height 42
click at [161, 440] on input "d. Conduct a facilitated workshop with all key stakeholders to reconcile requir…" at bounding box center [161, 436] width 0 height 8
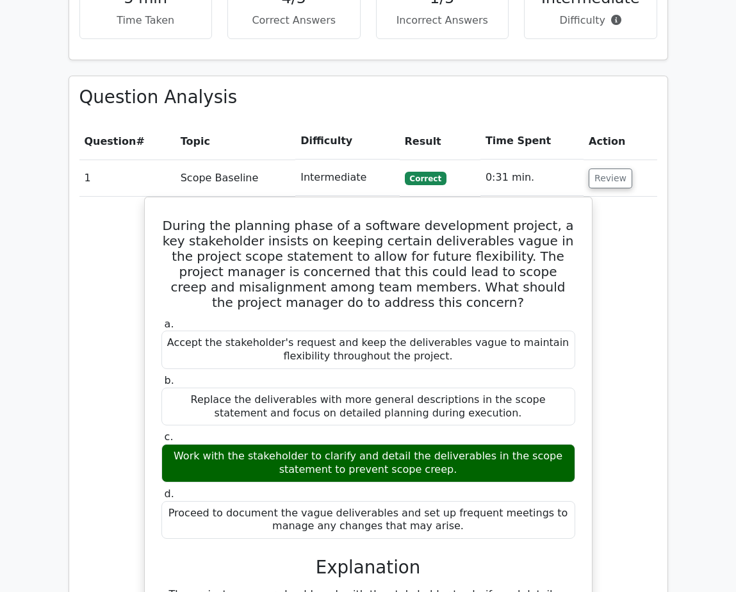
scroll to position [897, 0]
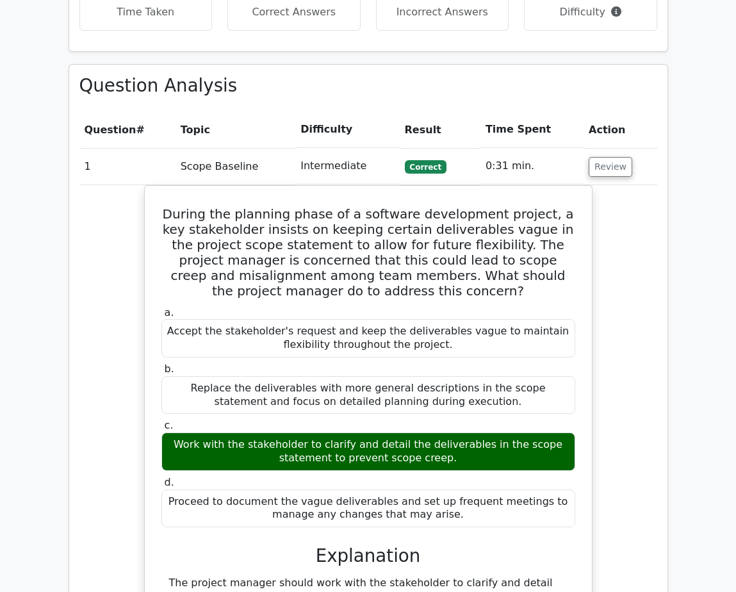
click at [601, 148] on td "Review" at bounding box center [619, 166] width 73 height 37
click at [610, 157] on button "Review" at bounding box center [611, 167] width 44 height 20
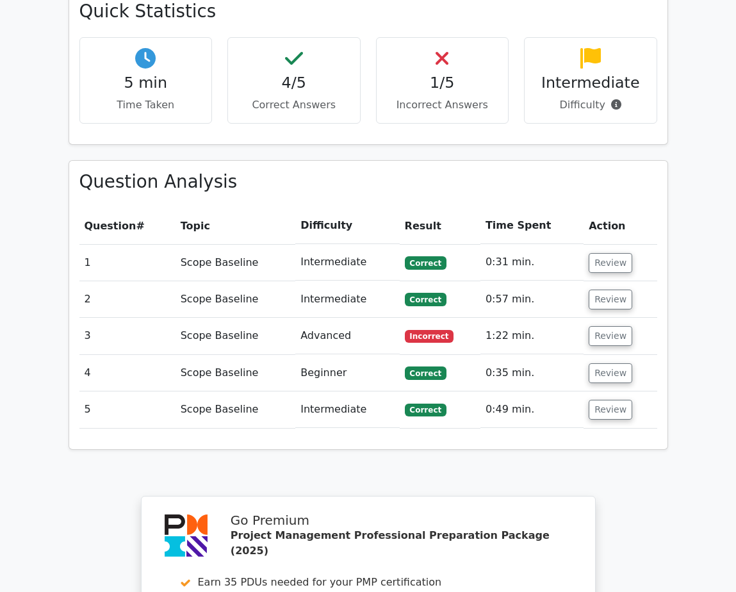
scroll to position [768, 0]
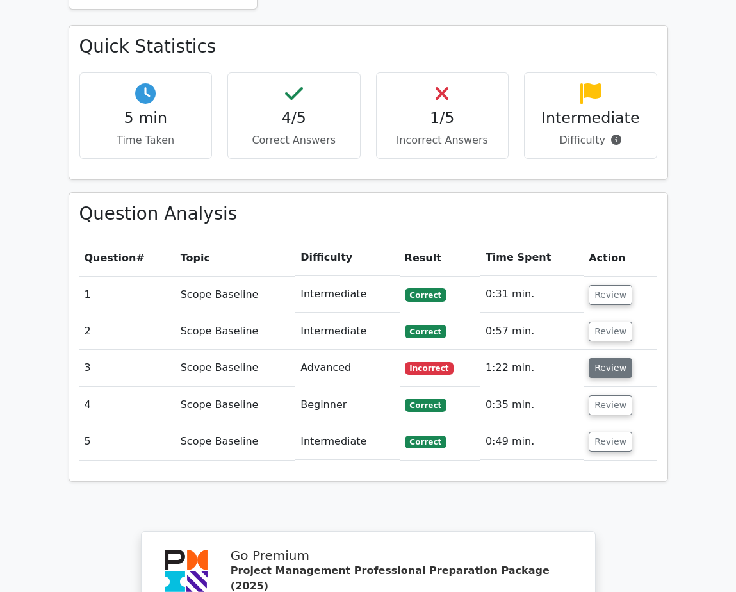
click at [603, 358] on button "Review" at bounding box center [611, 368] width 44 height 20
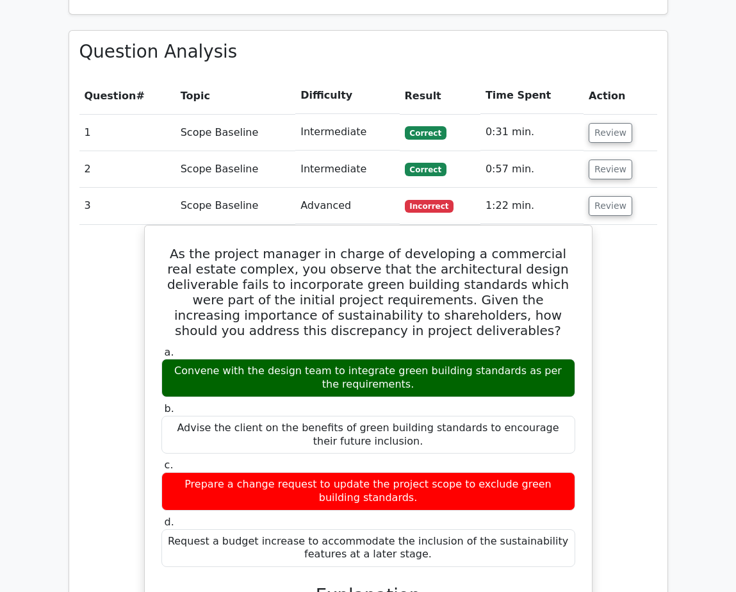
scroll to position [961, 0]
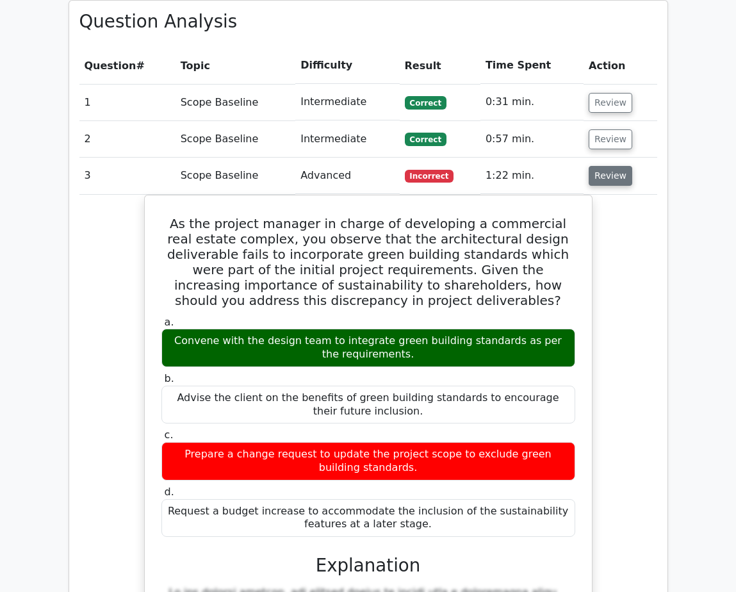
click at [610, 166] on button "Review" at bounding box center [611, 176] width 44 height 20
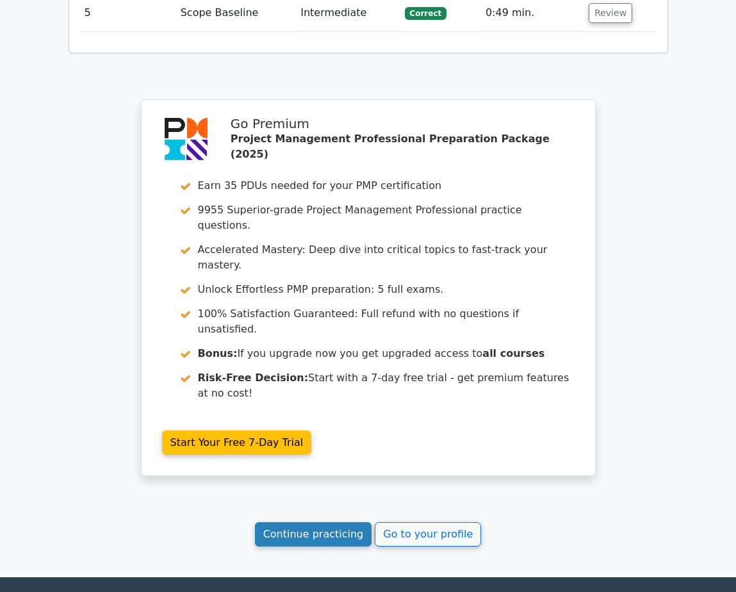
scroll to position [1214, 0]
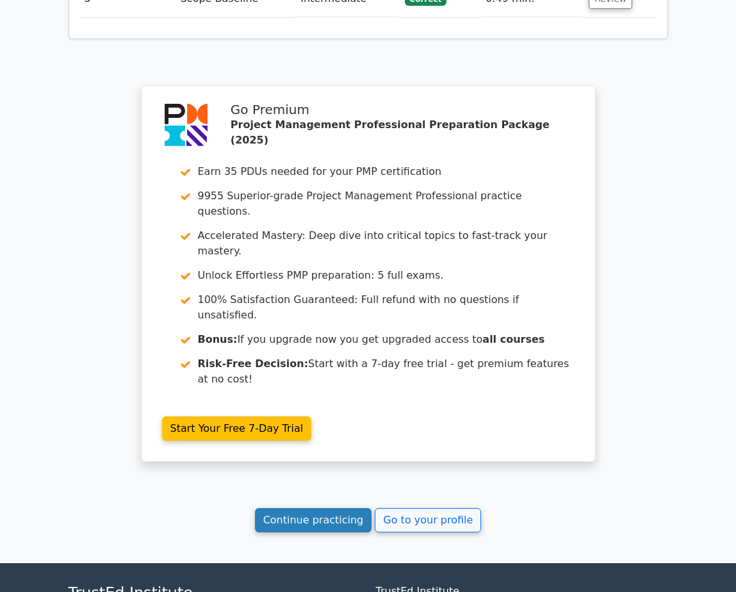
click at [323, 508] on link "Continue practicing" at bounding box center [313, 520] width 117 height 24
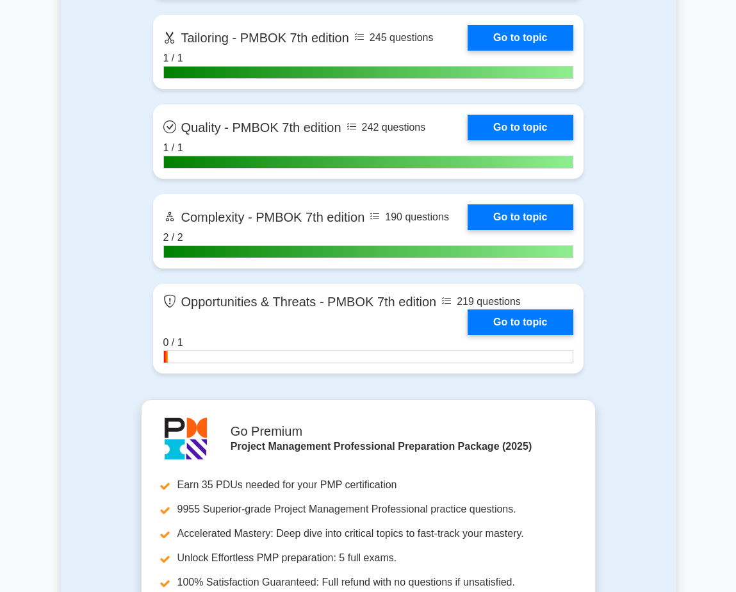
scroll to position [4163, 0]
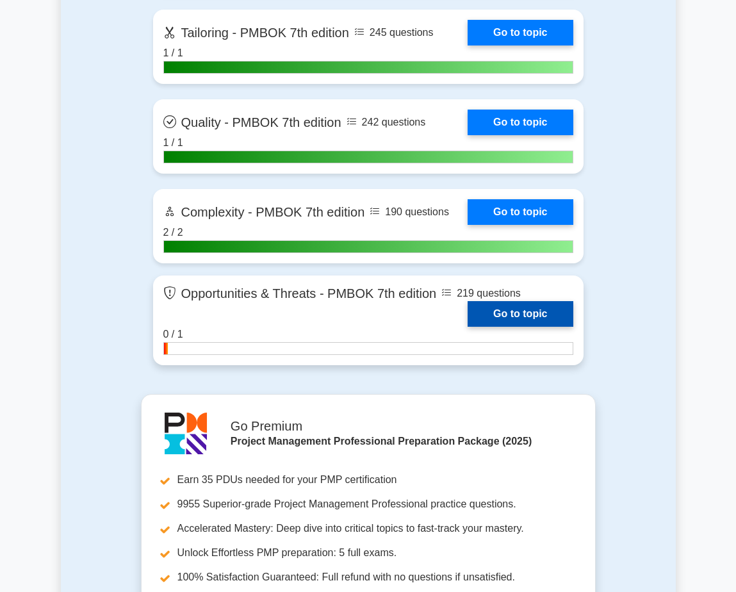
click at [529, 312] on link "Go to topic" at bounding box center [519, 314] width 105 height 26
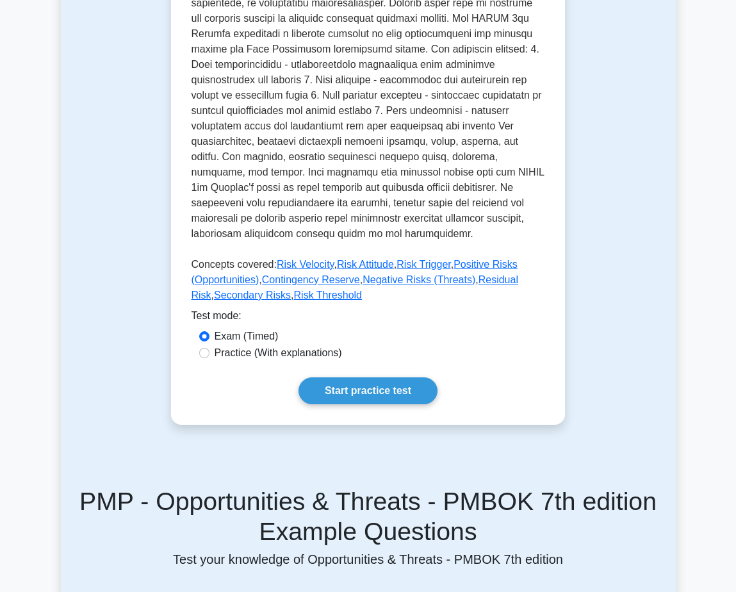
scroll to position [704, 0]
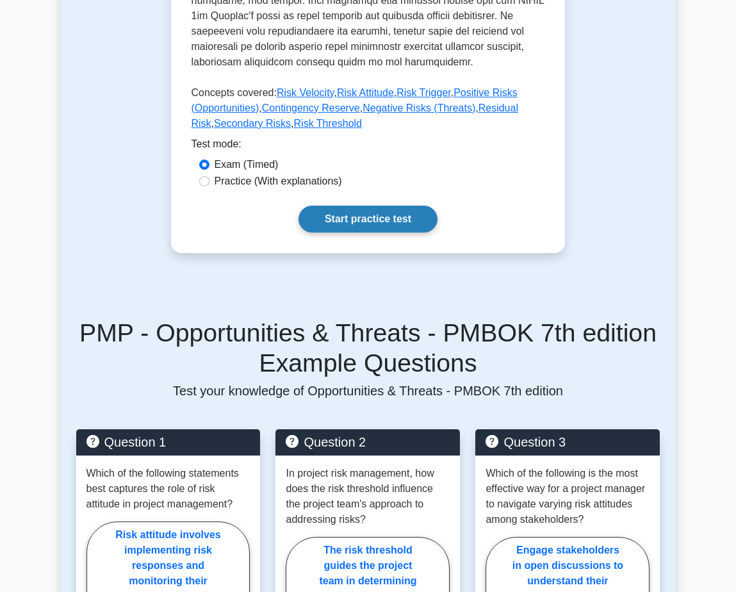
click at [370, 224] on link "Start practice test" at bounding box center [367, 219] width 139 height 27
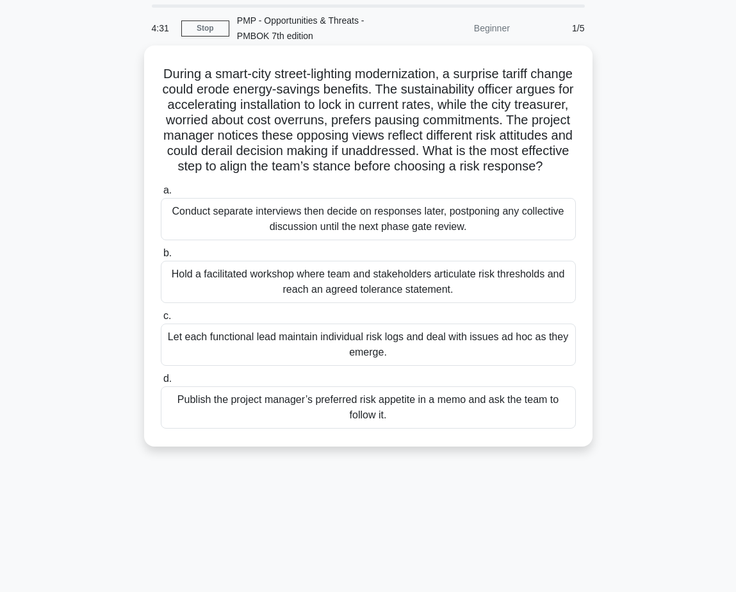
scroll to position [64, 0]
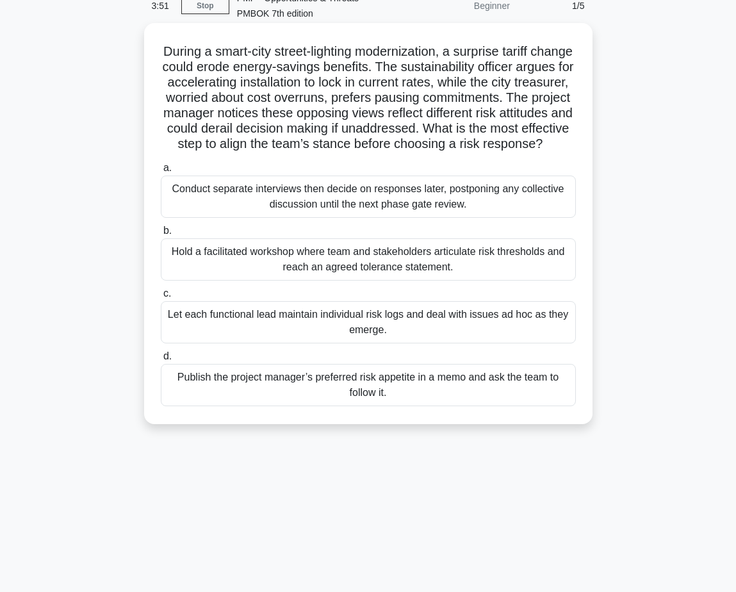
click at [475, 276] on div "Hold a facilitated workshop where team and stakeholders articulate risk thresho…" at bounding box center [368, 259] width 415 height 42
click at [161, 235] on input "b. Hold a facilitated workshop where team and stakeholders articulate risk thre…" at bounding box center [161, 231] width 0 height 8
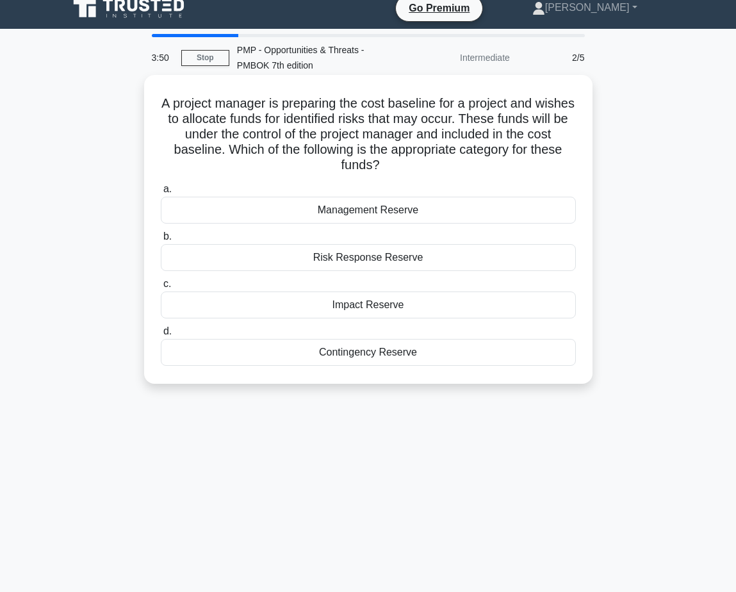
scroll to position [0, 0]
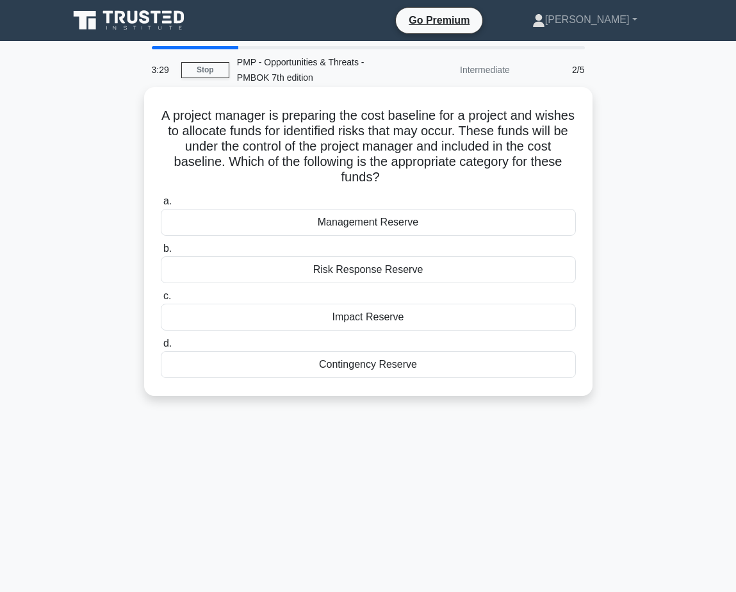
click at [388, 363] on div "Contingency Reserve" at bounding box center [368, 364] width 415 height 27
click at [161, 348] on input "d. Contingency Reserve" at bounding box center [161, 343] width 0 height 8
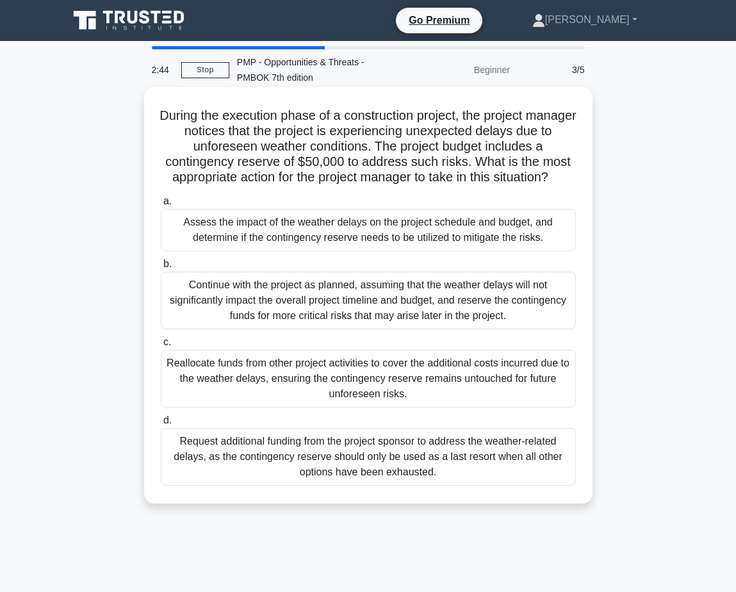
click at [460, 227] on div "Assess the impact of the weather delays on the project schedule and budget, and…" at bounding box center [368, 230] width 415 height 42
click at [161, 206] on input "a. Assess the impact of the weather delays on the project schedule and budget, …" at bounding box center [161, 201] width 0 height 8
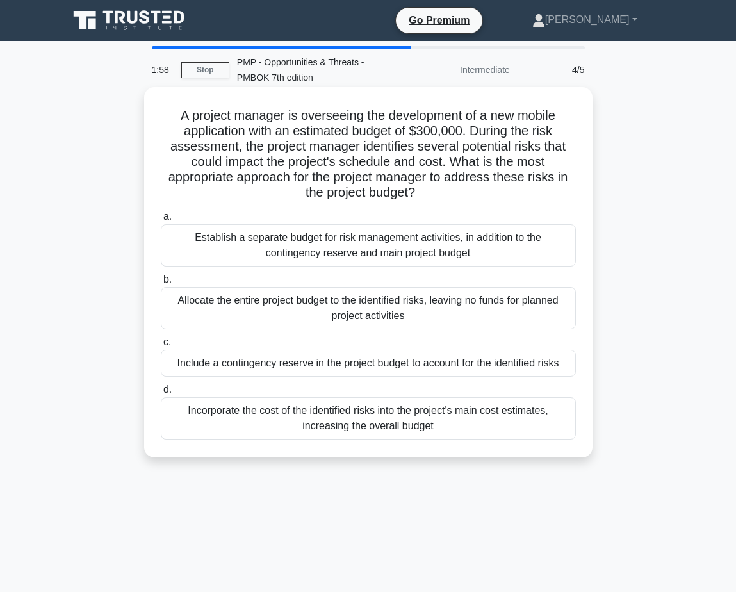
click at [422, 364] on div "Include a contingency reserve in the project budget to account for the identifi…" at bounding box center [368, 363] width 415 height 27
click at [161, 346] on input "c. Include a contingency reserve in the project budget to account for the ident…" at bounding box center [161, 342] width 0 height 8
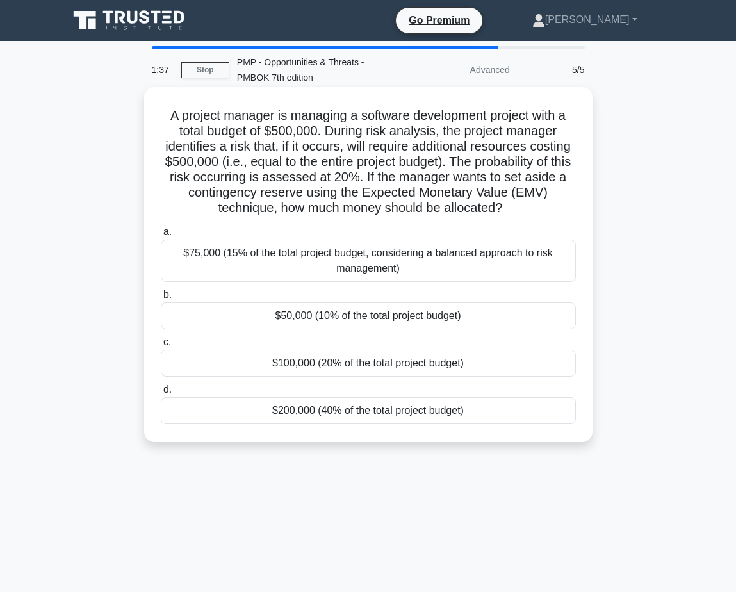
click at [376, 364] on div "$100,000 (20% of the total project budget)" at bounding box center [368, 363] width 415 height 27
click at [161, 346] on input "c. $100,000 (20% of the total project budget)" at bounding box center [161, 342] width 0 height 8
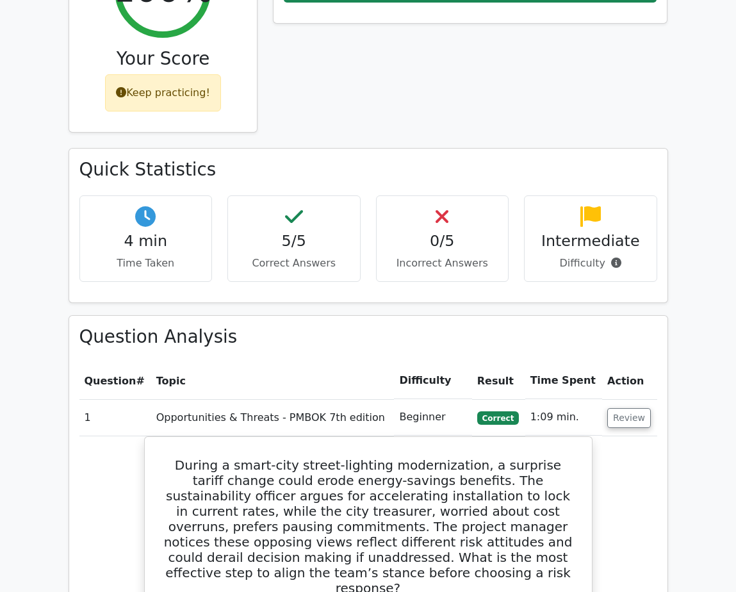
scroll to position [640, 0]
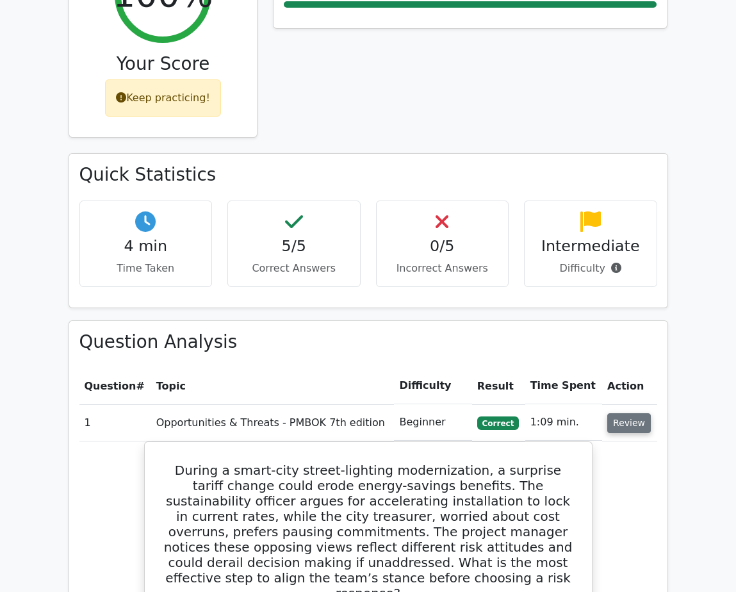
click at [638, 413] on button "Review" at bounding box center [629, 423] width 44 height 20
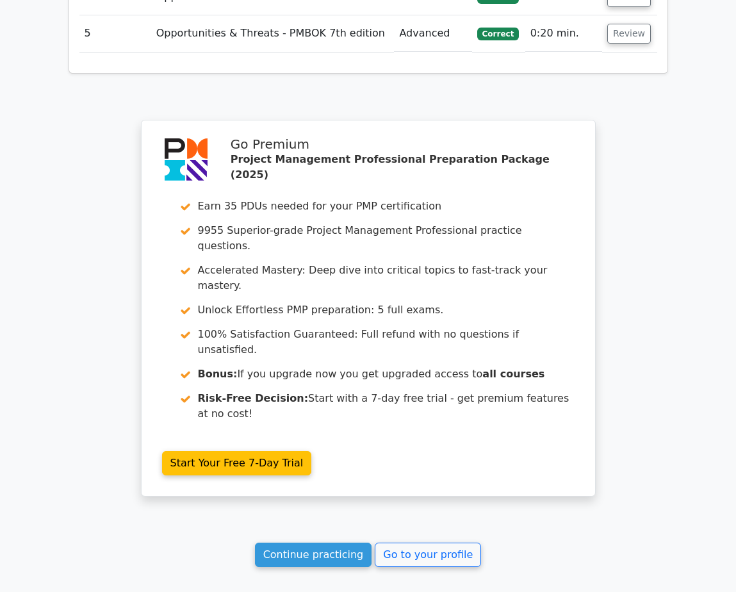
scroll to position [1214, 0]
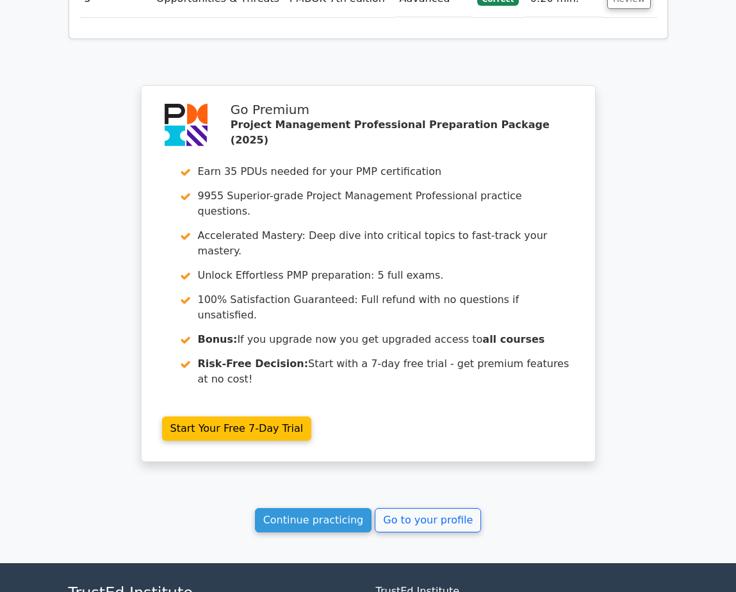
click at [314, 508] on link "Continue practicing" at bounding box center [313, 520] width 117 height 24
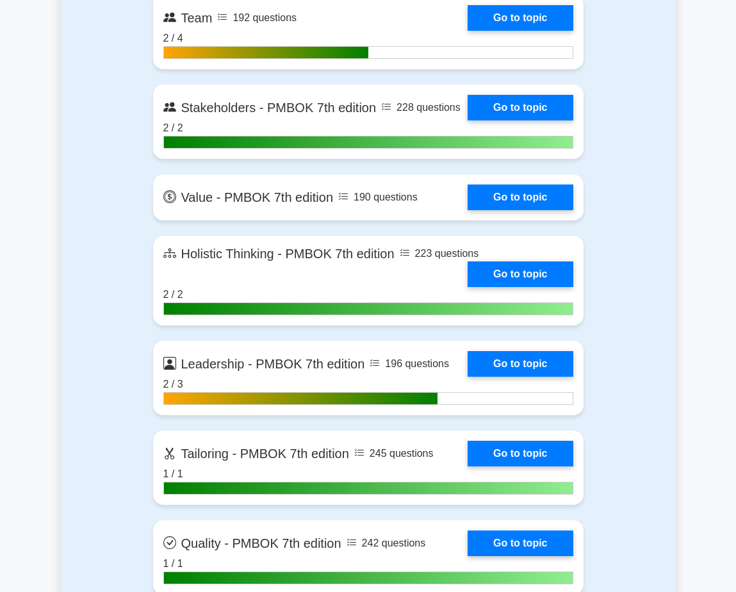
scroll to position [3714, 0]
